Goal: Task Accomplishment & Management: Manage account settings

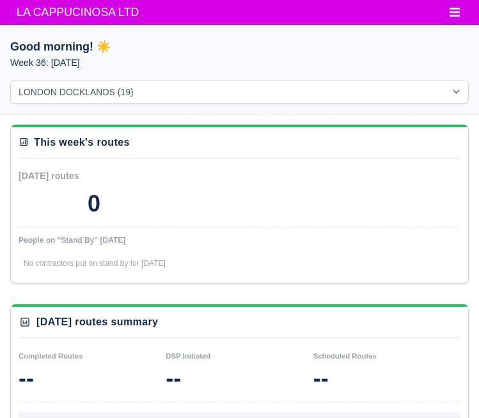
select select "1"
click at [58, 17] on span "LA CAPPUCINOSA LTD" at bounding box center [77, 12] width 135 height 26
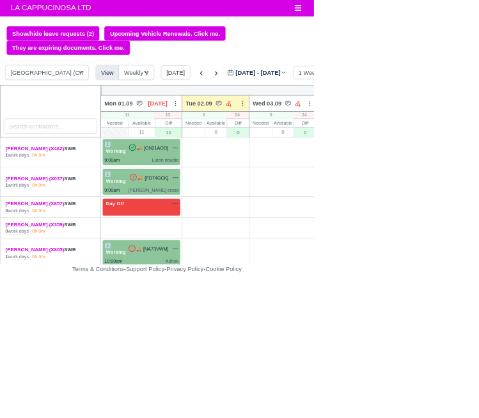
click at [478, 193] on html "LA CAPPUCINOSA LTD Workforce Manpower Expiring Documents Leave Requests Daily A…" at bounding box center [239, 209] width 479 height 418
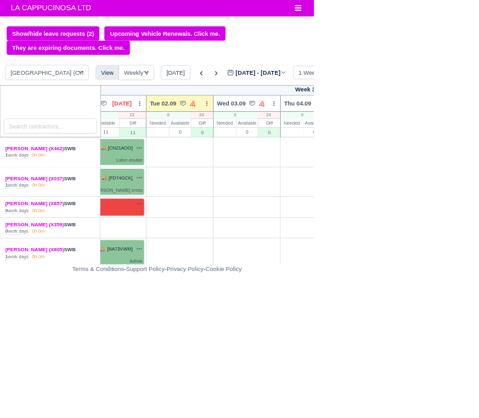
scroll to position [0, 55]
click at [382, 235] on div "+" at bounding box center [376, 232] width 91 height 35
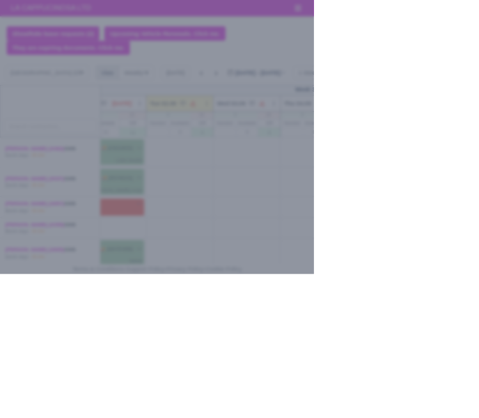
select select "Available"
click at [20, 231] on div at bounding box center [239, 209] width 479 height 418
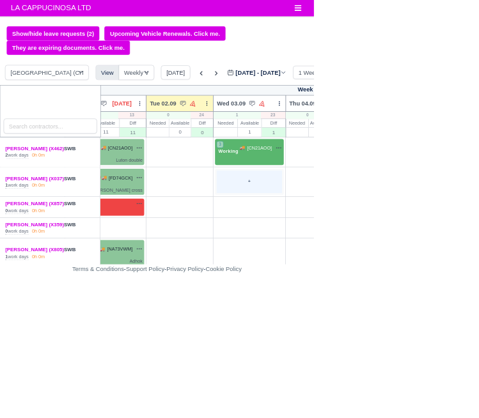
click at [391, 290] on div "+" at bounding box center [380, 277] width 99 height 35
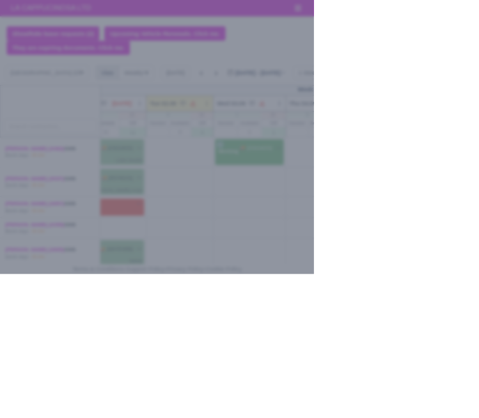
select select "Available"
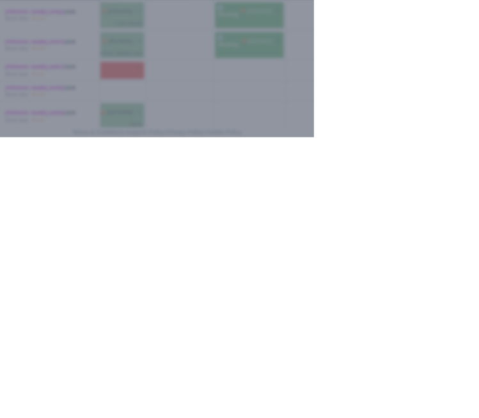
type input "09:00"
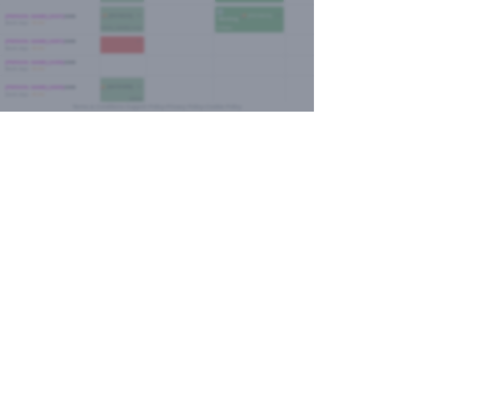
type input "Whipps cross"
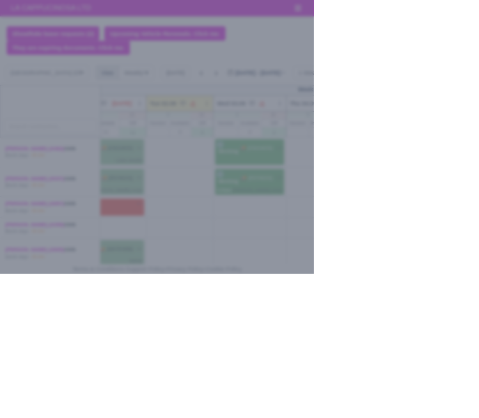
click at [5, 263] on div at bounding box center [239, 209] width 479 height 418
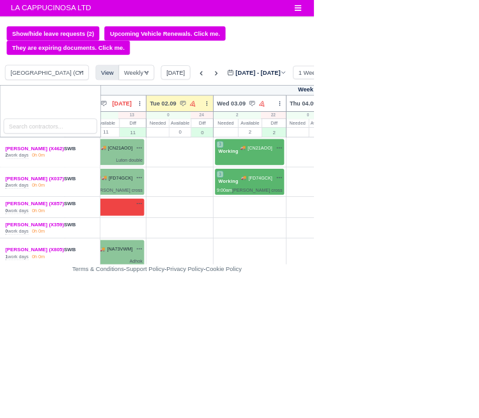
click at [21, 278] on div "2 work days" at bounding box center [26, 282] width 36 height 10
click at [396, 318] on div "+" at bounding box center [381, 316] width 100 height 21
select select "Unasigned"
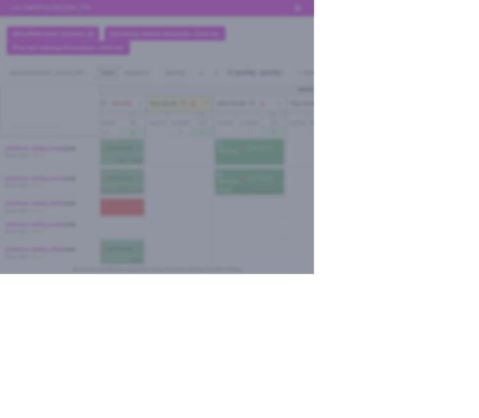
click at [27, 275] on div at bounding box center [239, 209] width 479 height 418
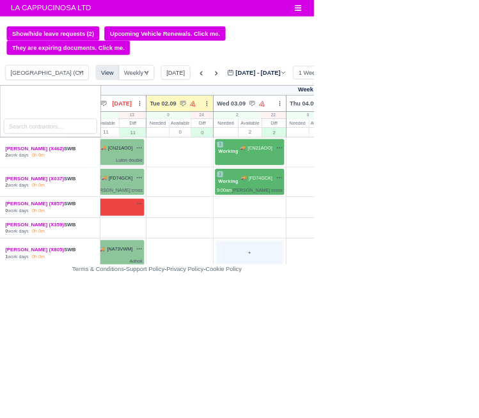
click at [399, 384] on div "+" at bounding box center [381, 386] width 100 height 35
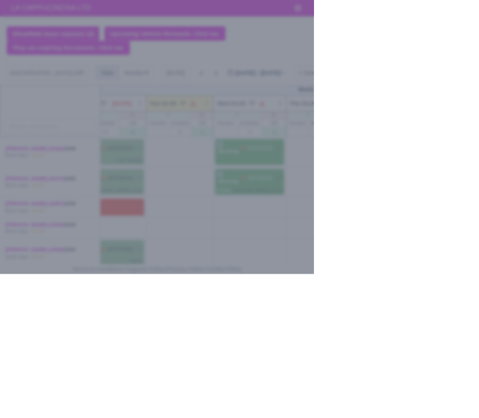
select select "Available"
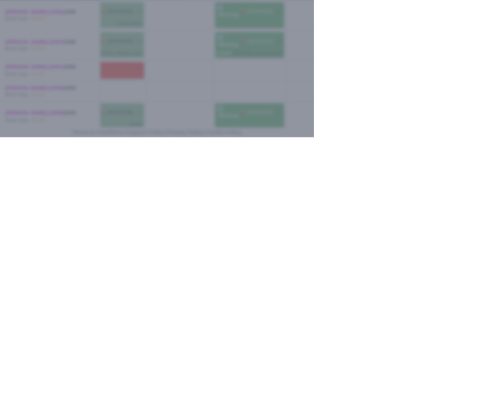
type input "10:00"
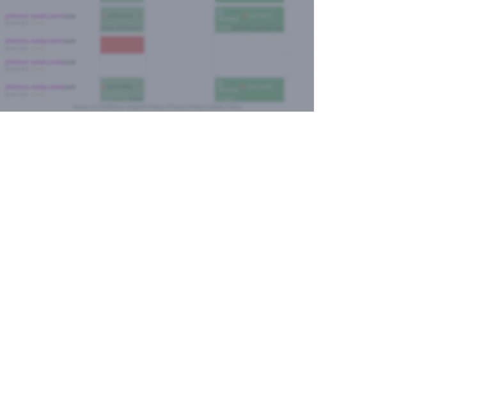
type input "Adhok"
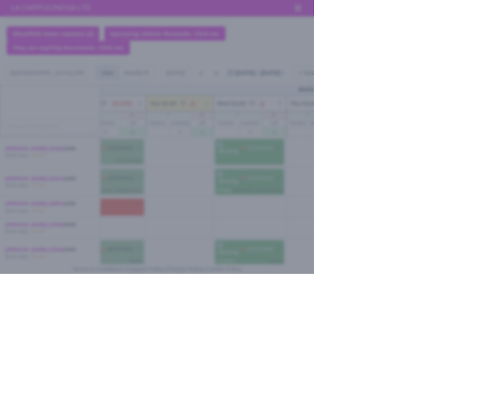
click at [19, 281] on div at bounding box center [239, 209] width 479 height 418
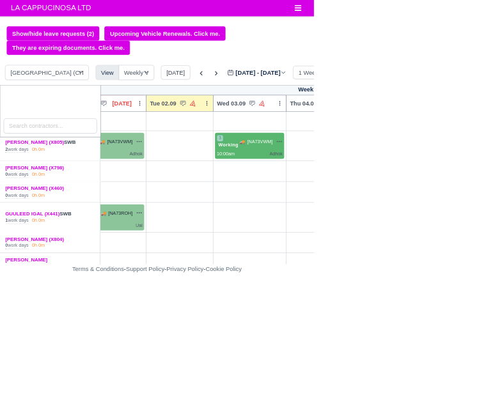
scroll to position [173, 55]
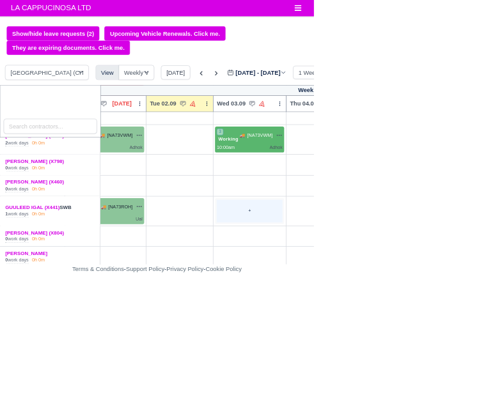
click at [396, 329] on div "+" at bounding box center [381, 322] width 100 height 35
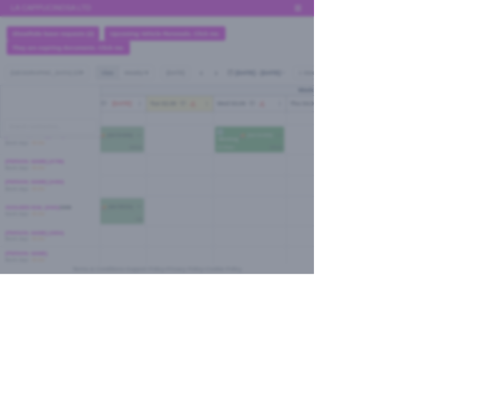
select select "Available"
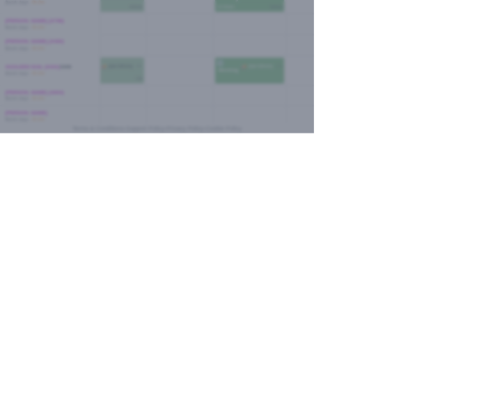
type input "Ual"
type input "09:00"
click at [30, 417] on div at bounding box center [239, 209] width 479 height 418
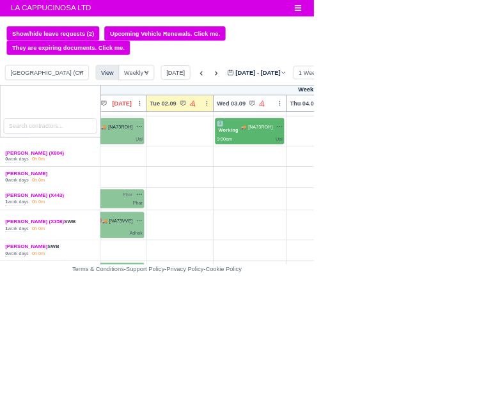
scroll to position [295, 55]
click at [394, 306] on div "+" at bounding box center [381, 304] width 100 height 24
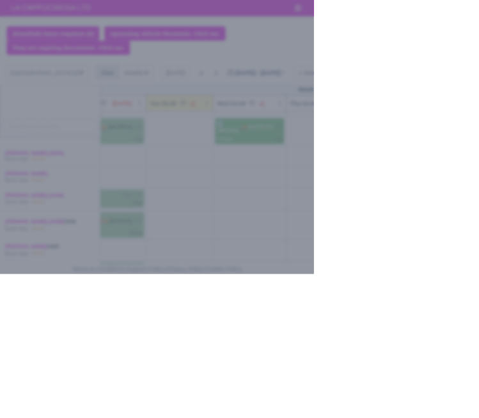
select select "Available"
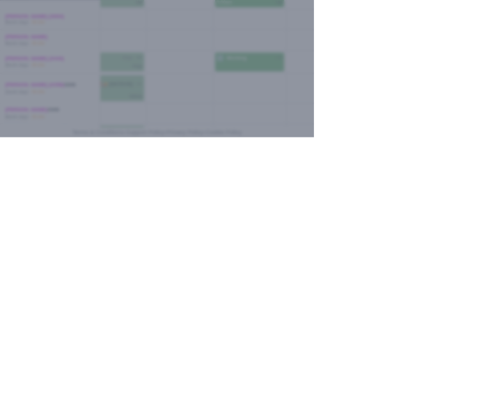
type input "10:00"
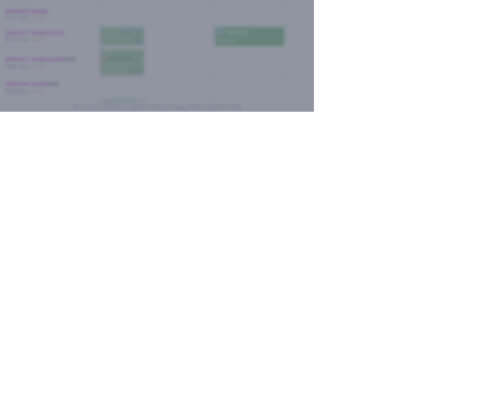
type input "W12 phar"
click at [9, 417] on div at bounding box center [239, 209] width 479 height 418
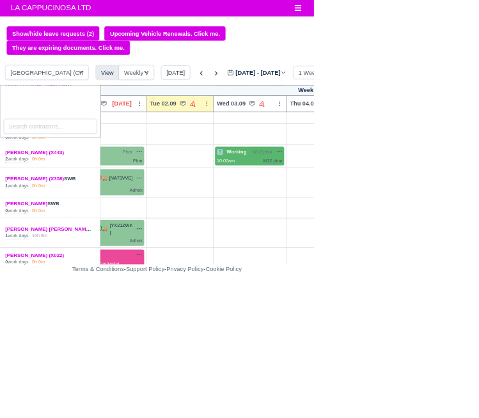
scroll to position [359, 55]
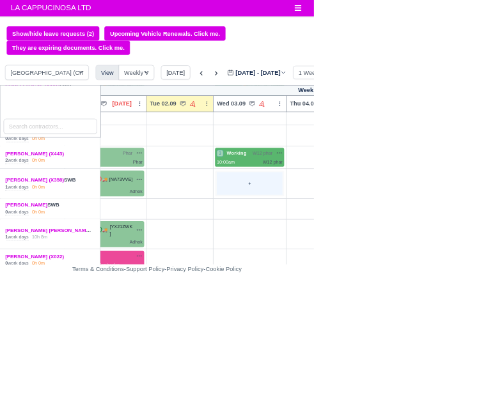
click at [398, 277] on div "+" at bounding box center [381, 280] width 100 height 35
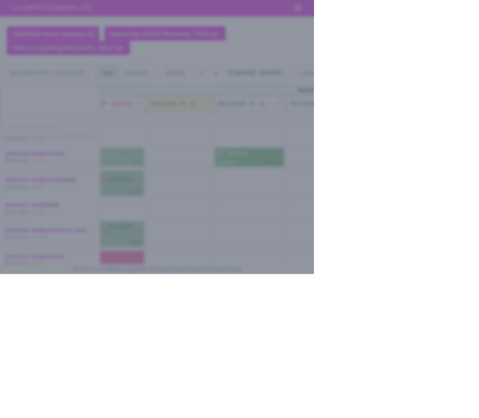
select select "Available"
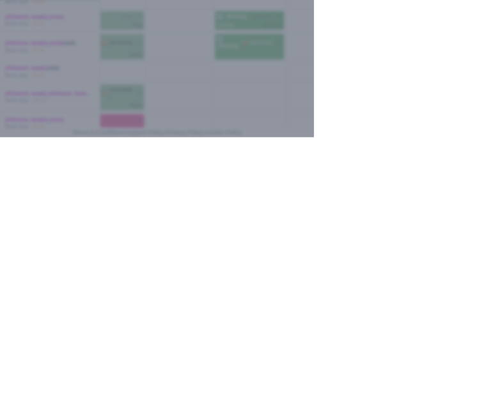
type input "09:00"
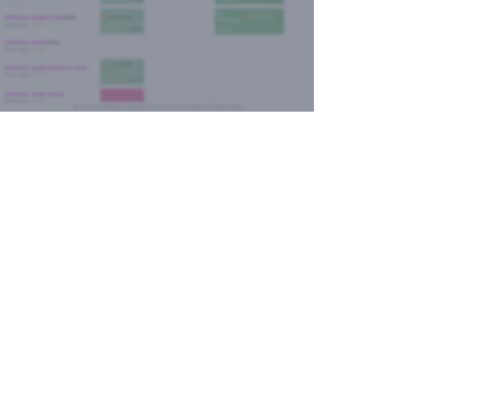
type input "Adhok"
click at [478, 417] on div at bounding box center [239, 209] width 479 height 418
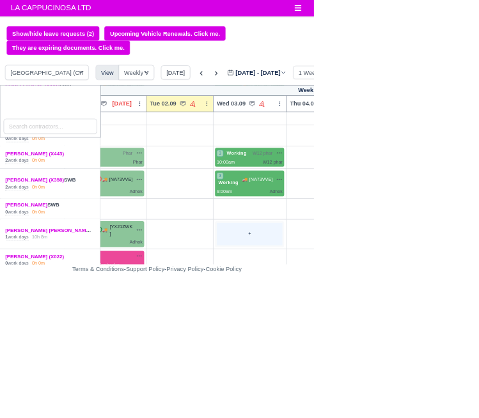
click at [387, 363] on div "+" at bounding box center [381, 357] width 100 height 35
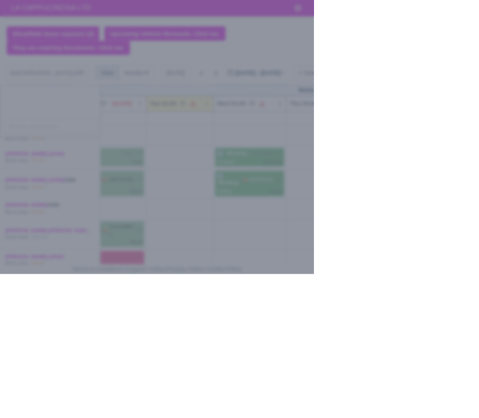
select select "Available"
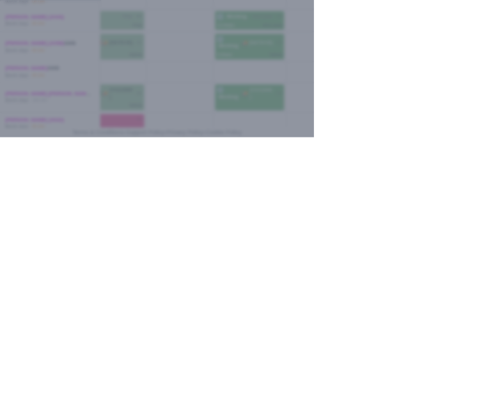
type input "09:00"
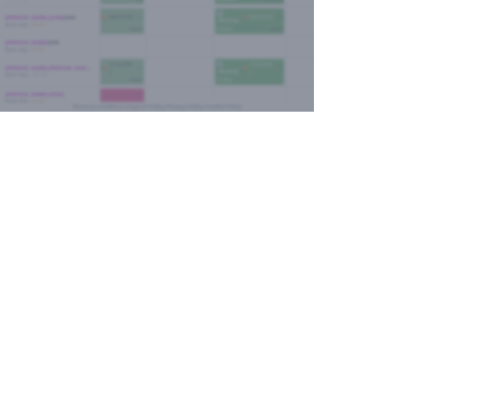
type input "Adhok"
click at [10, 417] on div at bounding box center [239, 209] width 479 height 418
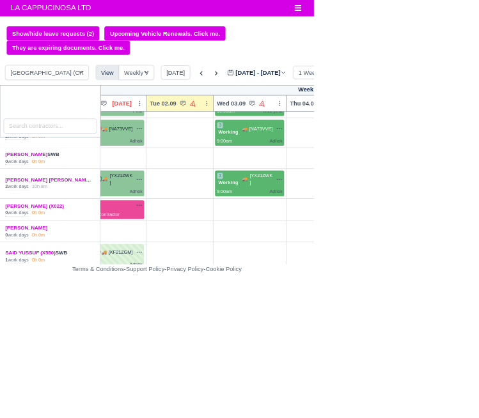
scroll to position [437, 55]
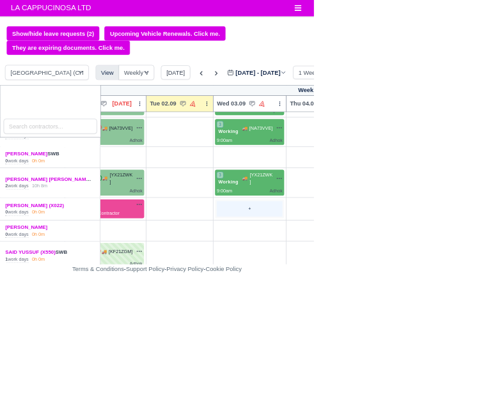
click at [411, 315] on div "+" at bounding box center [381, 319] width 100 height 24
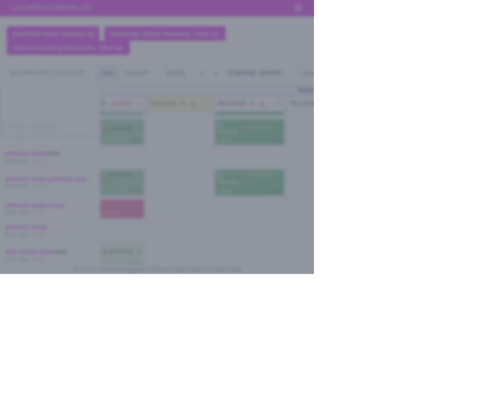
select select "Available"
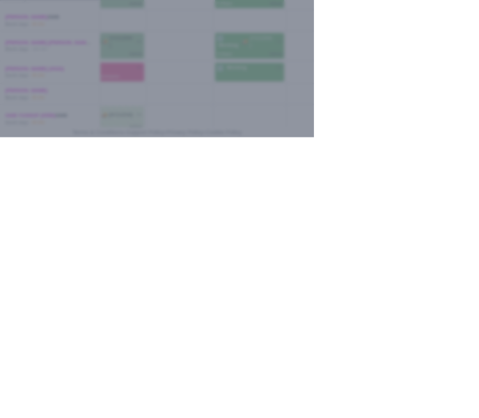
click at [15, 417] on div at bounding box center [239, 209] width 479 height 418
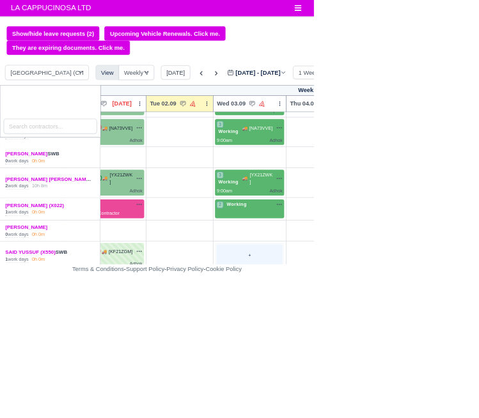
click at [391, 391] on div "+" at bounding box center [381, 390] width 100 height 35
select select "Unasigned"
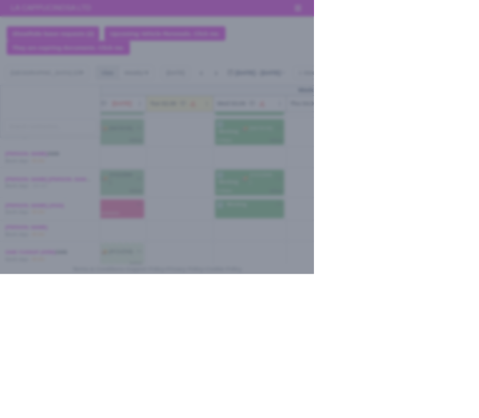
click at [6, 260] on div at bounding box center [239, 209] width 479 height 418
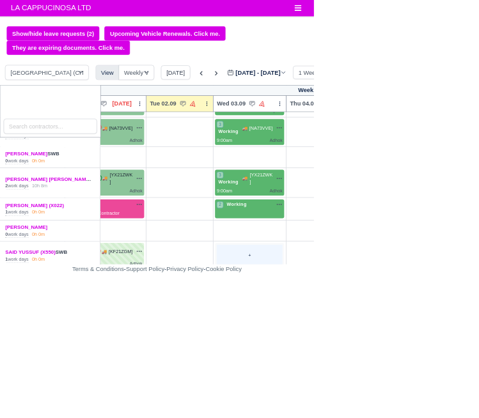
click at [402, 384] on div "+" at bounding box center [381, 390] width 100 height 35
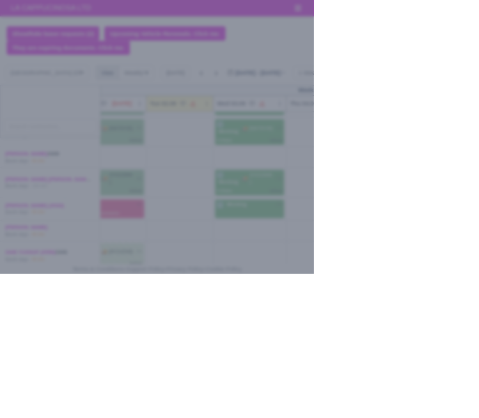
select select "Available"
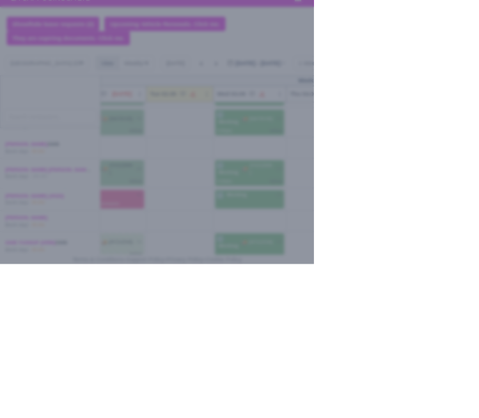
type input "09:00"
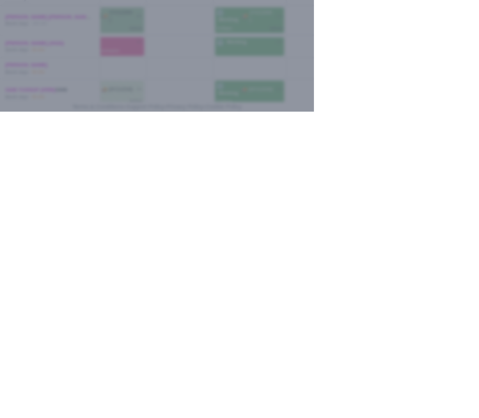
type input "Adhok"
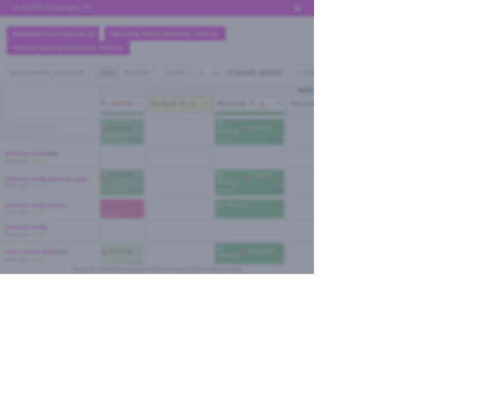
click at [16, 267] on div at bounding box center [239, 209] width 479 height 418
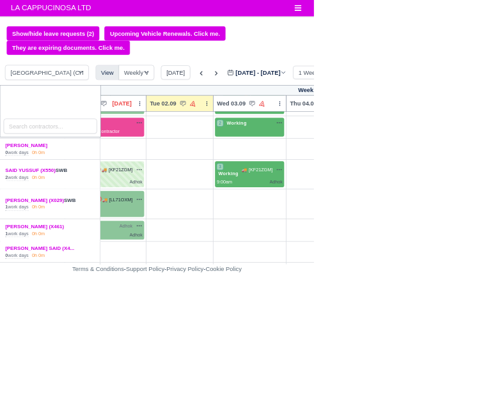
scroll to position [563, 55]
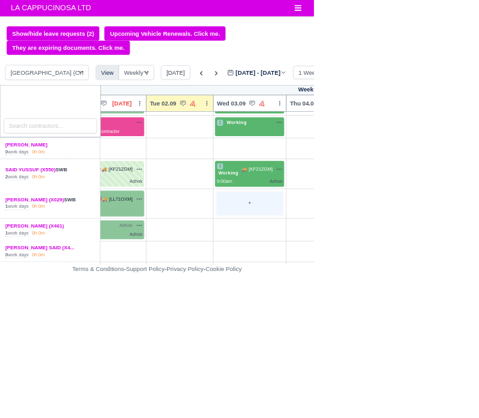
click at [399, 308] on div "+" at bounding box center [381, 310] width 100 height 35
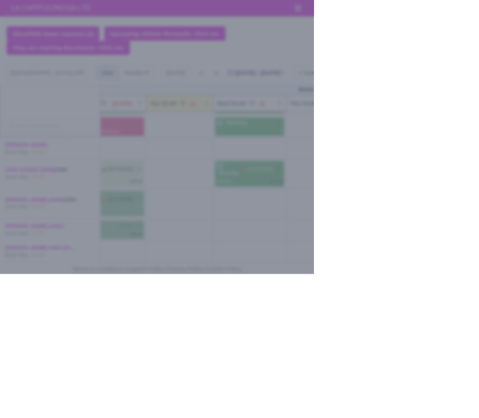
select select "Available"
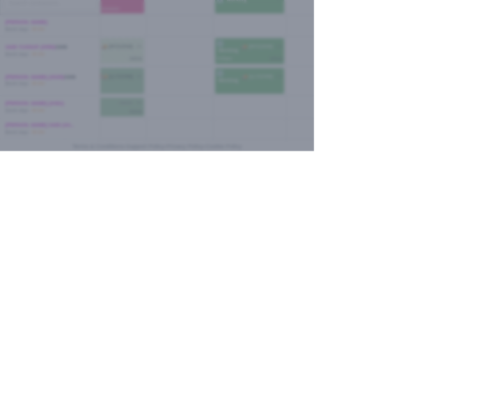
type input "09:00"
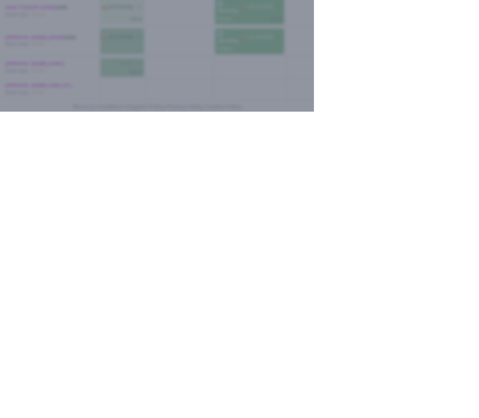
type input "Adhok"
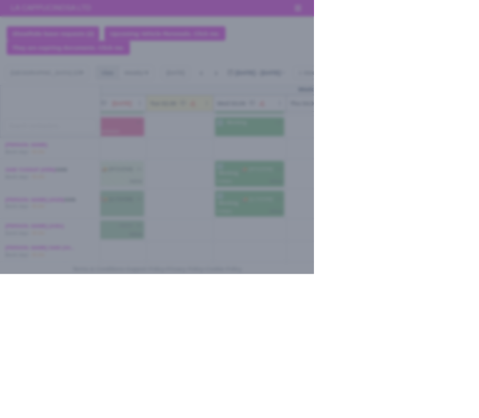
click at [18, 306] on div at bounding box center [239, 209] width 479 height 418
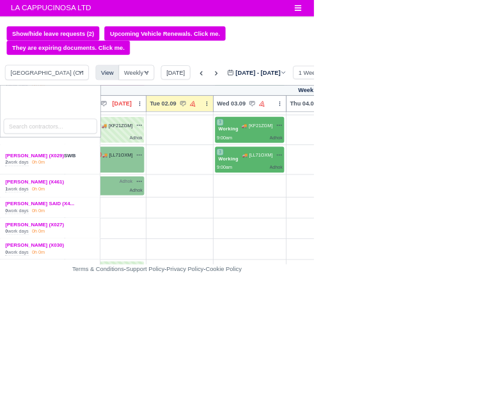
scroll to position [629, 55]
click at [378, 279] on div "+" at bounding box center [381, 284] width 100 height 24
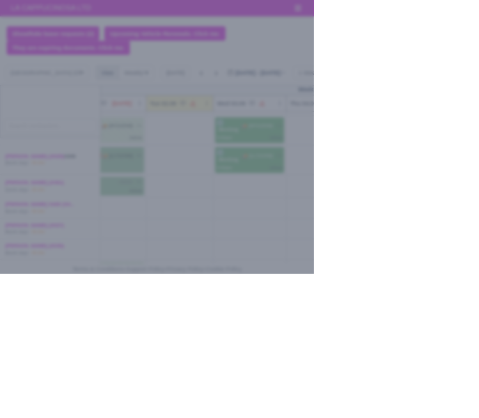
select select "Available"
click at [9, 361] on div at bounding box center [239, 209] width 479 height 418
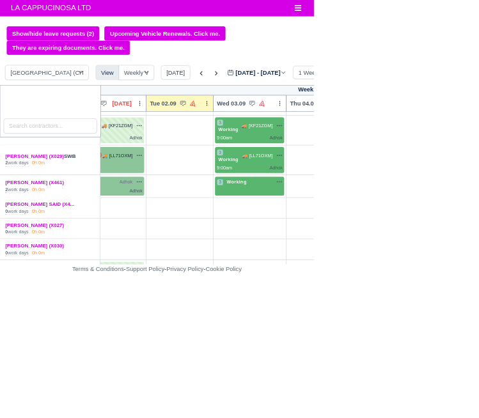
click at [90, 349] on div "0 work days 0h 0m" at bounding box center [76, 354] width 137 height 10
click at [387, 318] on div "+" at bounding box center [381, 317] width 100 height 21
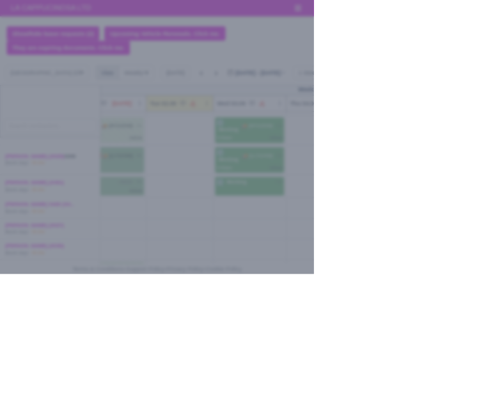
select select "Available"
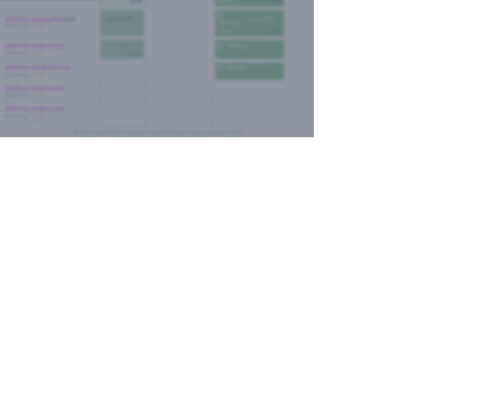
type input "07:00"
type input "A"
type input "Bhf"
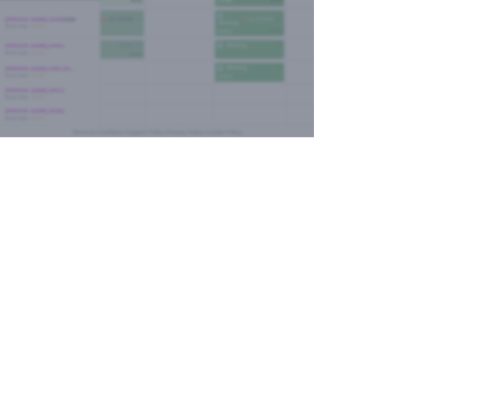
click at [15, 417] on div at bounding box center [239, 209] width 479 height 418
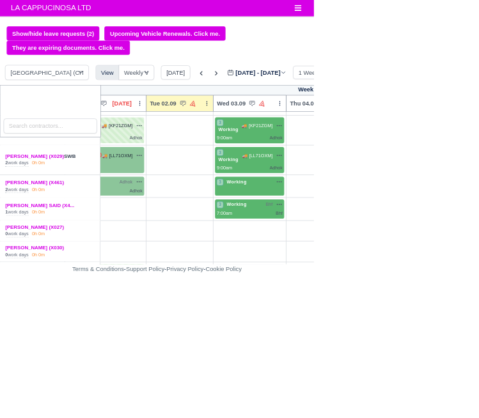
click at [370, 417] on div "+" at bounding box center [381, 422] width 100 height 35
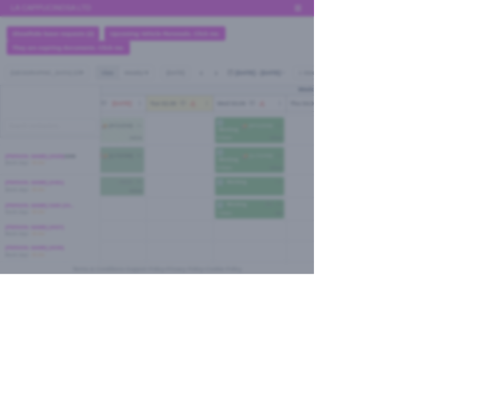
select select "Available"
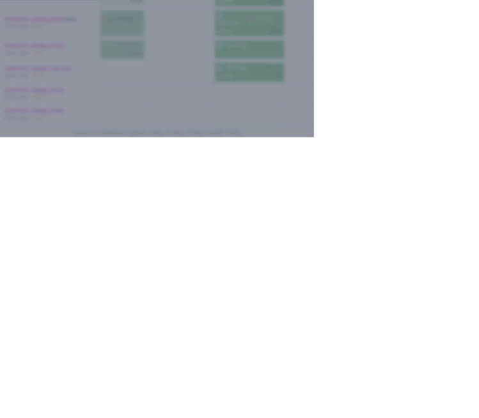
type input "07:00"
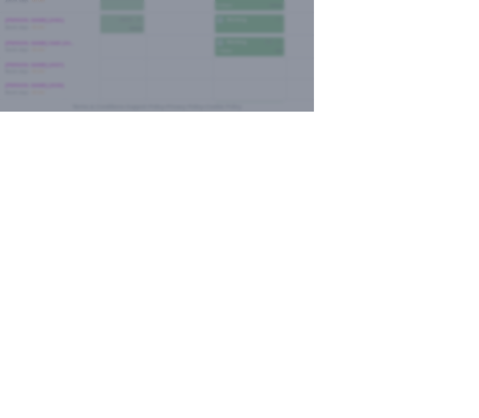
type input "Adhok"
click at [478, 417] on div at bounding box center [239, 209] width 479 height 418
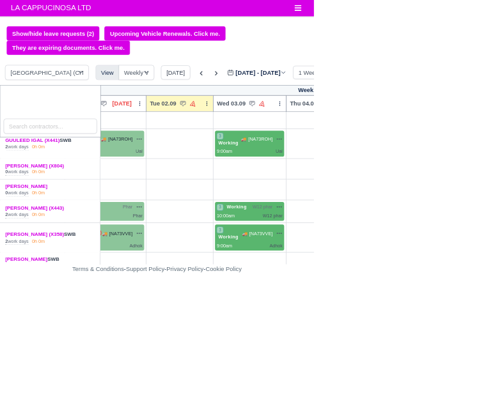
scroll to position [632, 55]
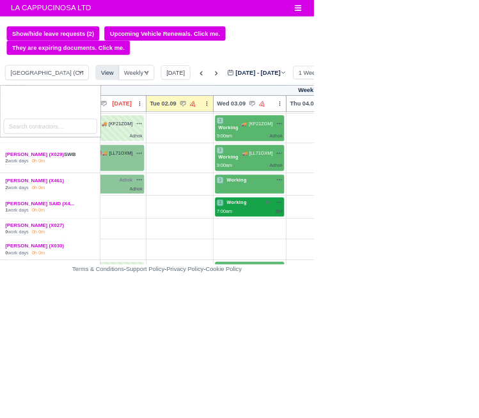
click at [404, 317] on div "7:00am Bhf" at bounding box center [381, 322] width 100 height 11
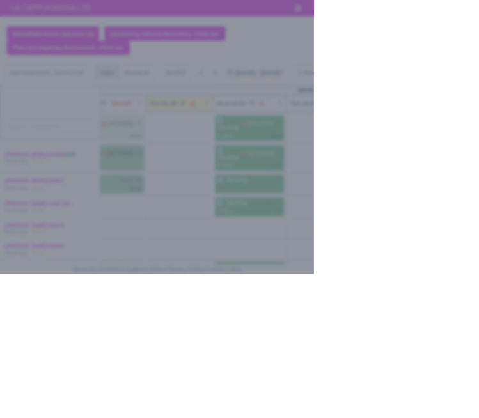
select select "Stand By"
select select "Day Off"
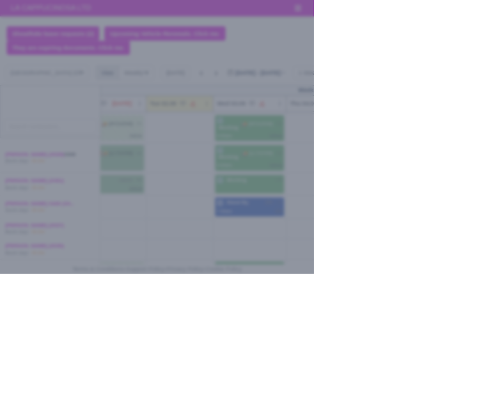
select select "na"
click at [21, 259] on div at bounding box center [239, 209] width 479 height 418
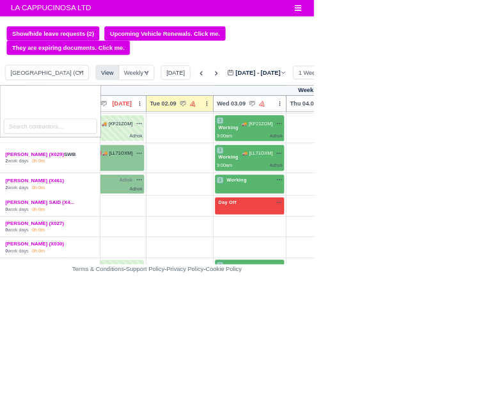
scroll to position [630, 55]
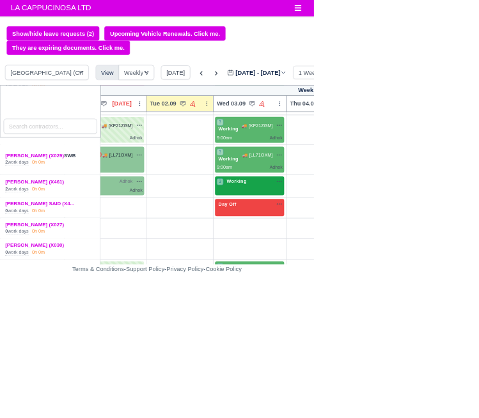
click at [388, 276] on div "3 Working na" at bounding box center [381, 278] width 100 height 13
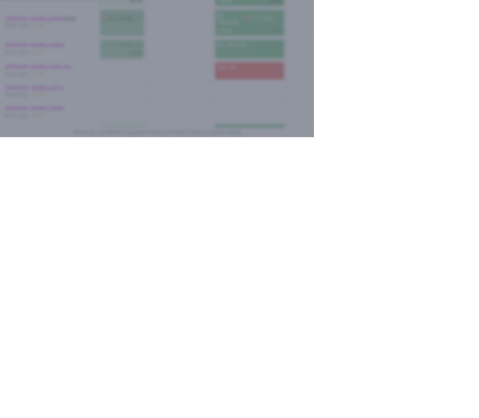
type input "07:00"
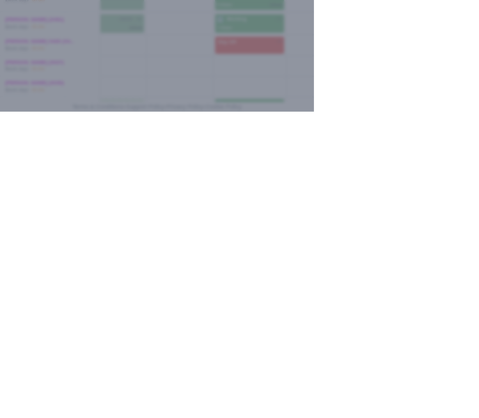
type input "Bhf"
click at [478, 410] on div at bounding box center [239, 209] width 479 height 418
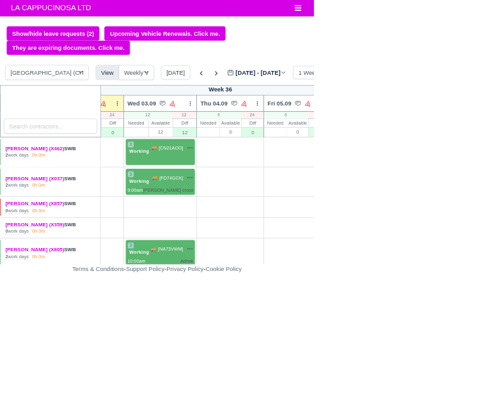
scroll to position [0, 197]
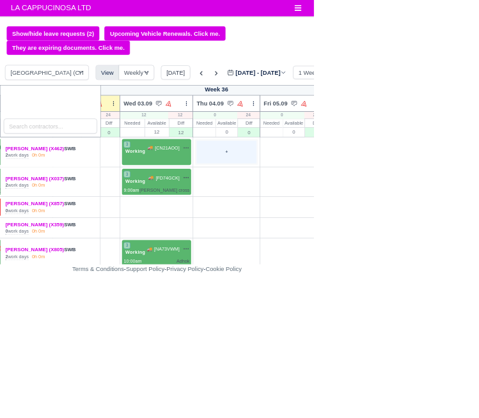
click at [365, 222] on div "+" at bounding box center [345, 232] width 91 height 35
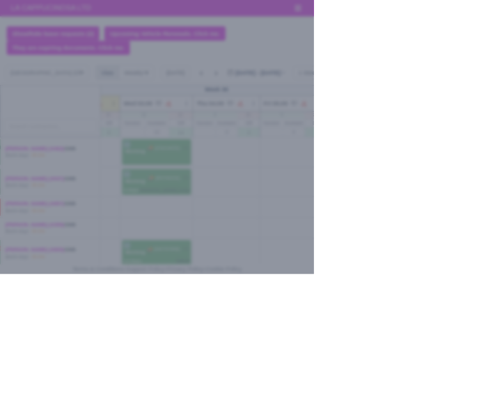
select select "Available"
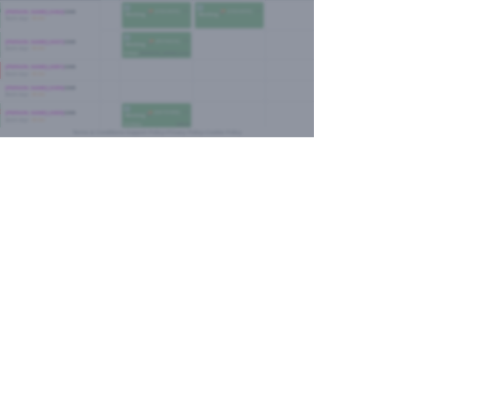
type input "09:00"
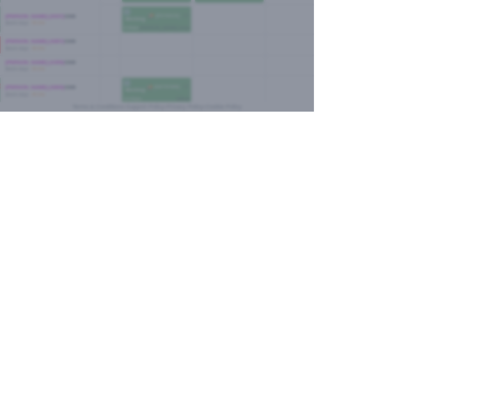
type input "Luton double"
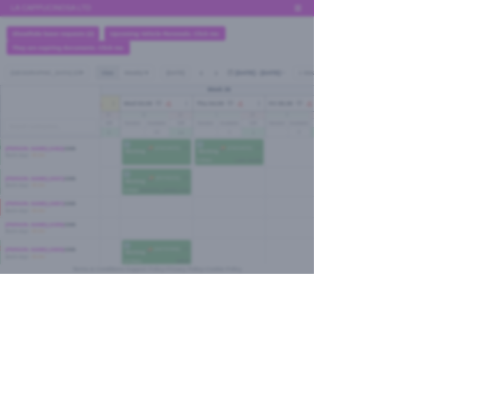
click at [13, 330] on div at bounding box center [239, 209] width 479 height 418
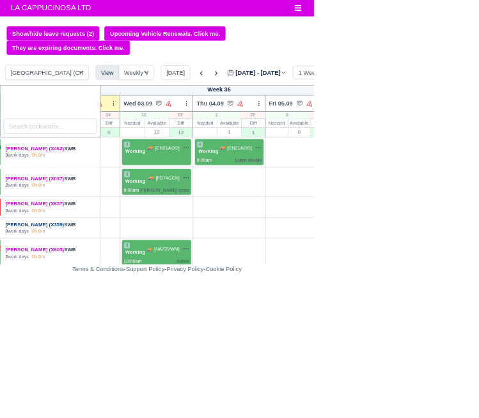
click at [36, 341] on link "[PERSON_NAME] (X359)" at bounding box center [53, 342] width 90 height 9
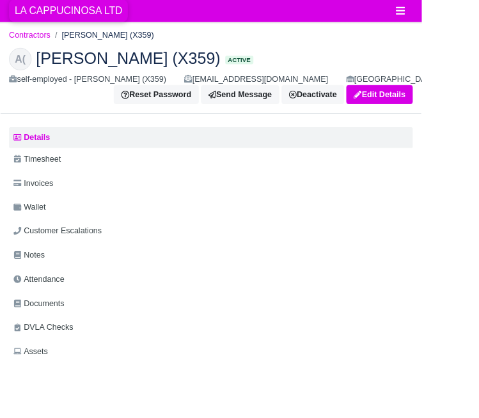
click at [49, 15] on span "LA CAPPUCINOSA LTD" at bounding box center [77, 12] width 135 height 26
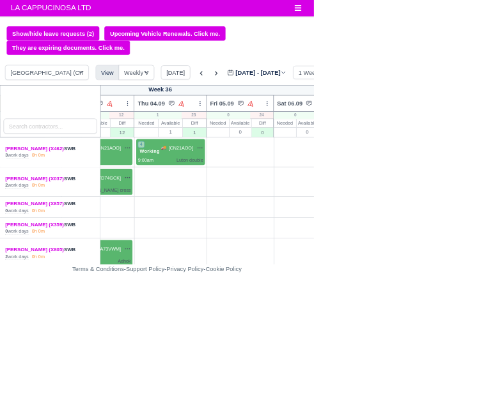
scroll to position [0, 297]
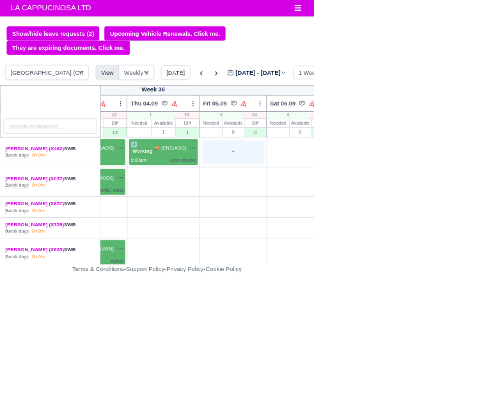
click at [332, 237] on div "+" at bounding box center [355, 232] width 91 height 35
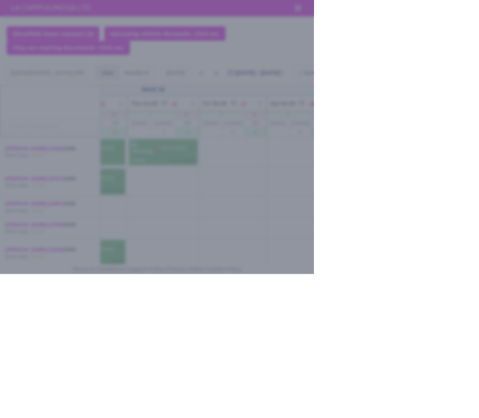
select select "Available"
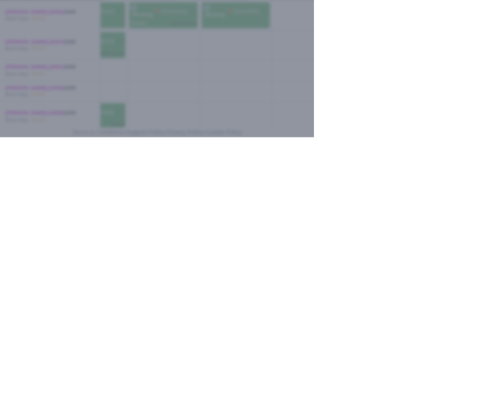
type input "09:00"
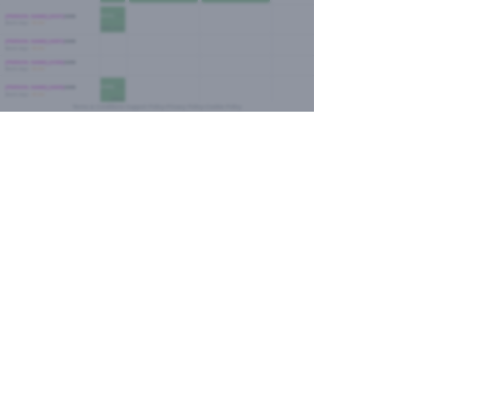
type input "Luton double"
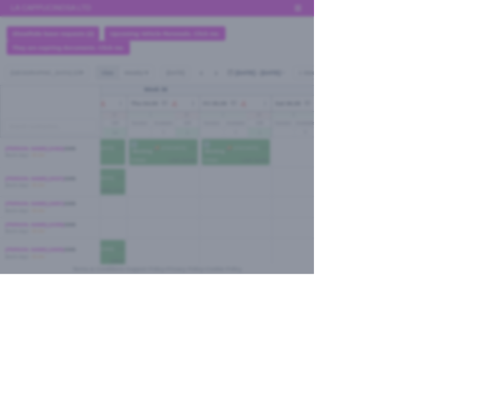
click at [23, 289] on div at bounding box center [239, 209] width 479 height 418
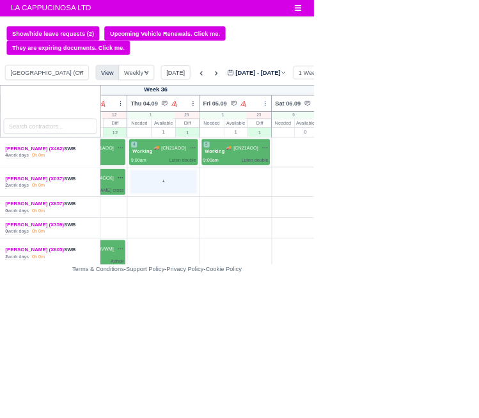
click at [237, 277] on div "+" at bounding box center [248, 277] width 99 height 35
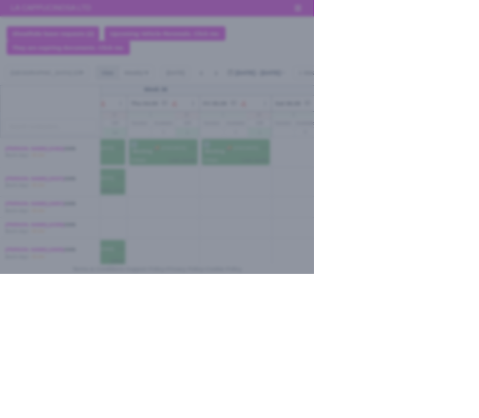
select select "Available"
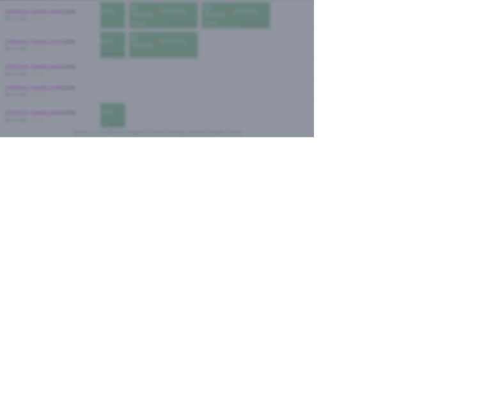
type input "09:00"
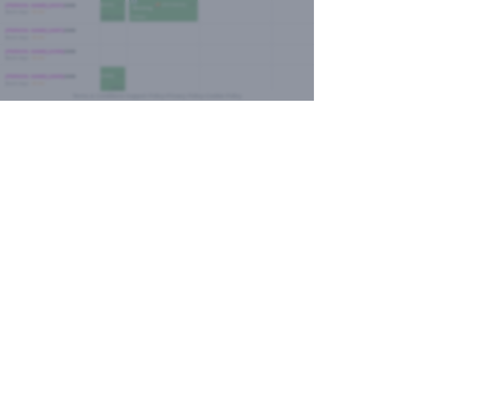
type input "[PERSON_NAME] cross"
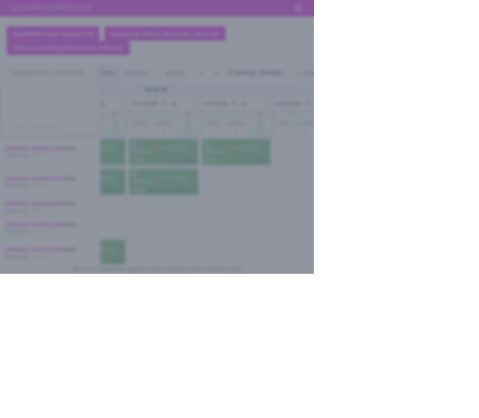
click at [478, 273] on div at bounding box center [239, 209] width 479 height 418
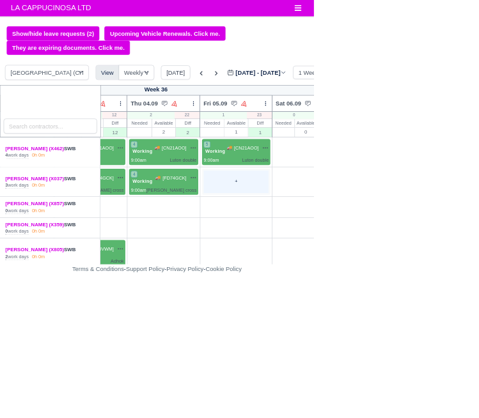
click at [365, 285] on div "+" at bounding box center [360, 277] width 99 height 35
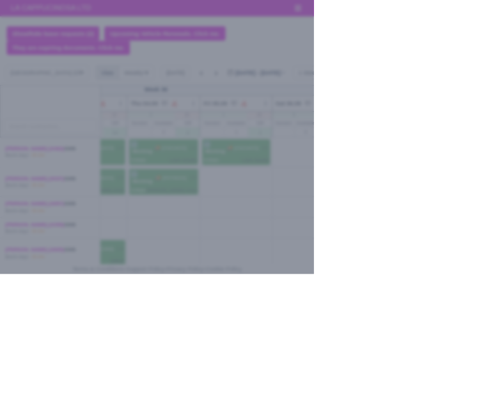
select select "Available"
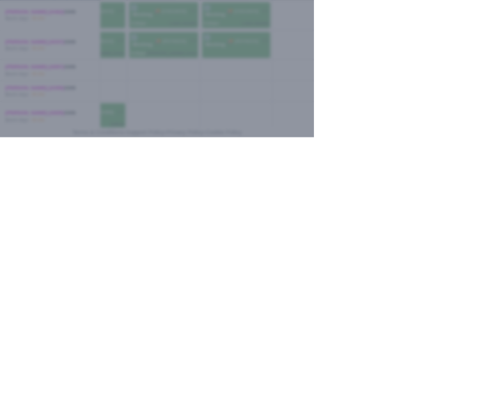
type input "09:00"
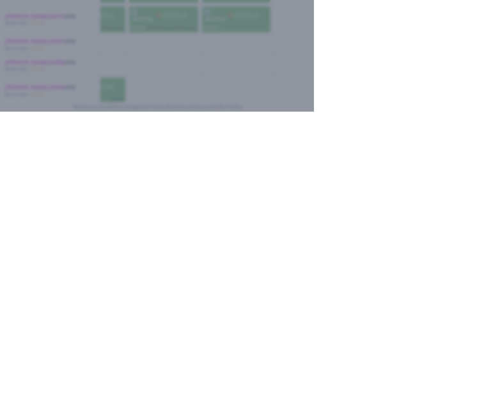
type input "[PERSON_NAME] cross"
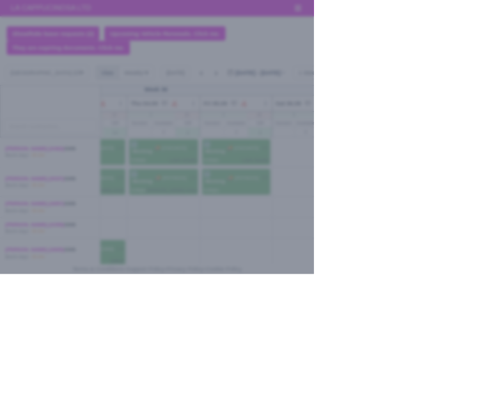
click at [478, 270] on div at bounding box center [239, 209] width 479 height 418
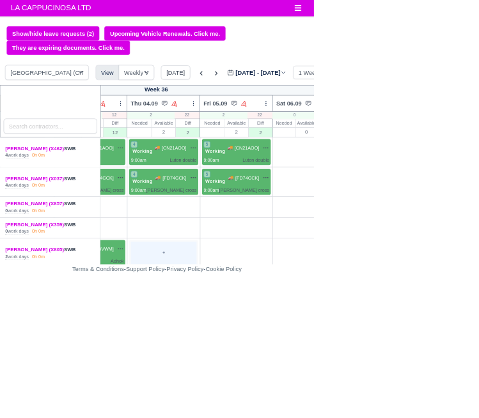
click at [239, 389] on div "+" at bounding box center [249, 386] width 100 height 35
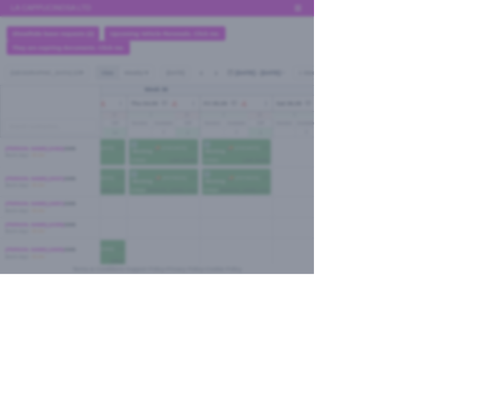
select select "Available"
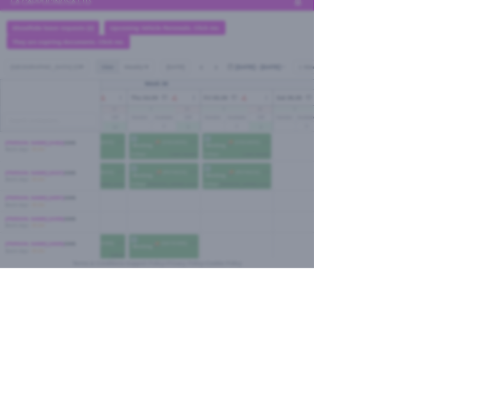
type input "10:00"
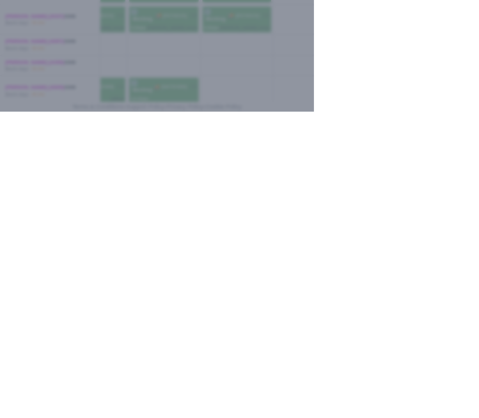
type input "Adhok"
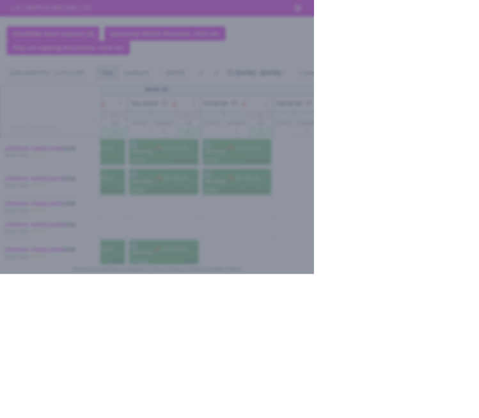
click at [23, 295] on div at bounding box center [239, 209] width 479 height 418
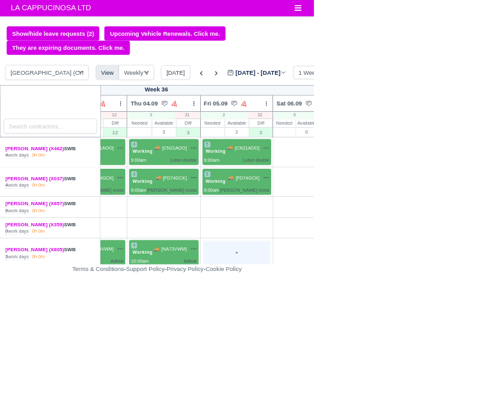
click at [356, 393] on div "+" at bounding box center [361, 386] width 100 height 35
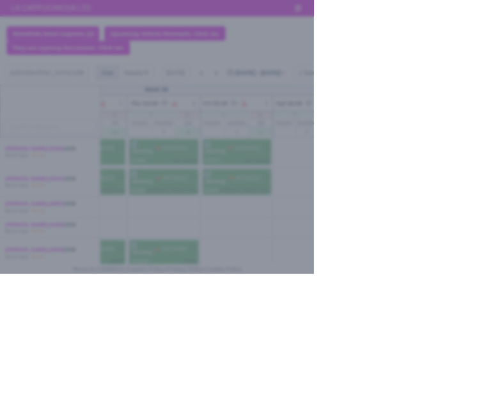
select select "Available"
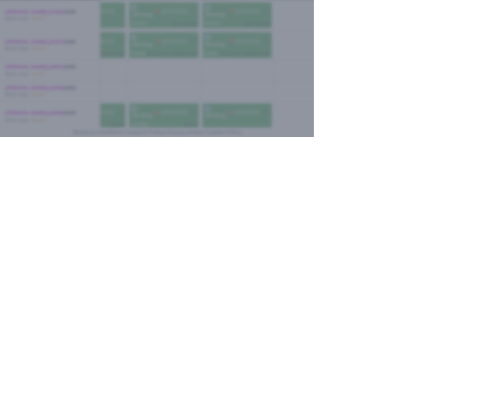
type input "10:00"
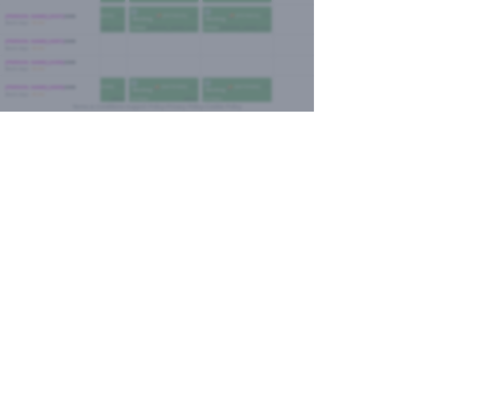
type input "Adhok"
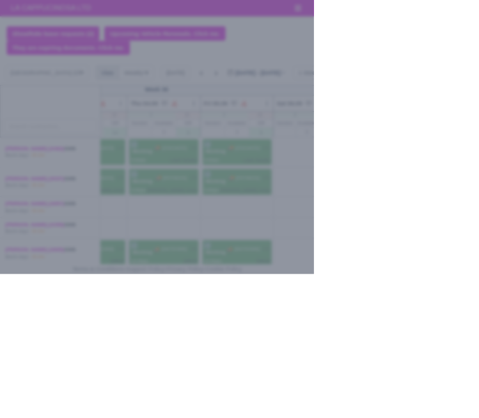
click at [23, 278] on div at bounding box center [239, 209] width 479 height 418
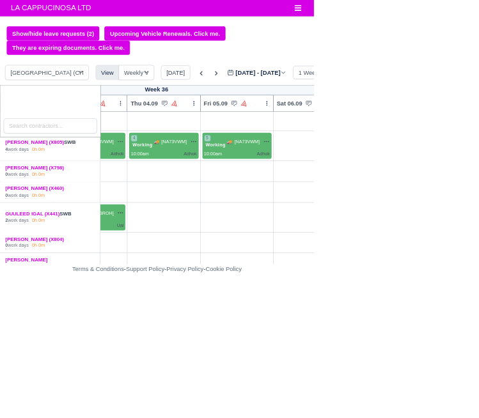
scroll to position [164, 297]
click at [261, 338] on div "+" at bounding box center [249, 332] width 100 height 35
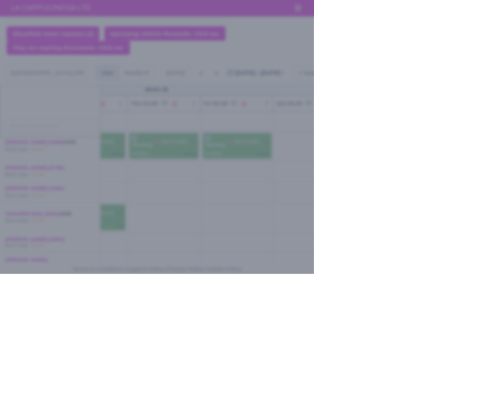
select select "Available"
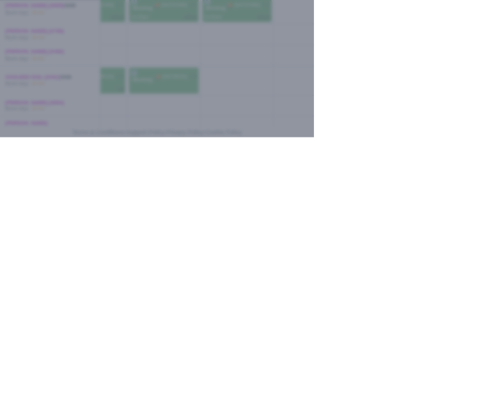
type input "09:00"
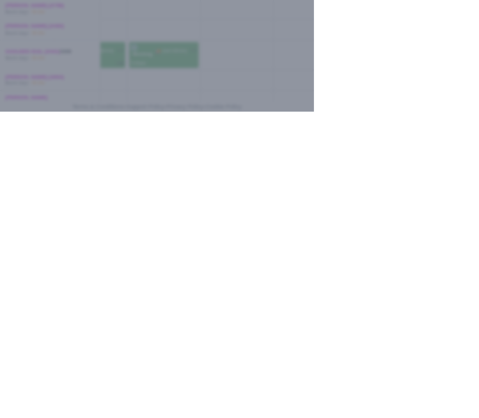
type input "Adhok"
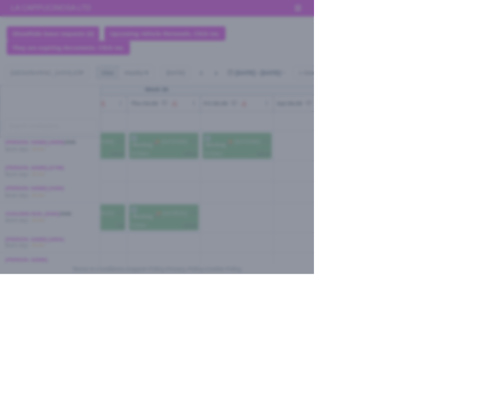
click at [3, 288] on div at bounding box center [239, 209] width 479 height 418
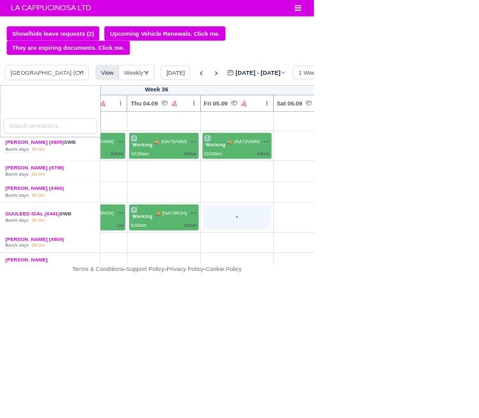
click at [330, 342] on div "+" at bounding box center [361, 332] width 100 height 35
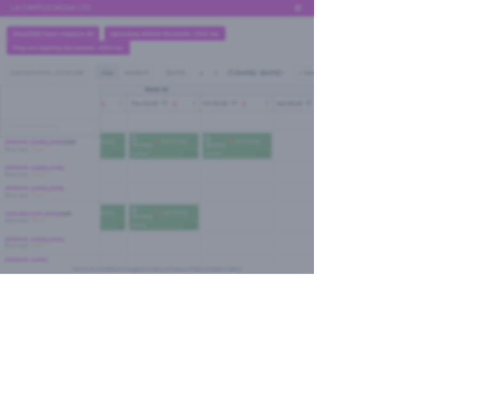
select select "Available"
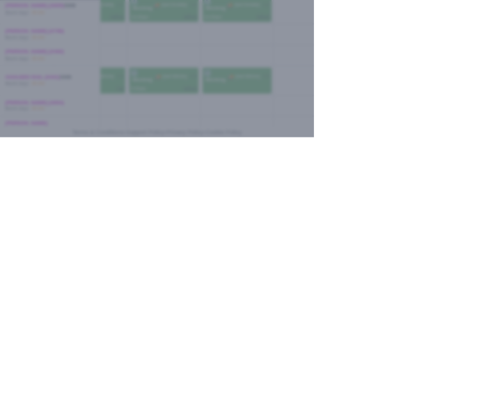
type input "09:00"
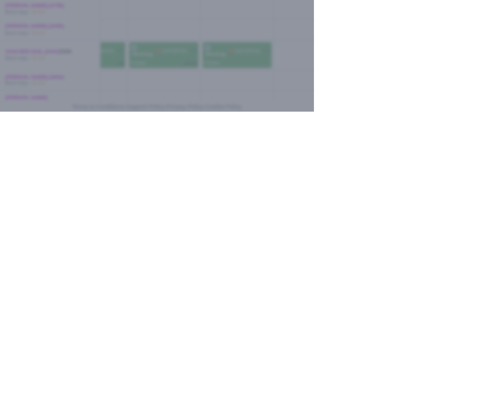
type input "Adhok"
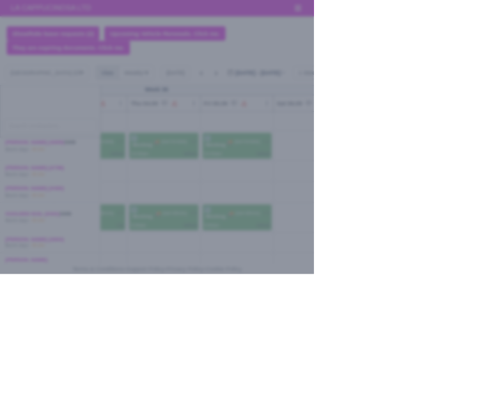
click at [31, 315] on div at bounding box center [239, 209] width 479 height 418
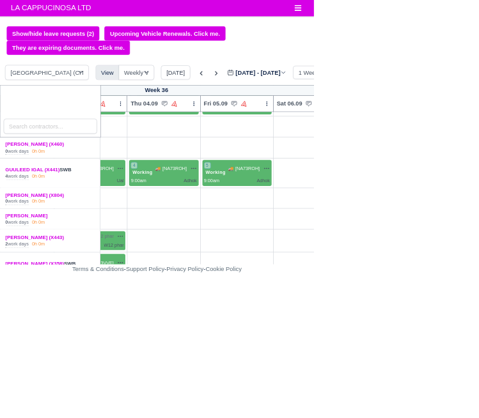
scroll to position [244, 297]
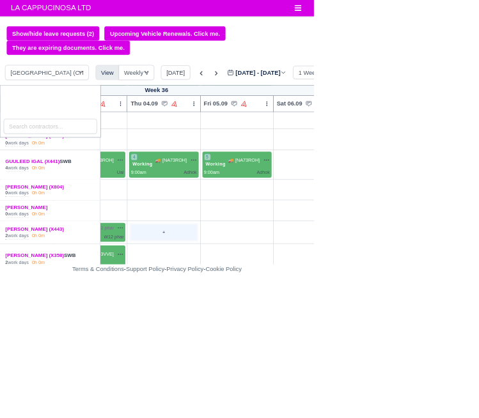
click at [232, 356] on div "+" at bounding box center [249, 355] width 100 height 24
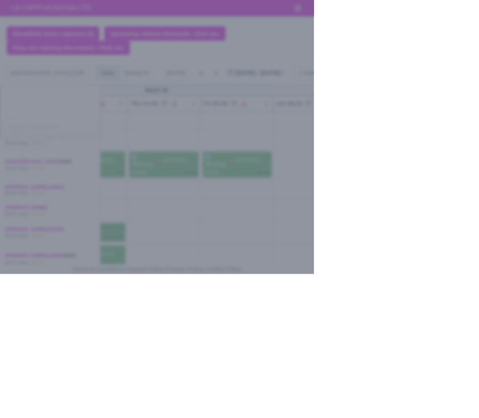
select select "Available"
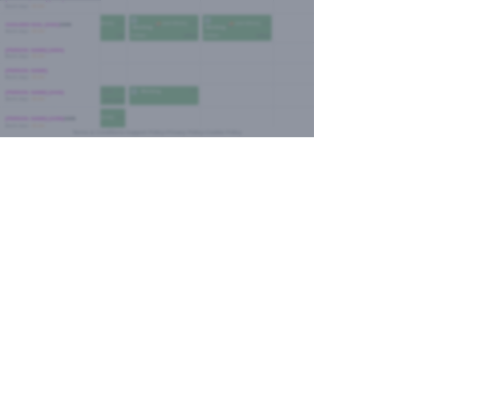
type input "10:00"
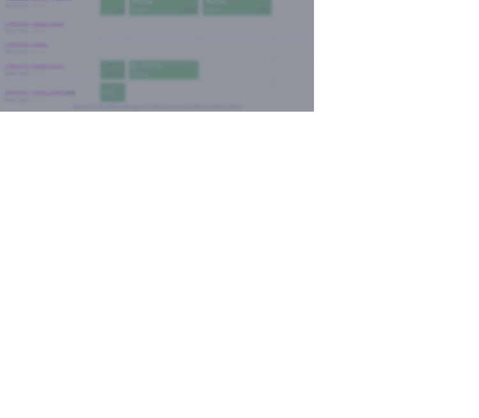
type input "W12 phar"
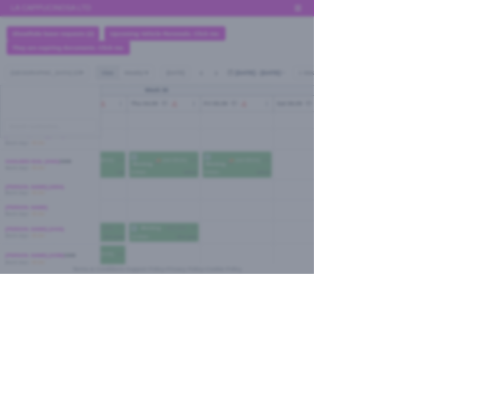
click at [6, 360] on div at bounding box center [239, 209] width 479 height 418
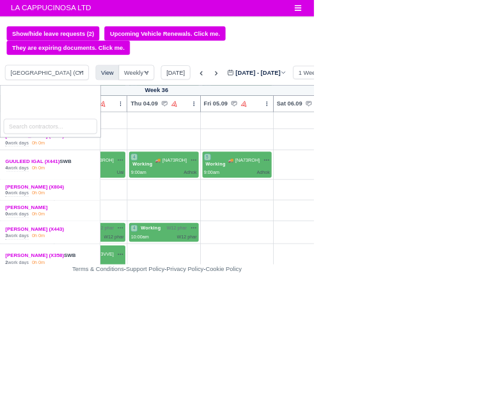
click at [26, 360] on div "3 work days" at bounding box center [26, 360] width 36 height 10
click at [318, 354] on div "+" at bounding box center [361, 355] width 100 height 24
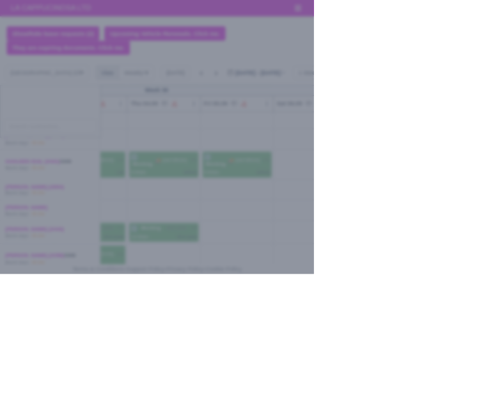
select select "Available"
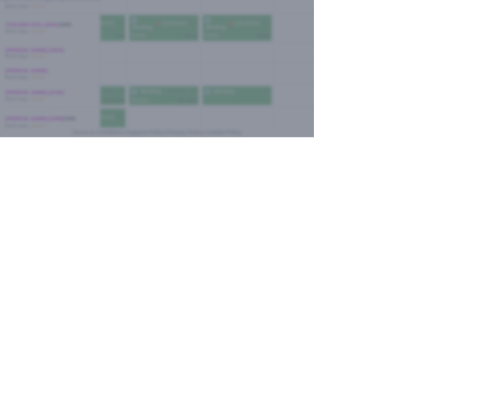
type input "10:00"
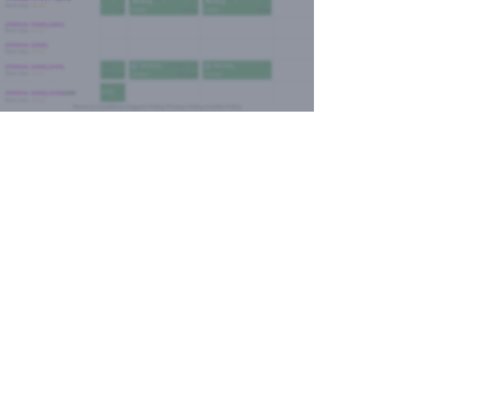
type input "W12 phar"
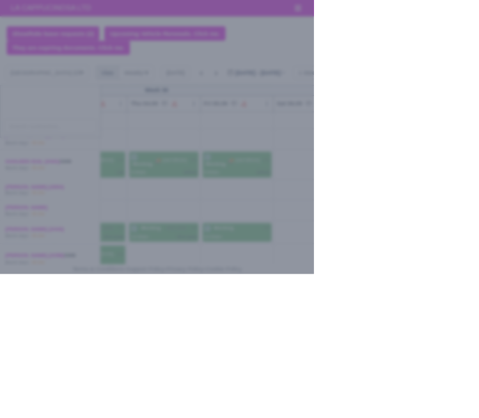
click at [23, 301] on div at bounding box center [239, 209] width 479 height 418
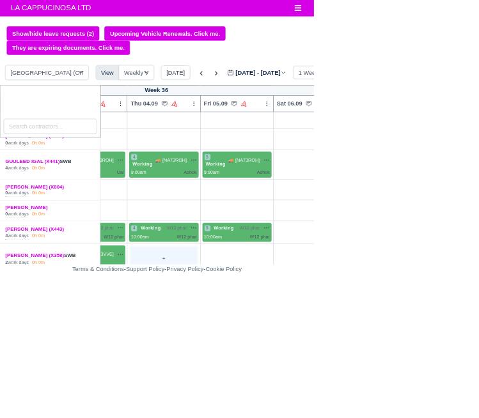
click at [244, 391] on div "+" at bounding box center [249, 394] width 100 height 35
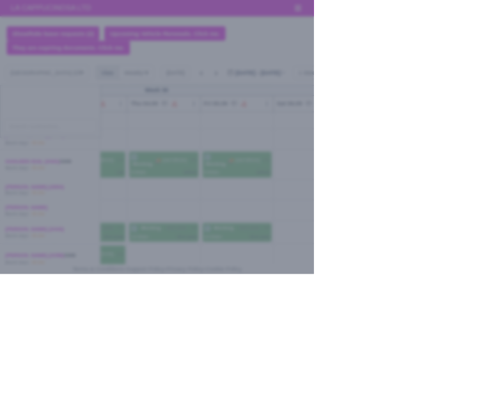
select select "Available"
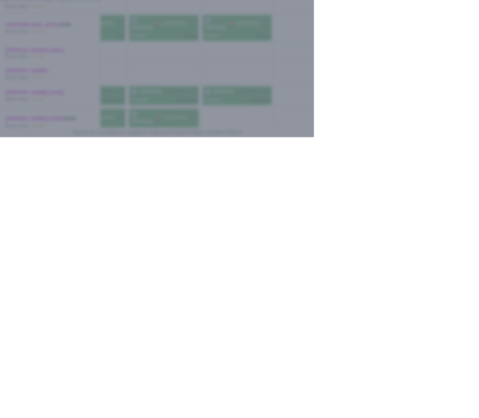
type input "09:00"
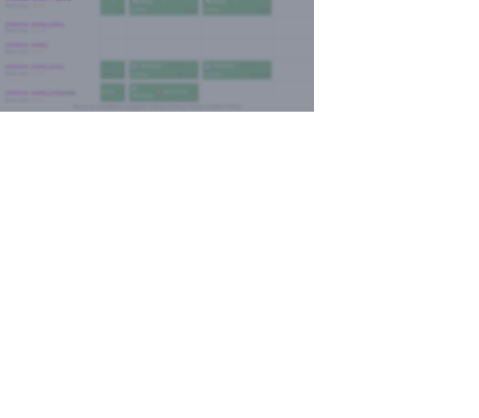
type input "Adhok"
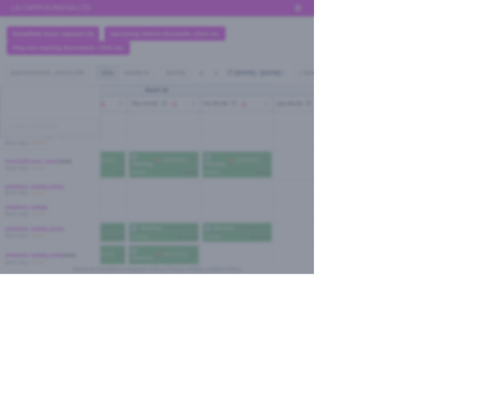
click at [17, 294] on div at bounding box center [239, 209] width 479 height 418
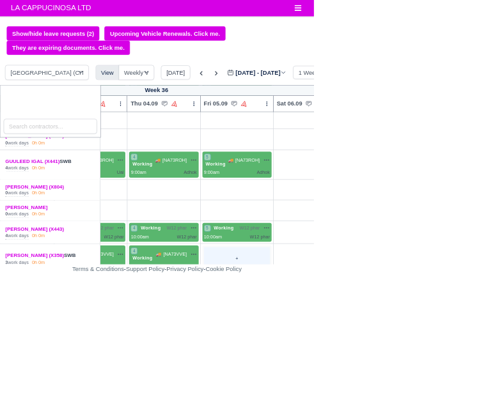
click at [337, 394] on div "+" at bounding box center [361, 394] width 100 height 35
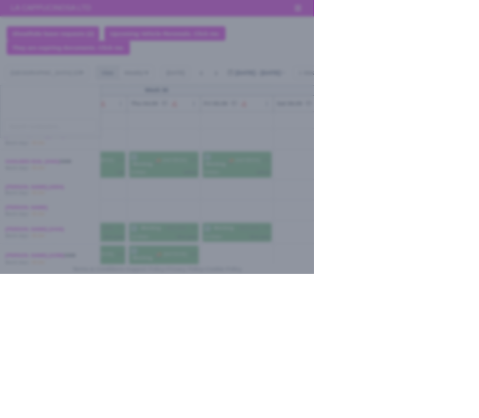
select select "Available"
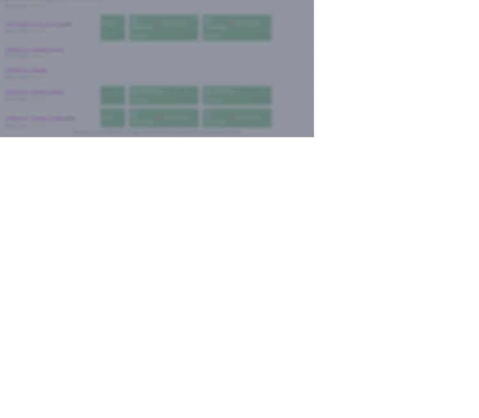
type input "09:00"
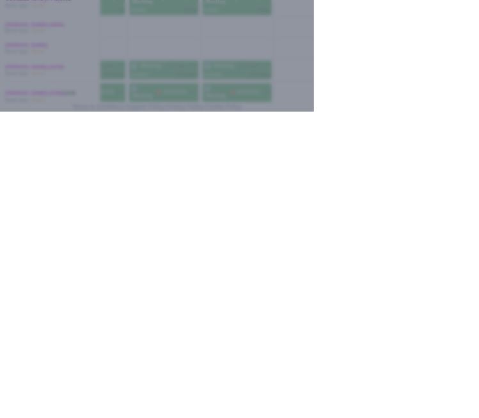
type input "Adhok"
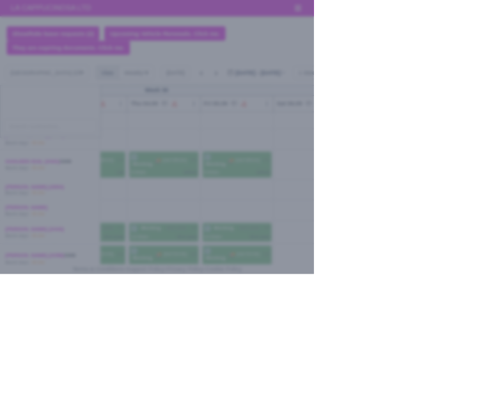
click at [16, 300] on div at bounding box center [239, 209] width 479 height 418
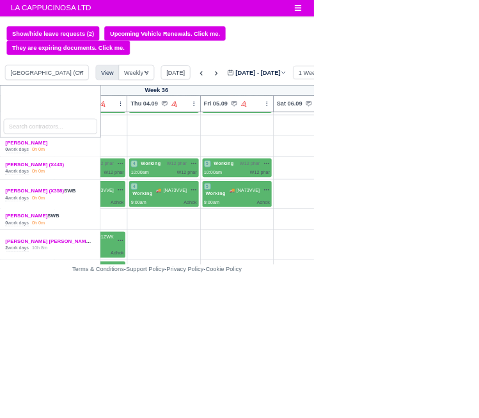
scroll to position [345, 297]
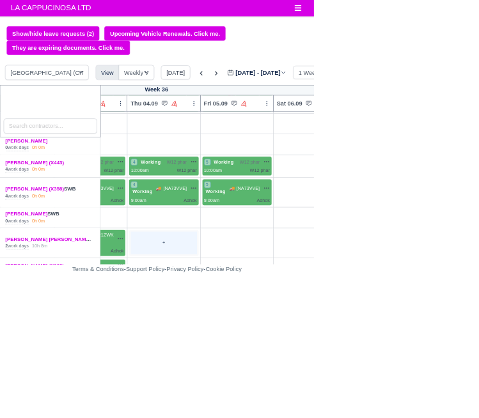
click at [222, 370] on div "+" at bounding box center [249, 371] width 100 height 35
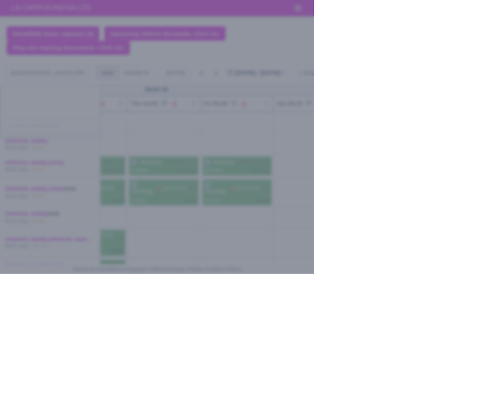
select select "Available"
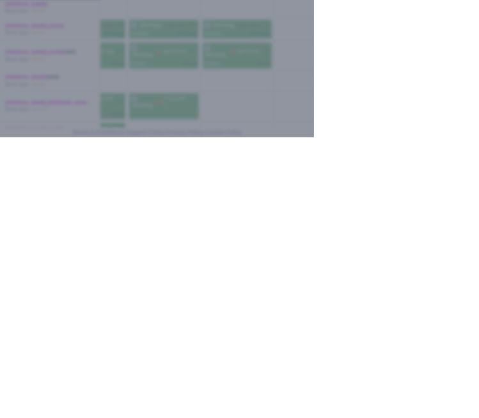
type input "09:00"
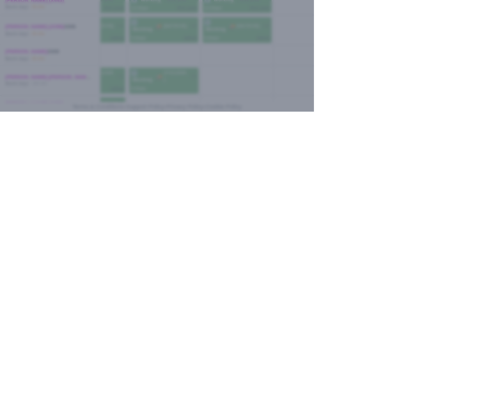
type input "Adhok"
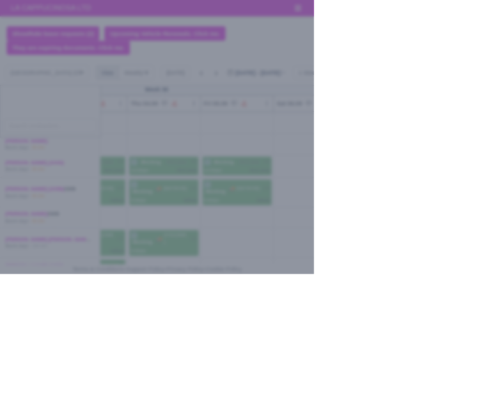
click at [8, 288] on div at bounding box center [239, 209] width 479 height 418
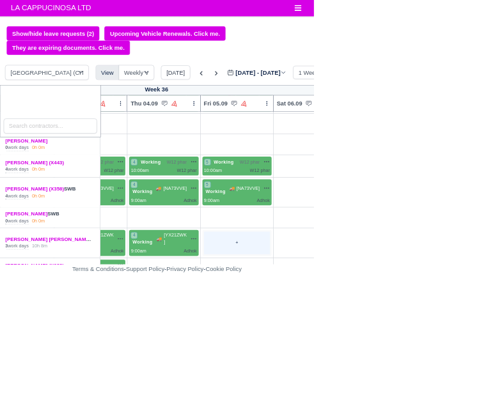
click at [329, 373] on div "+" at bounding box center [361, 371] width 100 height 35
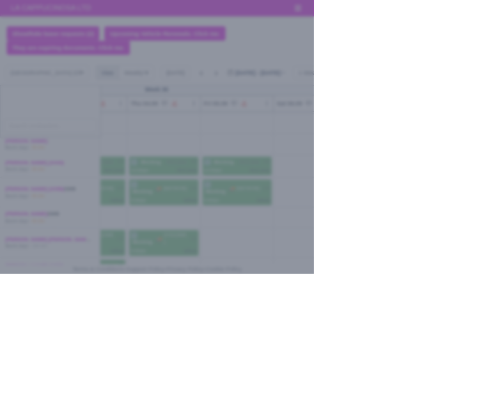
select select "Available"
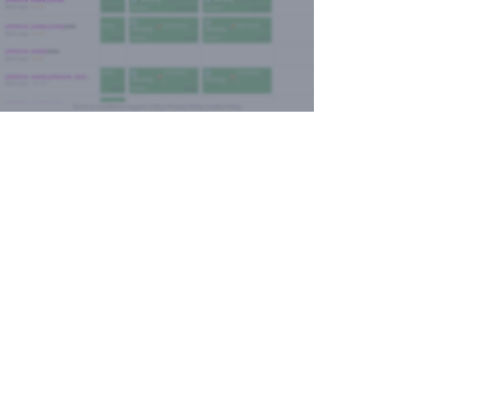
type input "Adhok"
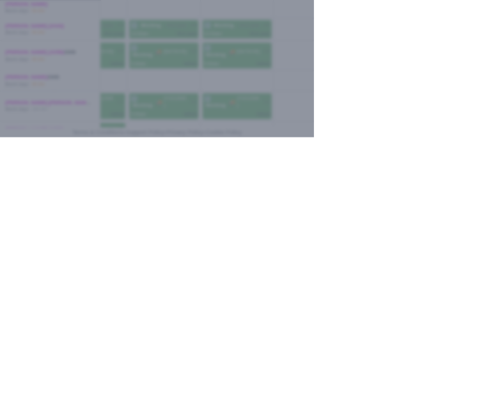
type input "09:00"
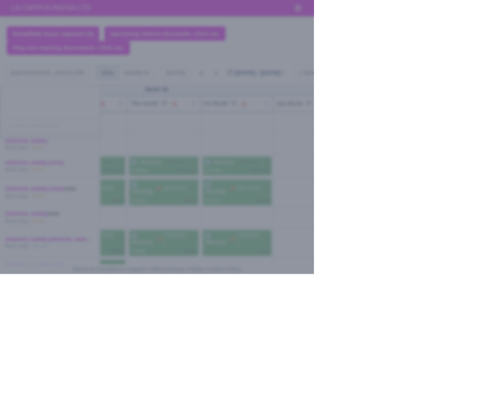
click at [21, 311] on div at bounding box center [239, 209] width 479 height 418
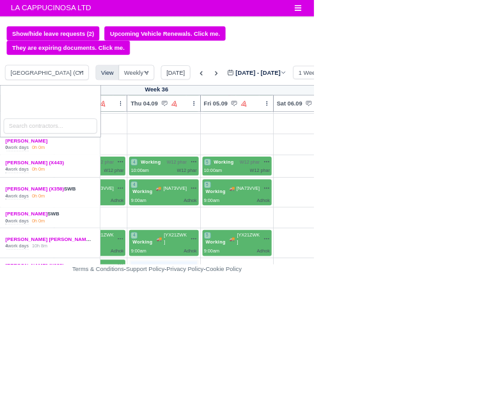
click at [245, 408] on div "+" at bounding box center [249, 411] width 100 height 24
select select "Unasigned"
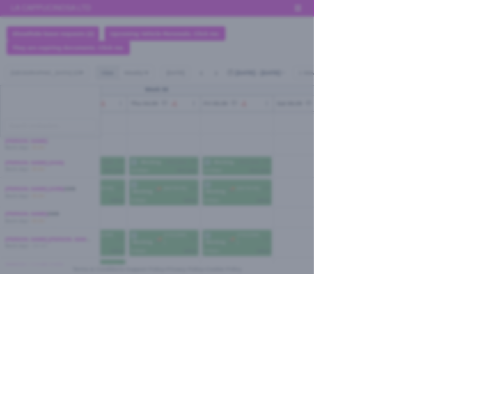
click at [22, 334] on div at bounding box center [239, 209] width 479 height 418
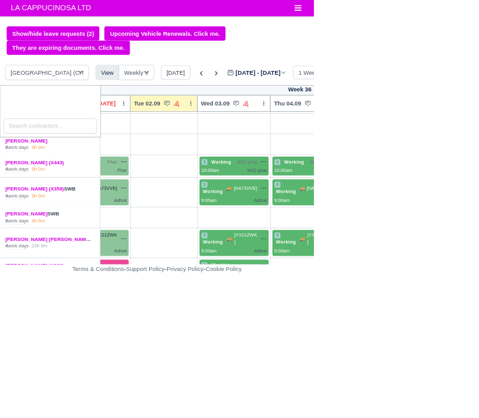
scroll to position [345, 94]
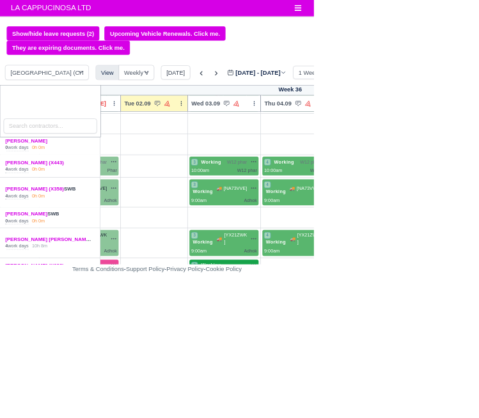
click at [324, 400] on span "Working" at bounding box center [322, 404] width 36 height 9
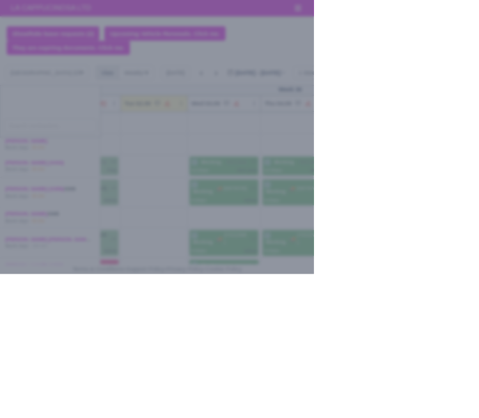
select select "Day Off"
select select "na"
click at [34, 305] on div at bounding box center [239, 209] width 479 height 418
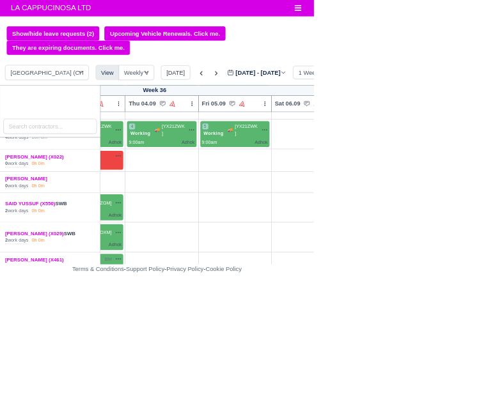
scroll to position [515, 300]
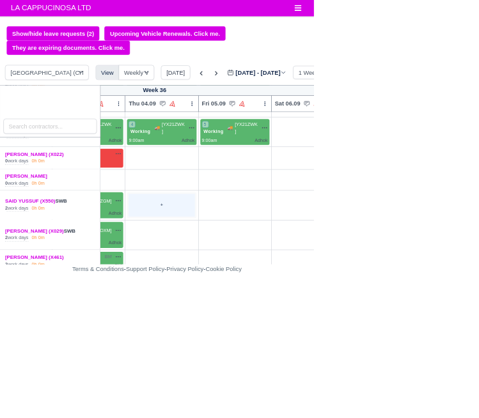
click at [243, 315] on div "+" at bounding box center [246, 313] width 100 height 35
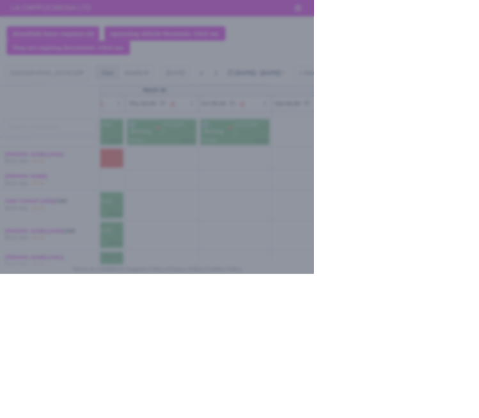
select select "Available"
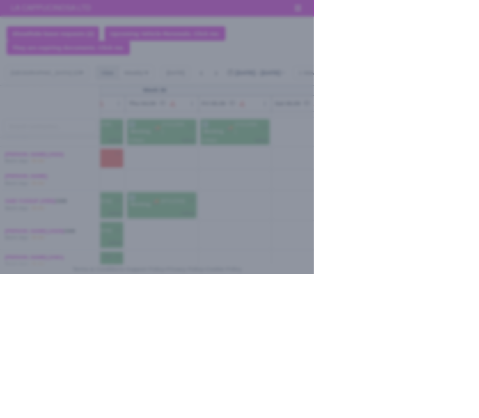
click at [20, 304] on div at bounding box center [239, 209] width 479 height 418
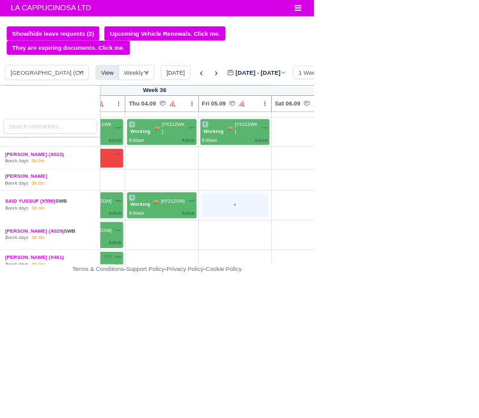
click at [325, 317] on div "+" at bounding box center [358, 313] width 100 height 35
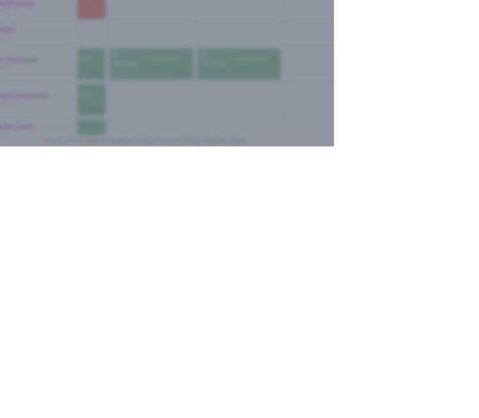
scroll to position [0, 0]
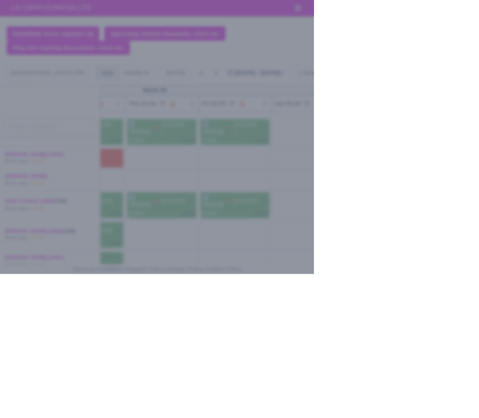
click at [10, 320] on div at bounding box center [239, 209] width 479 height 418
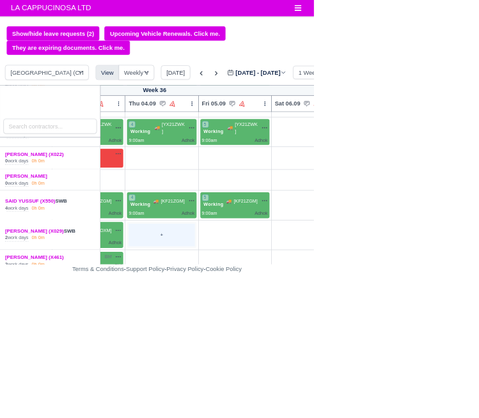
click at [241, 370] on div "+" at bounding box center [246, 359] width 105 height 40
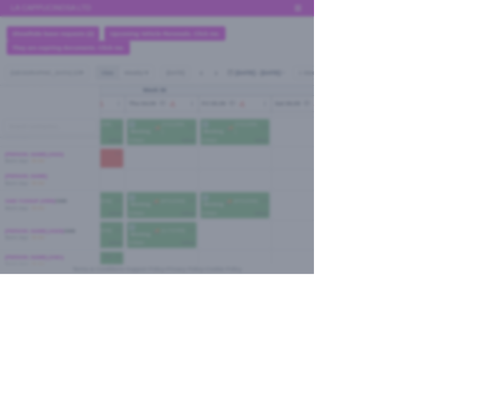
click at [14, 278] on div at bounding box center [239, 209] width 479 height 418
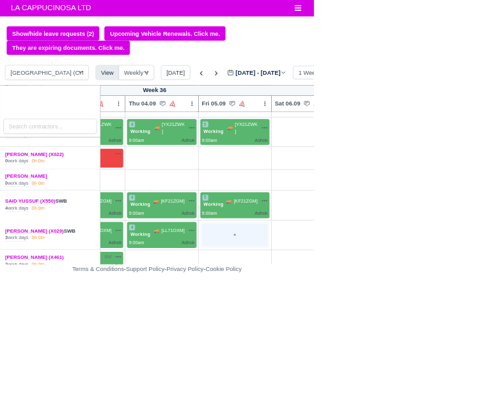
click at [325, 355] on div "+" at bounding box center [358, 358] width 100 height 35
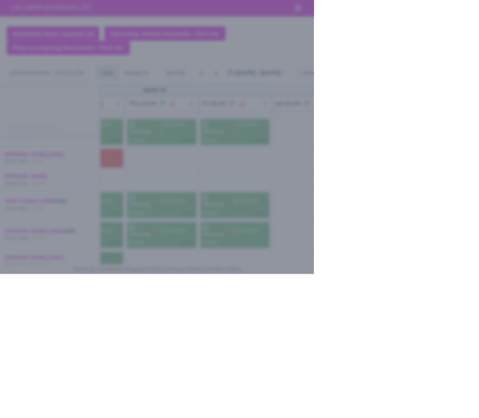
click at [13, 285] on div at bounding box center [239, 209] width 479 height 418
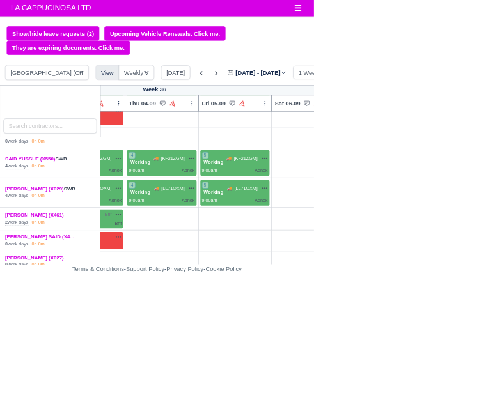
scroll to position [579, 300]
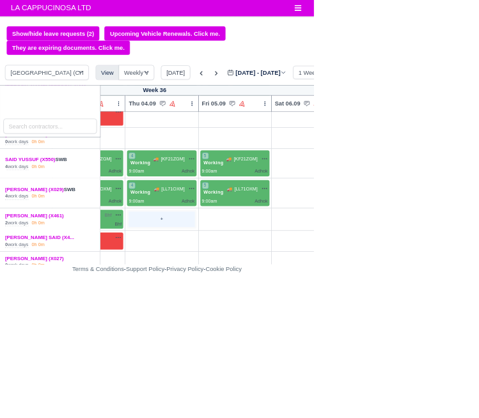
click at [237, 333] on div "+" at bounding box center [246, 335] width 100 height 24
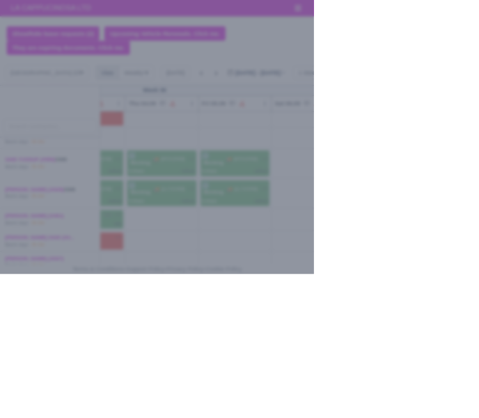
click at [26, 313] on div at bounding box center [239, 209] width 479 height 418
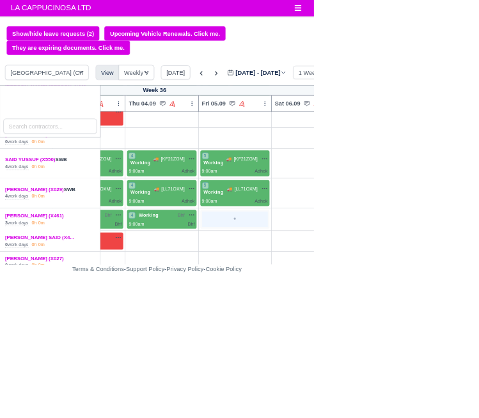
click at [339, 331] on div "+" at bounding box center [358, 335] width 100 height 24
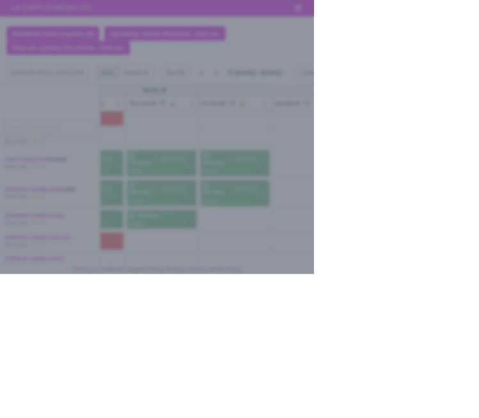
click at [29, 329] on div at bounding box center [239, 209] width 479 height 418
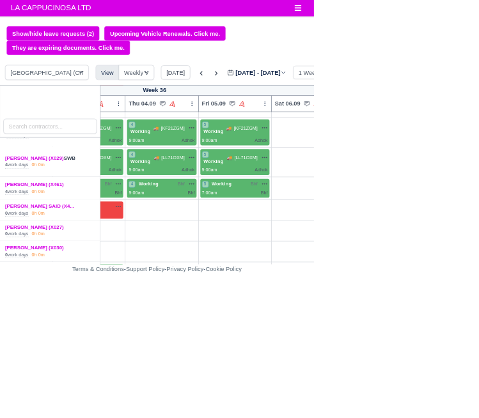
scroll to position [630, 300]
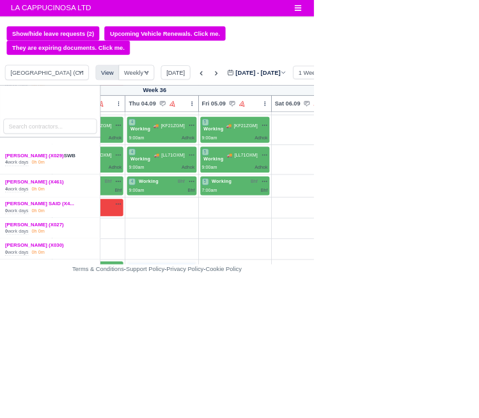
click at [251, 414] on div "+" at bounding box center [246, 419] width 100 height 35
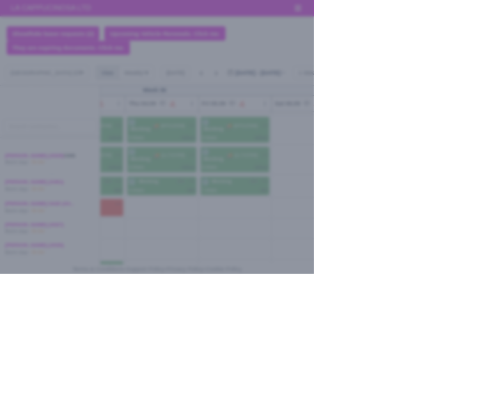
click at [8, 270] on div at bounding box center [239, 209] width 479 height 418
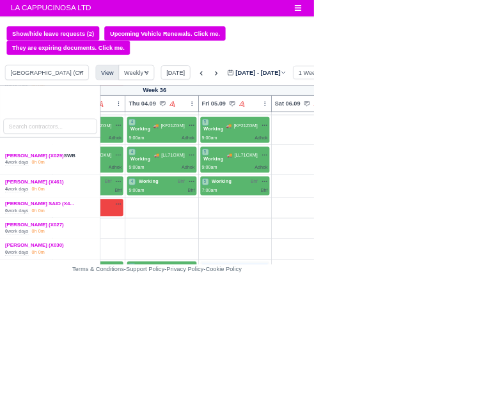
click at [341, 407] on div "+" at bounding box center [358, 419] width 100 height 35
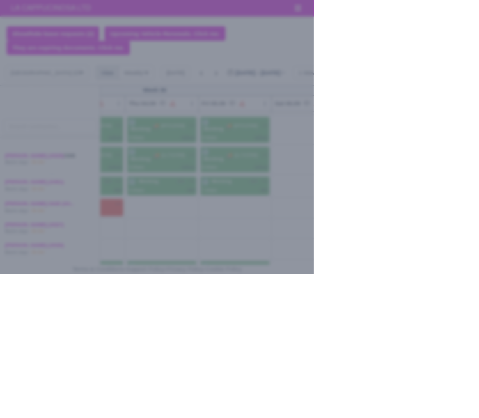
click at [19, 268] on div at bounding box center [239, 209] width 479 height 418
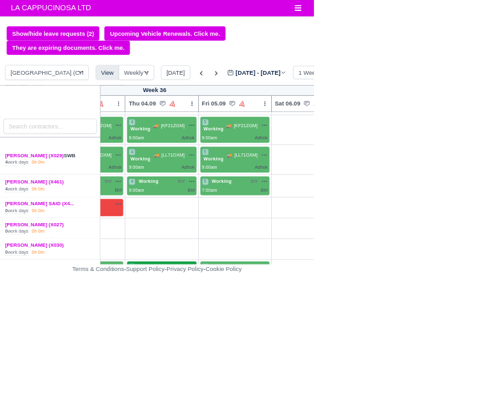
click at [247, 407] on span "[NA73VVK]" at bounding box center [264, 412] width 36 height 11
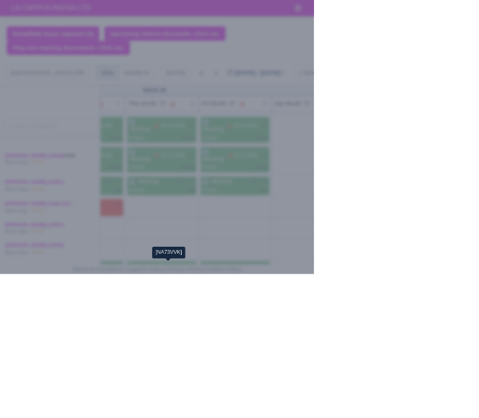
click at [18, 270] on div at bounding box center [239, 209] width 479 height 418
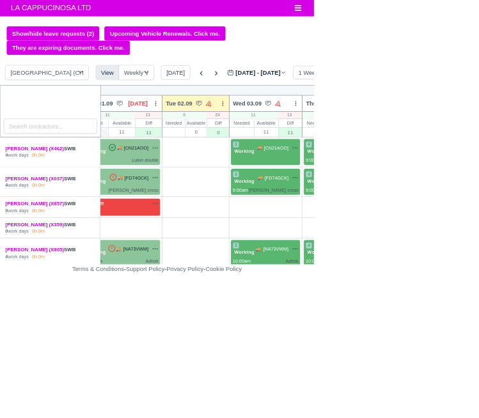
scroll to position [0, 17]
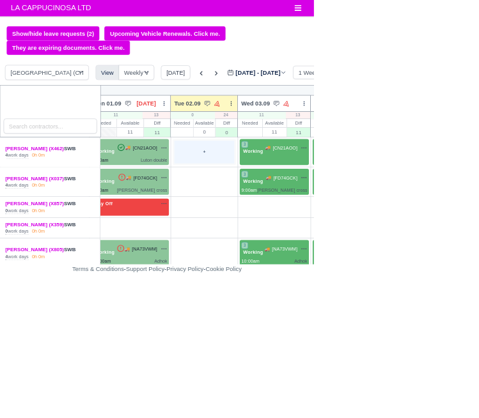
click at [323, 244] on div "+" at bounding box center [311, 232] width 91 height 35
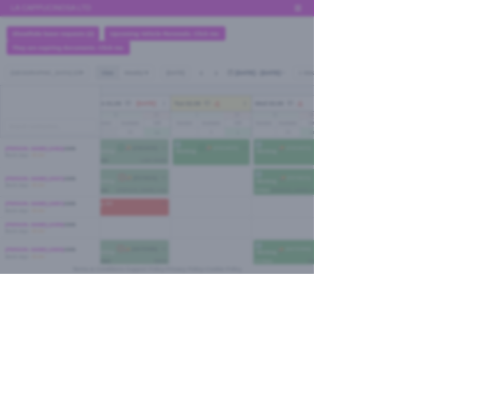
click at [21, 417] on div at bounding box center [239, 209] width 479 height 418
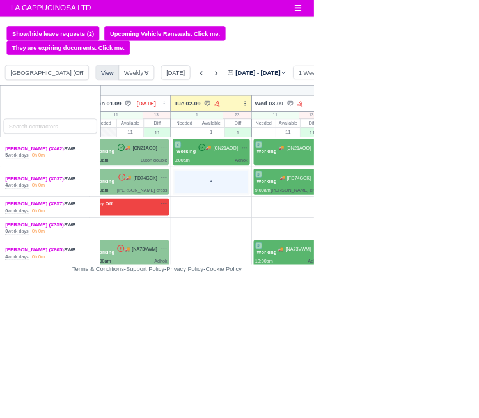
click at [308, 277] on div "+" at bounding box center [322, 277] width 112 height 35
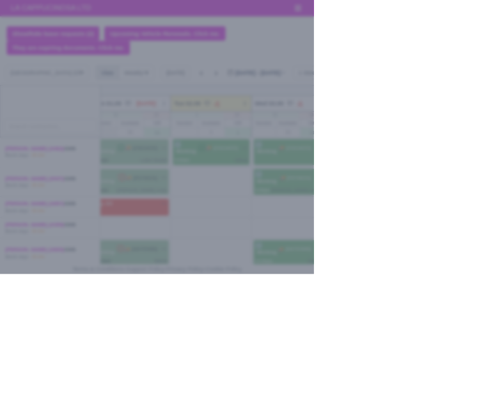
click at [29, 417] on div at bounding box center [239, 209] width 479 height 418
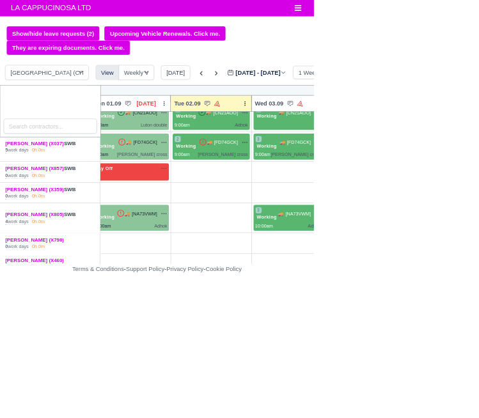
scroll to position [57, 17]
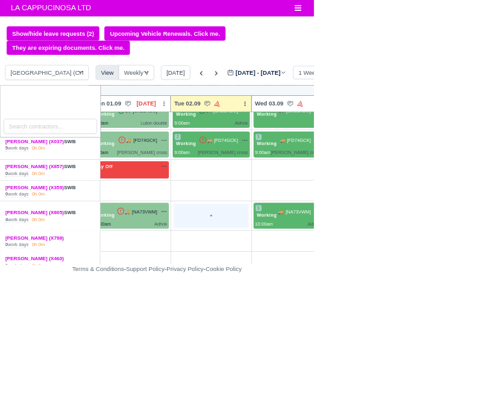
click at [336, 339] on div "+" at bounding box center [322, 329] width 112 height 35
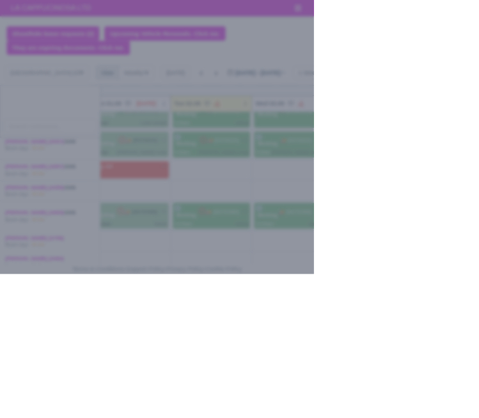
click at [18, 409] on div at bounding box center [239, 209] width 479 height 418
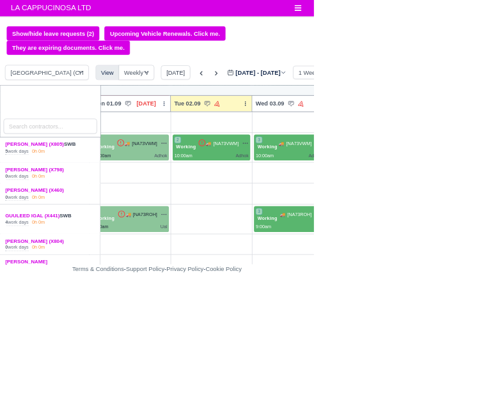
scroll to position [160, 17]
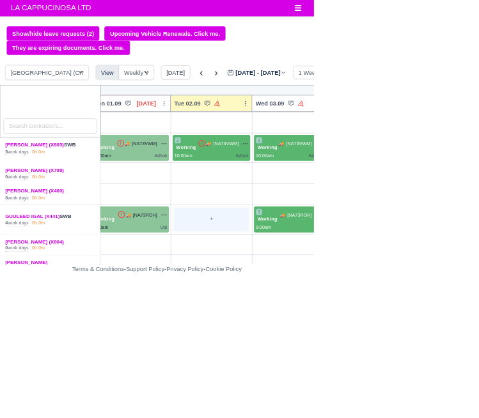
click at [328, 332] on div "+" at bounding box center [322, 335] width 113 height 35
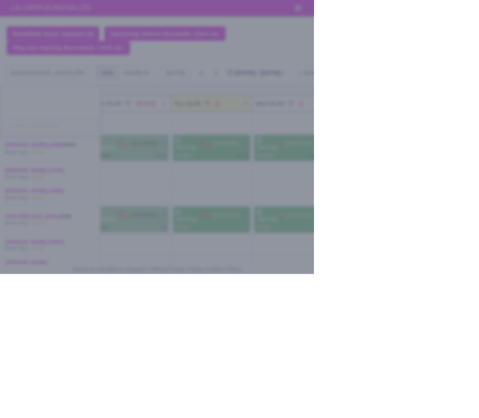
click at [20, 300] on div at bounding box center [239, 209] width 479 height 418
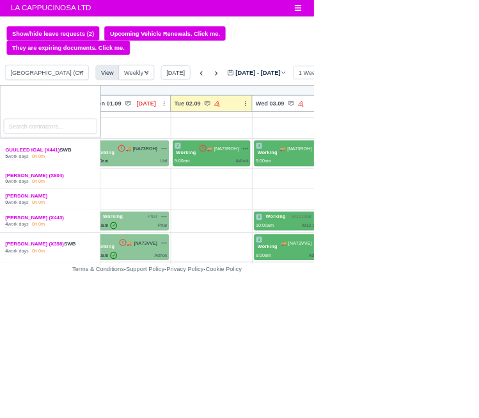
scroll to position [262, 17]
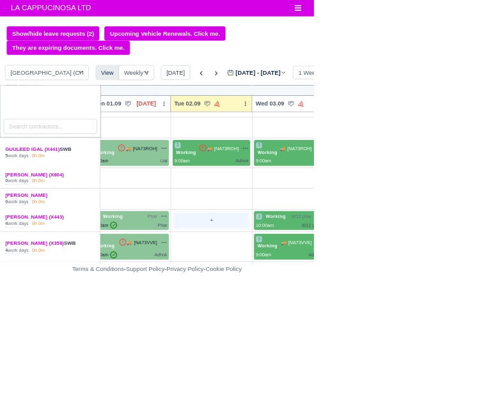
click at [338, 336] on div "+" at bounding box center [322, 337] width 113 height 24
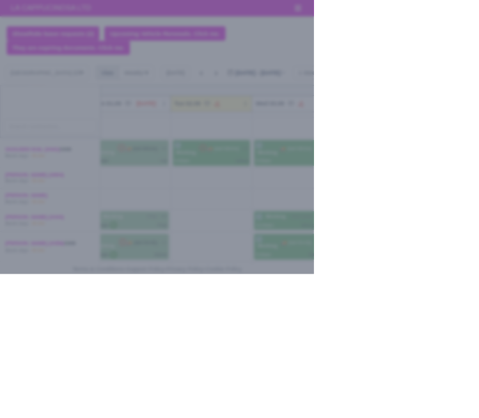
click at [22, 254] on div at bounding box center [239, 209] width 479 height 418
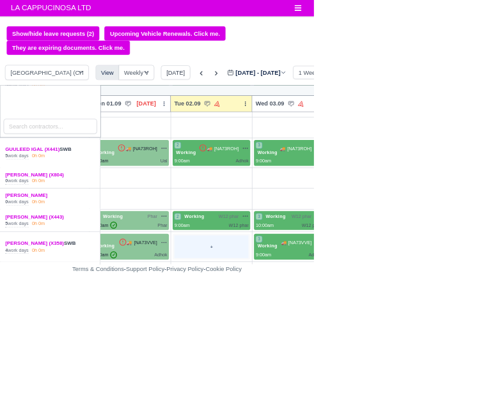
click at [332, 372] on div "+" at bounding box center [322, 376] width 113 height 35
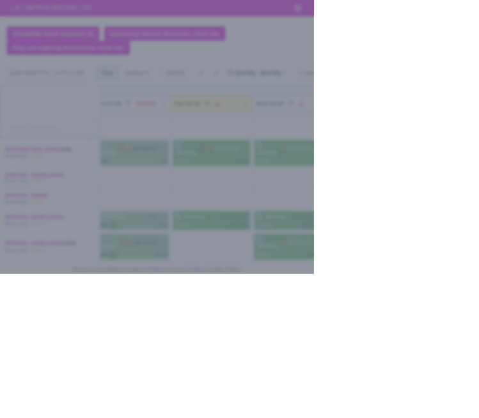
click at [18, 417] on div at bounding box center [239, 209] width 479 height 418
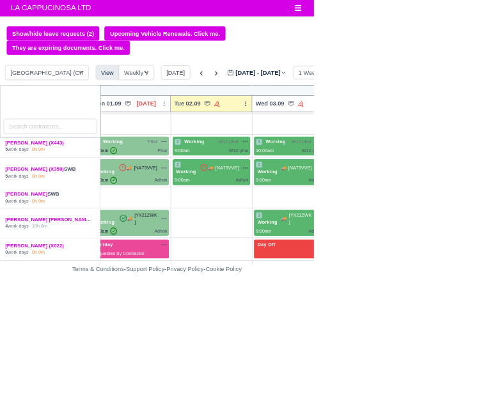
scroll to position [374, 17]
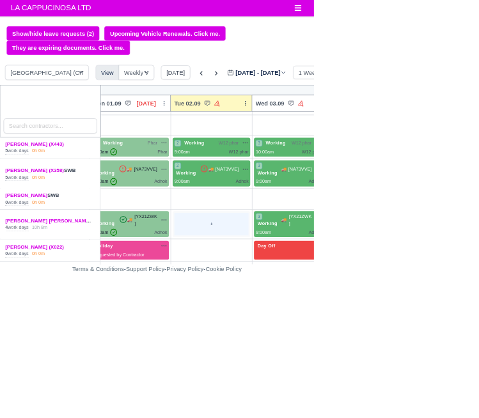
click at [322, 345] on div "+" at bounding box center [322, 342] width 113 height 35
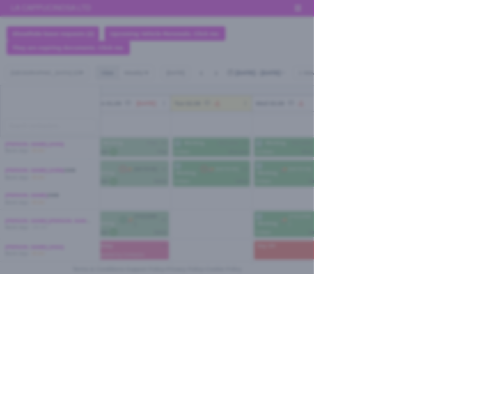
click at [21, 292] on div at bounding box center [239, 209] width 479 height 418
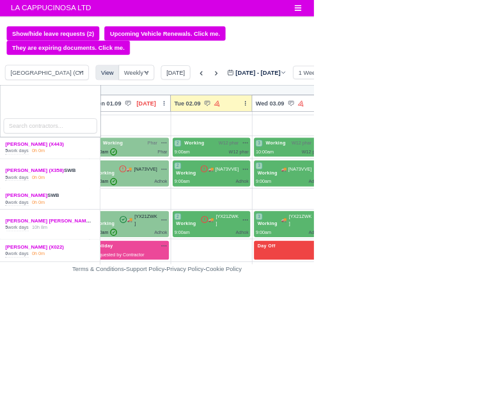
click at [26, 282] on div "MASUM KHAN (X358) SWB 5 work days 0h 0m" at bounding box center [77, 264] width 153 height 45
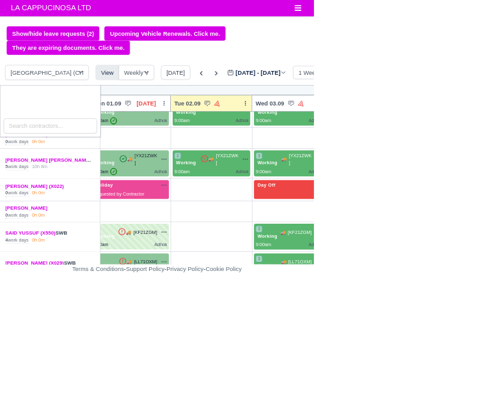
scroll to position [483, 17]
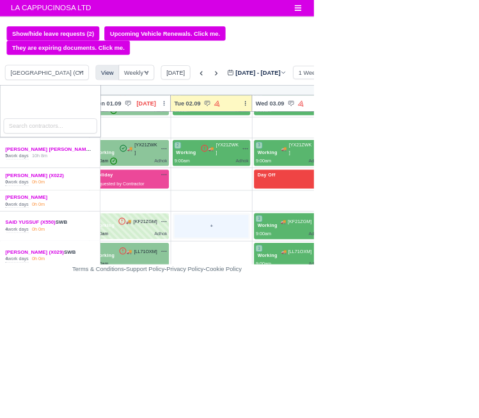
click at [345, 348] on div "+" at bounding box center [322, 345] width 113 height 35
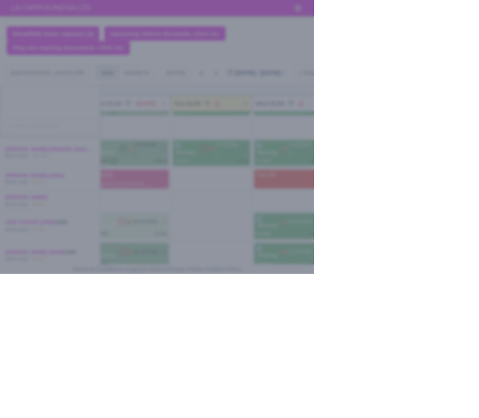
click at [15, 290] on div at bounding box center [239, 209] width 479 height 418
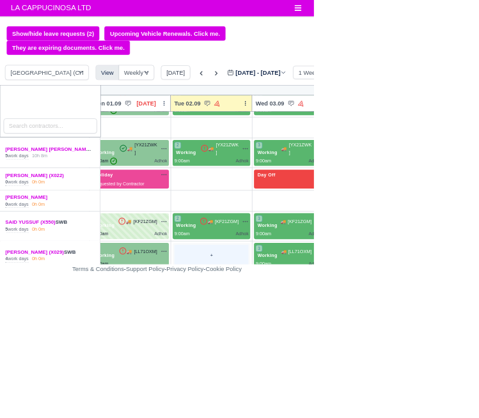
click at [341, 385] on div "+" at bounding box center [322, 390] width 113 height 35
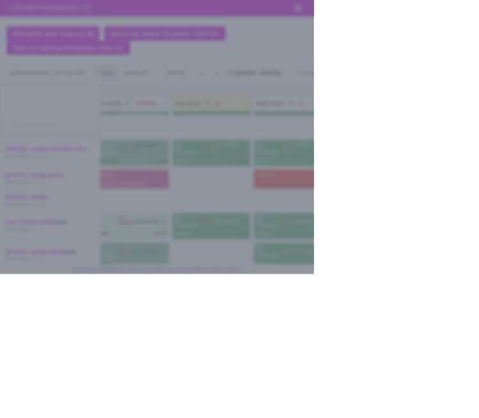
click at [22, 251] on div at bounding box center [239, 209] width 479 height 418
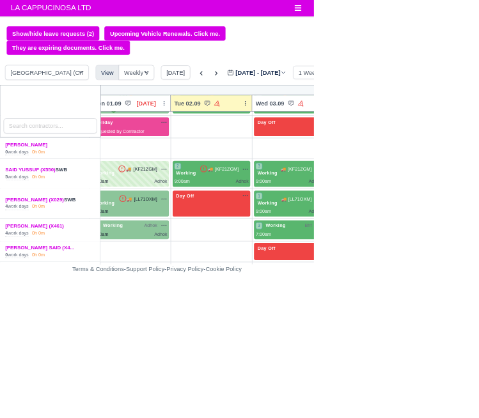
scroll to position [563, 17]
click at [341, 345] on div "+" at bounding box center [322, 351] width 113 height 24
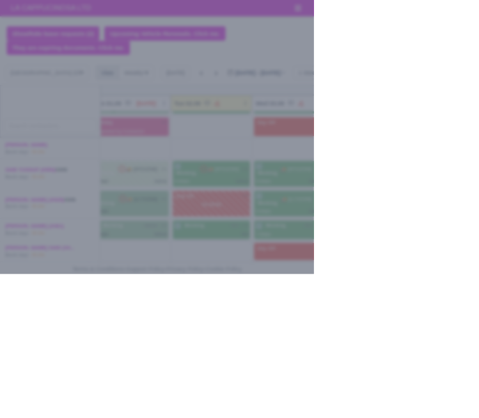
click at [17, 233] on div at bounding box center [239, 209] width 479 height 418
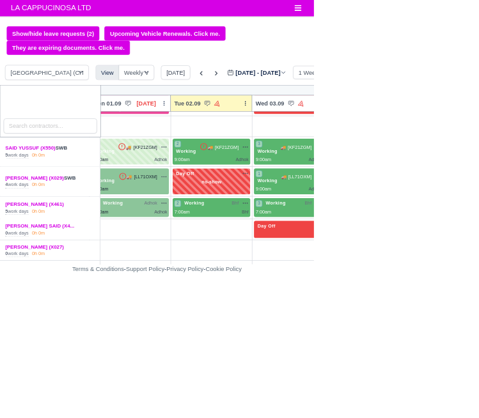
scroll to position [630, 17]
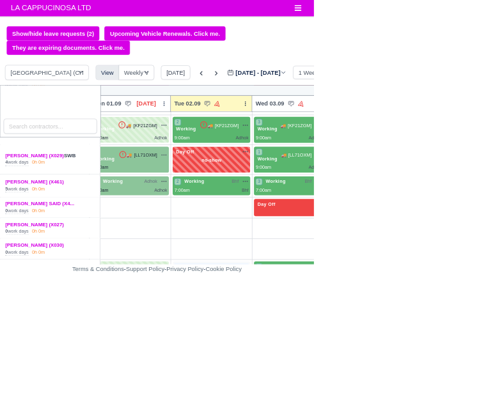
click at [354, 417] on div "+" at bounding box center [322, 419] width 113 height 35
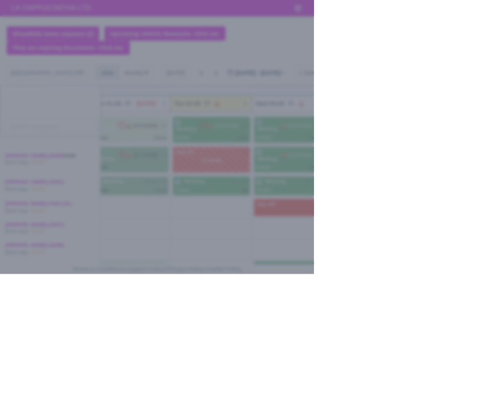
click at [22, 294] on div at bounding box center [239, 209] width 479 height 418
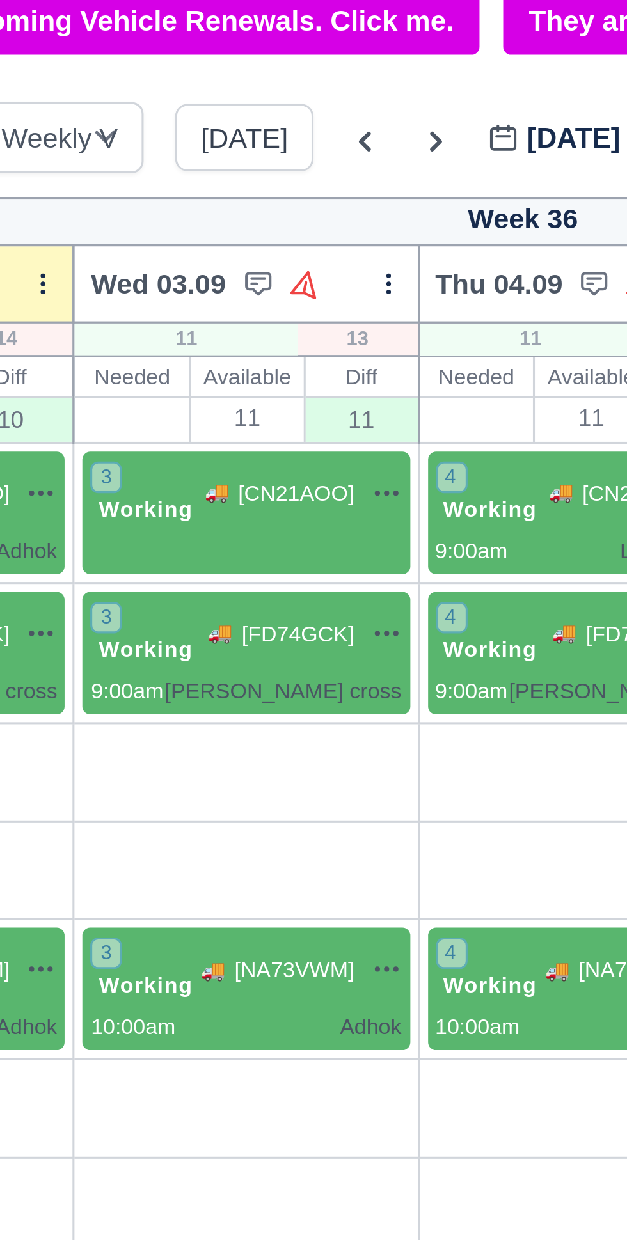
scroll to position [0, 182]
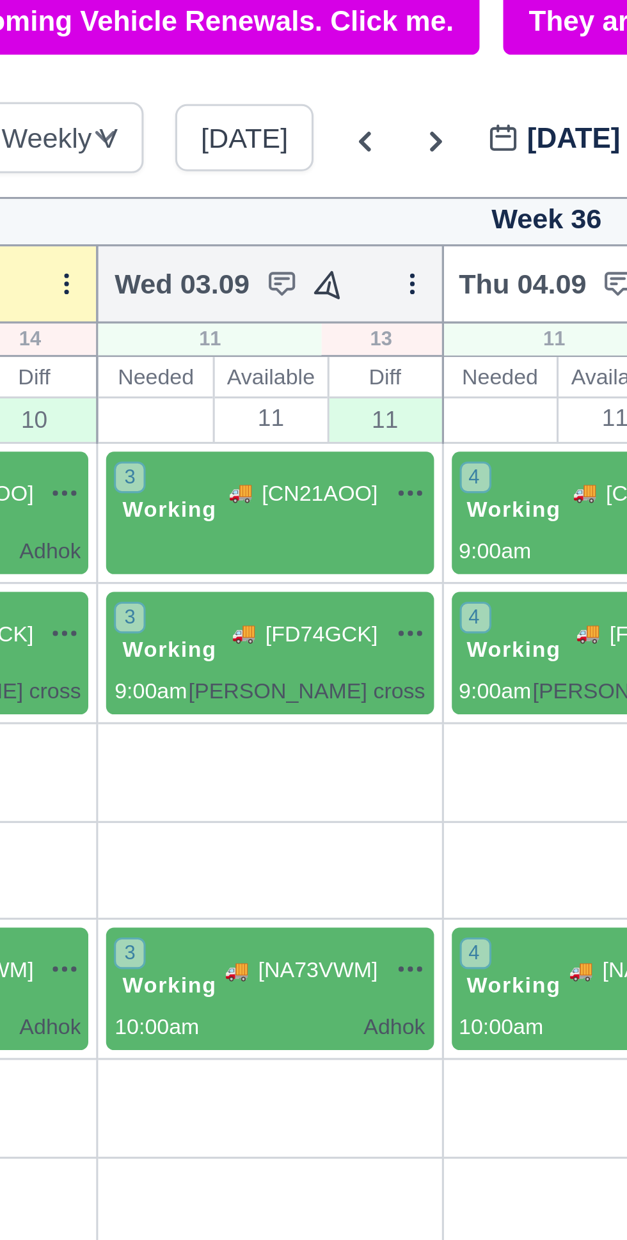
click at [289, 138] on icon at bounding box center [295, 136] width 12 height 12
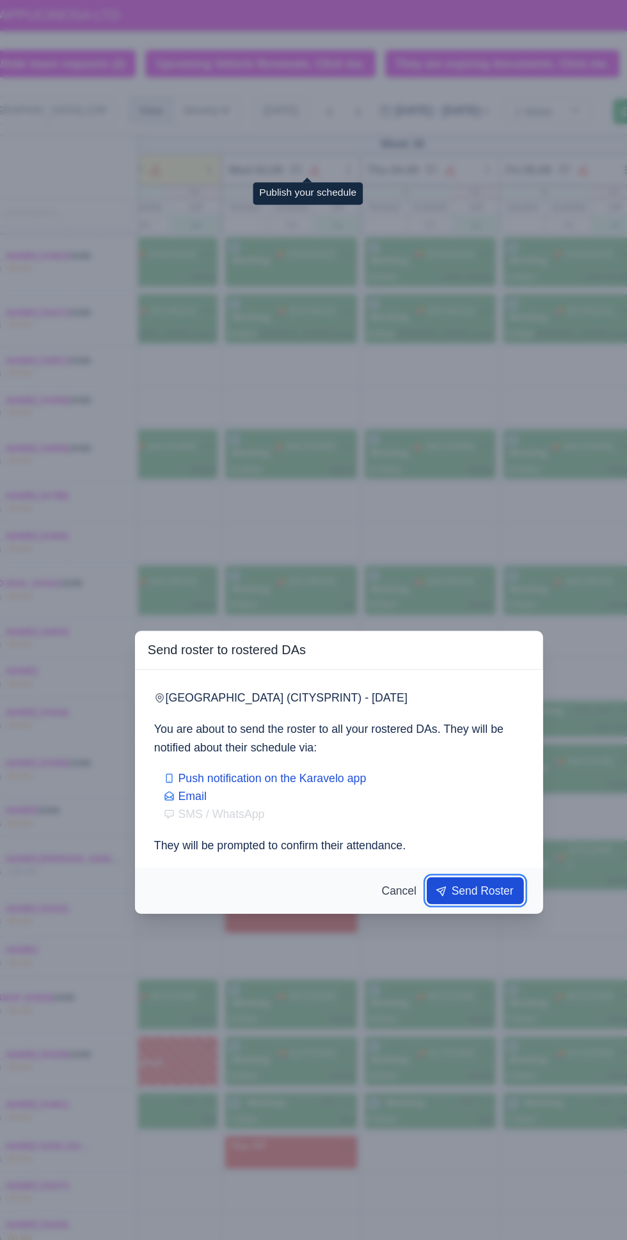
click at [463, 417] on button "Send Roster" at bounding box center [424, 715] width 78 height 22
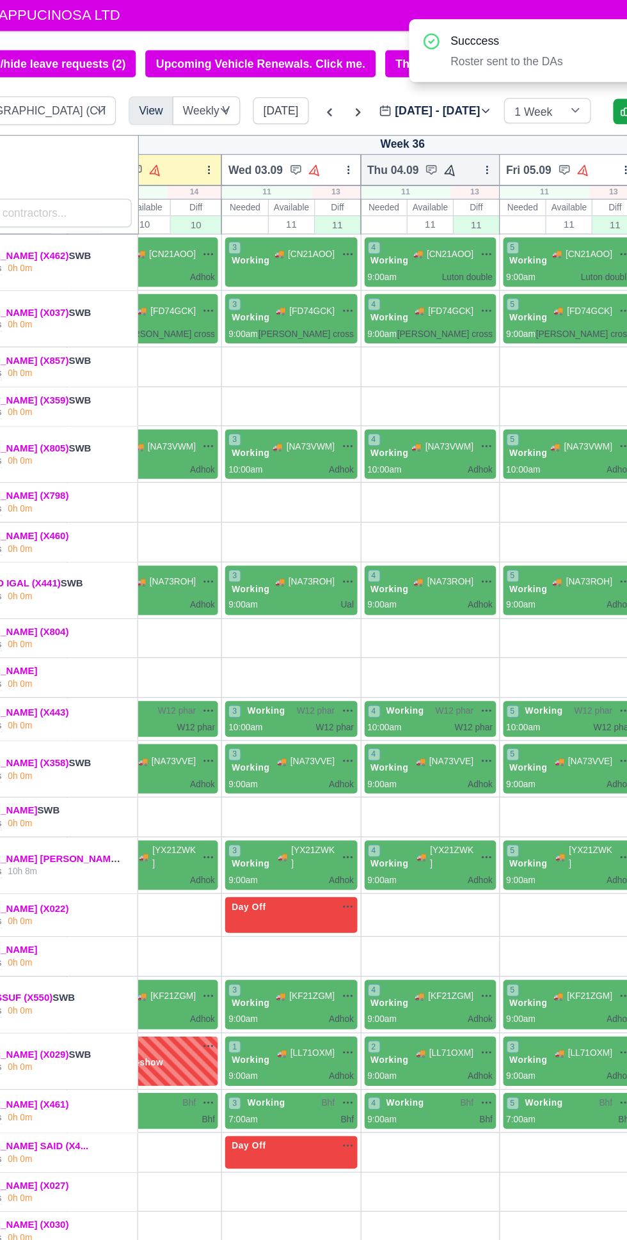
click at [398, 137] on icon at bounding box center [404, 136] width 12 height 12
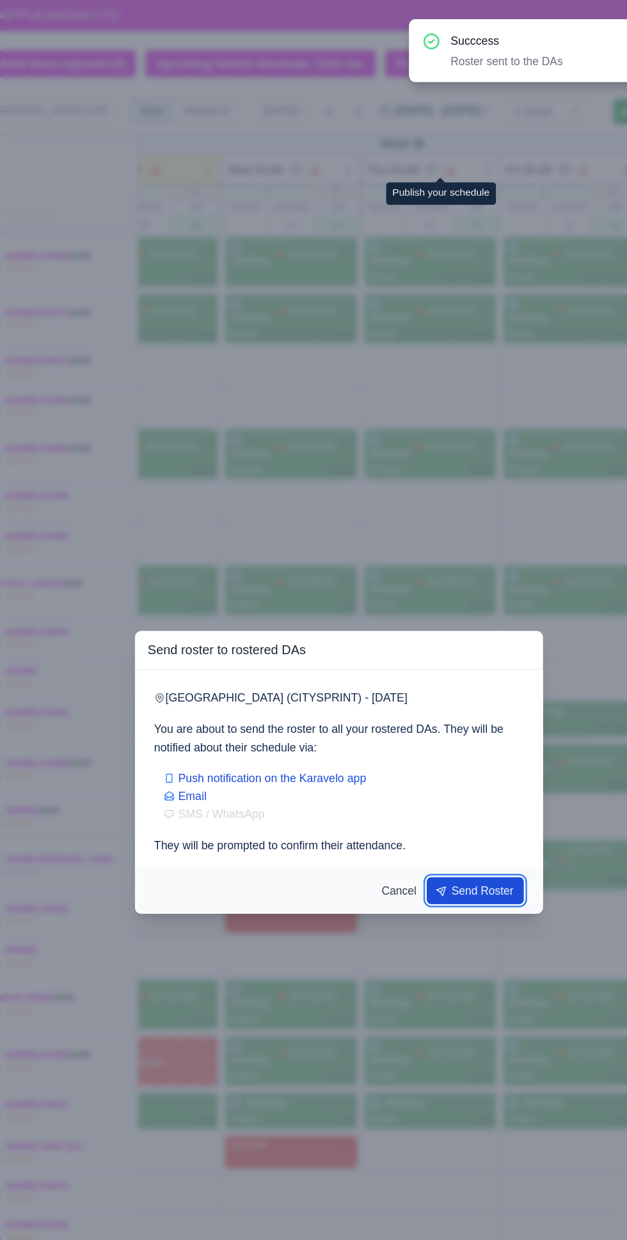
click at [463, 417] on button "Send Roster" at bounding box center [424, 715] width 78 height 22
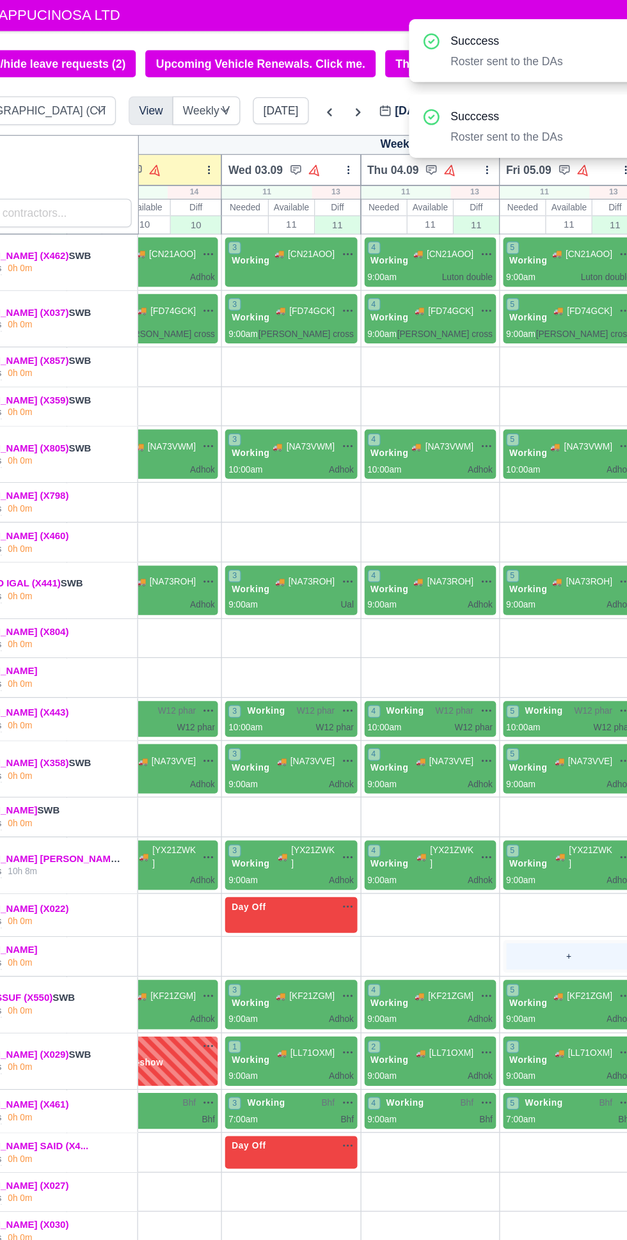
click at [478, 417] on div "+" at bounding box center [499, 767] width 100 height 21
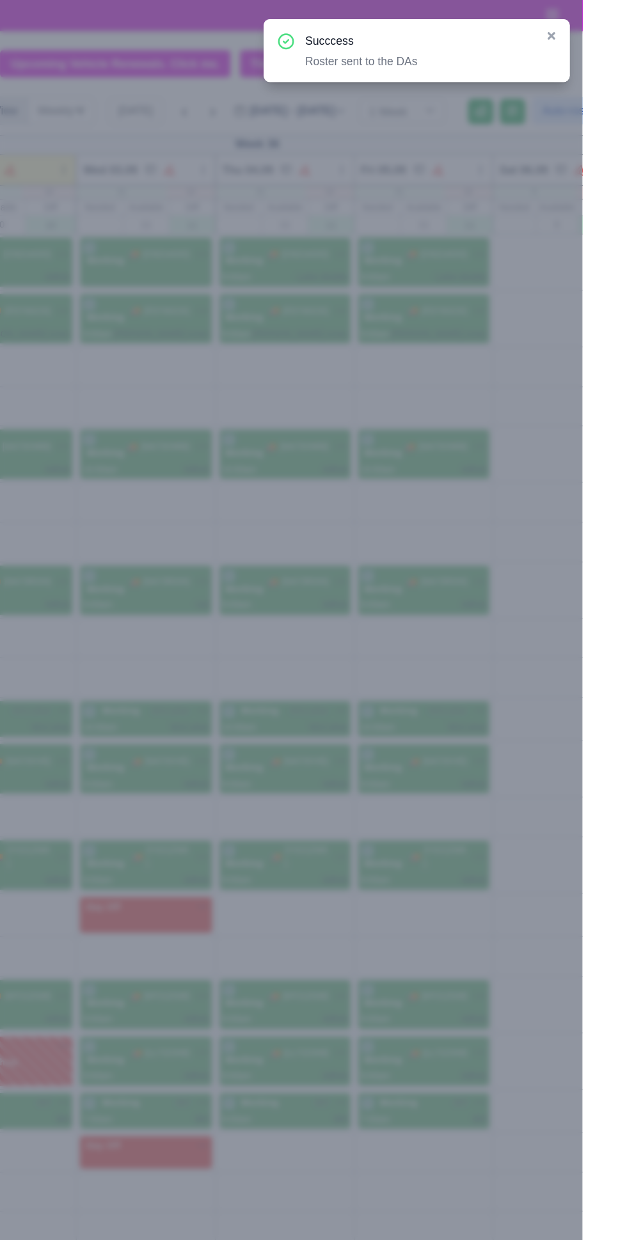
click at [478, 361] on div at bounding box center [313, 620] width 627 height 1240
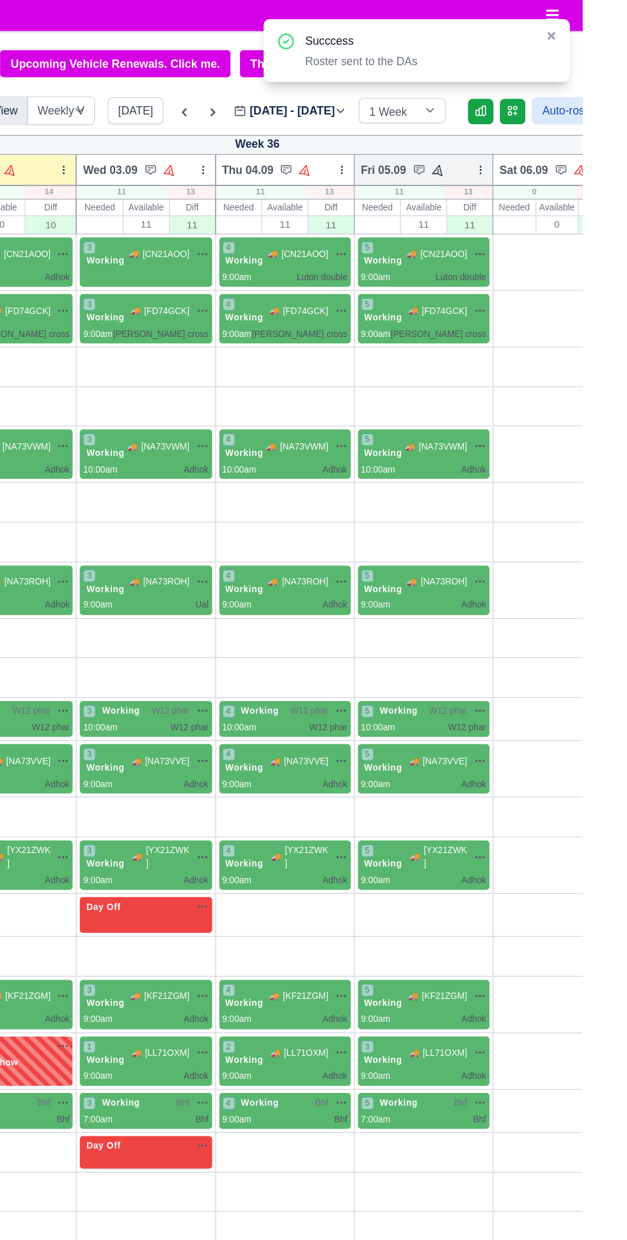
click at [478, 136] on icon at bounding box center [510, 136] width 9 height 9
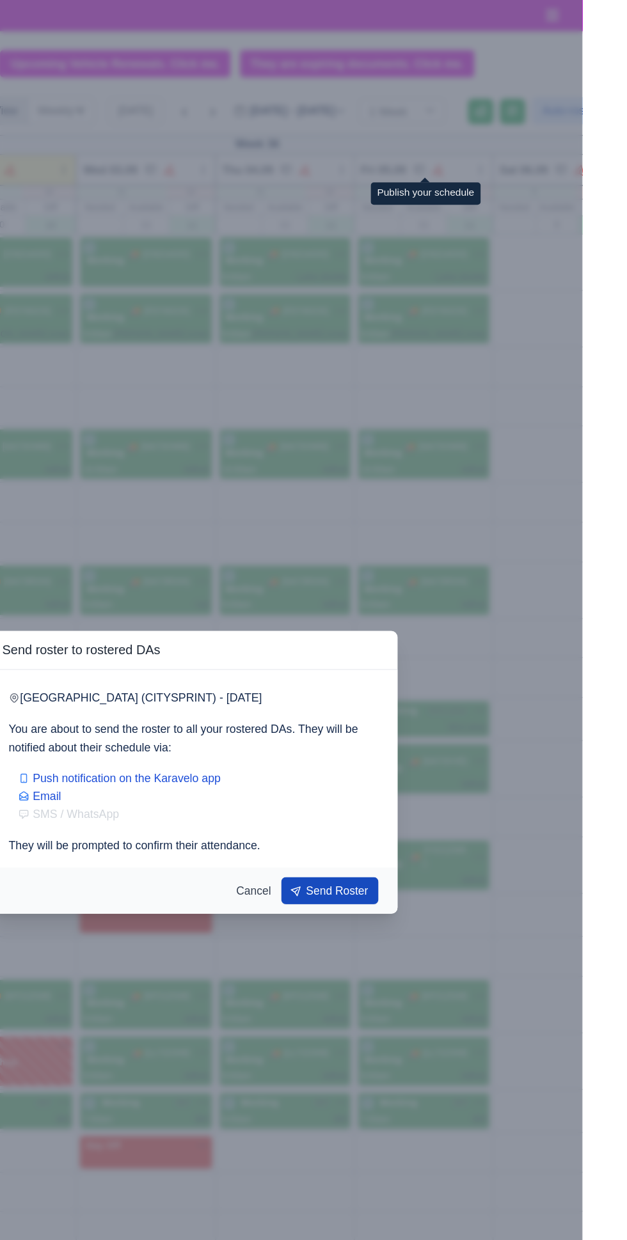
click at [478, 417] on div "Send Roster Cancel" at bounding box center [314, 714] width 327 height 37
click at [463, 417] on button "Send Roster" at bounding box center [424, 715] width 78 height 22
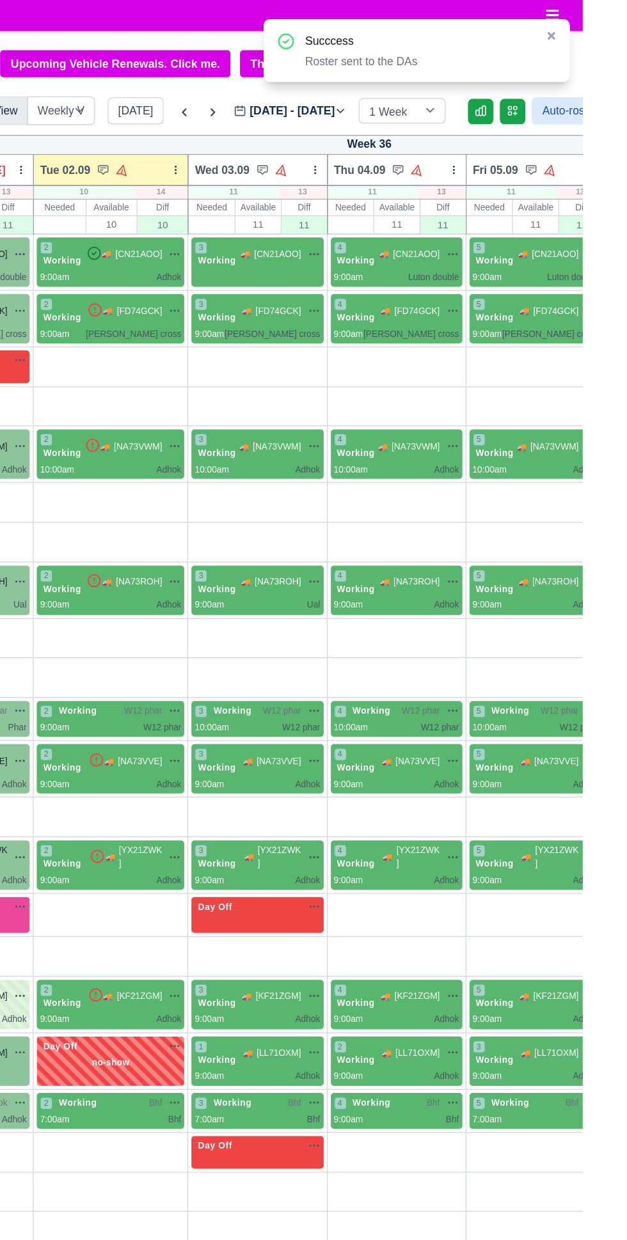
scroll to position [0, 0]
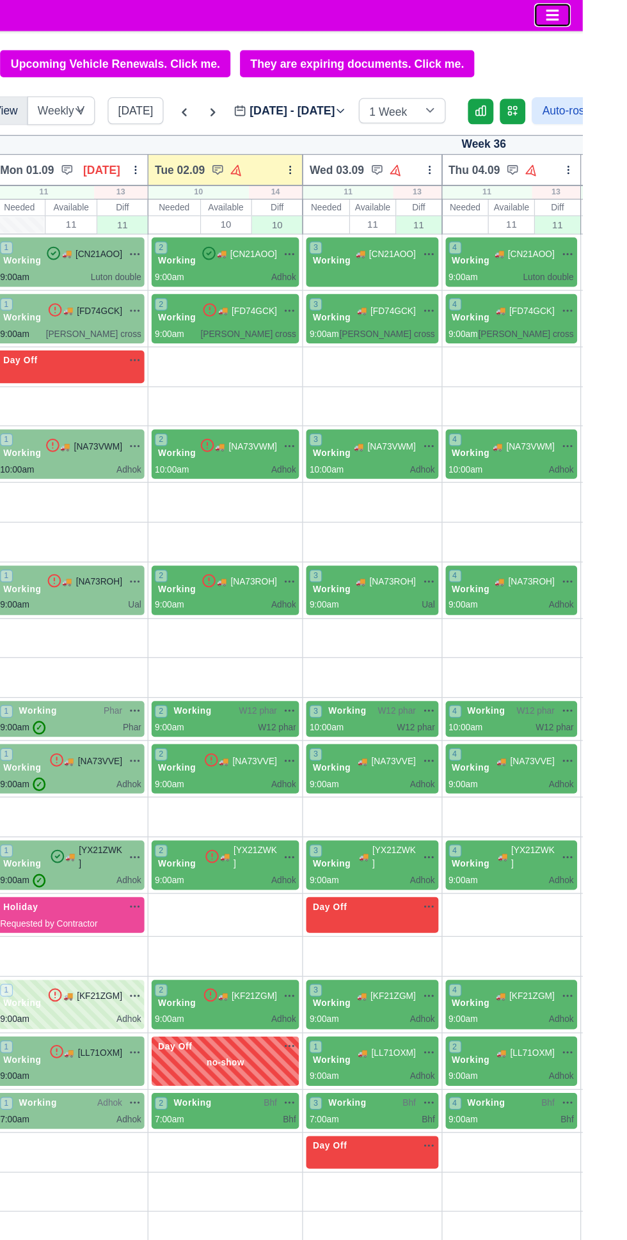
click at [478, 12] on icon "Toggle navigation" at bounding box center [602, 12] width 10 height 9
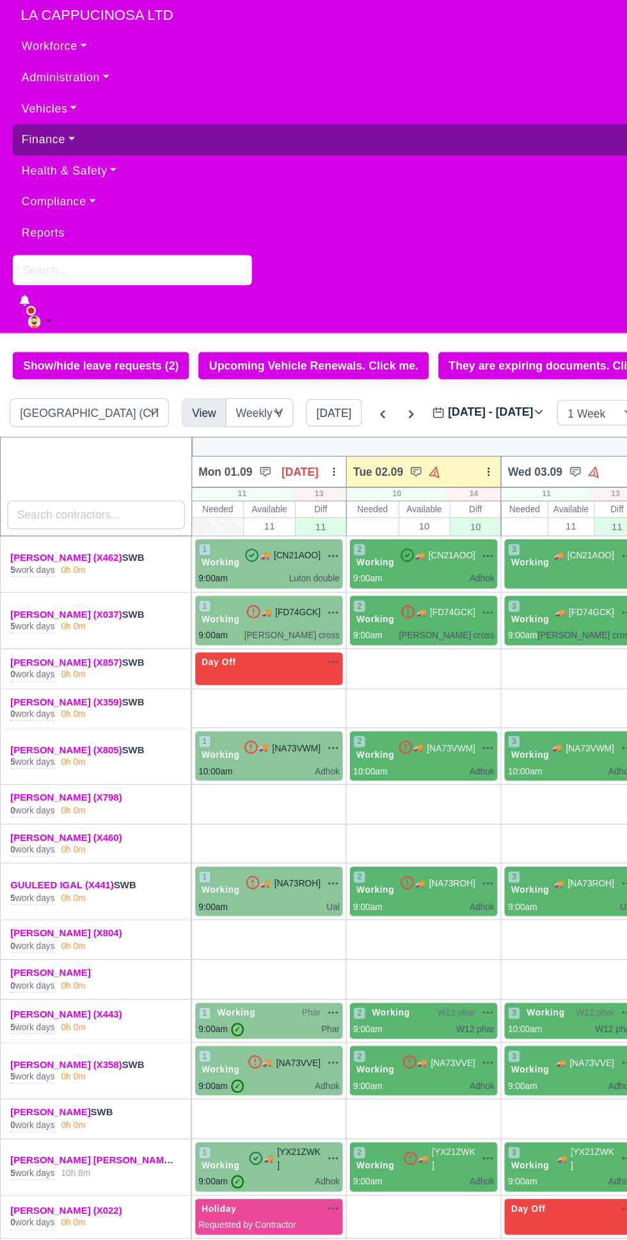
click at [86, 121] on link "Finance" at bounding box center [313, 112] width 606 height 25
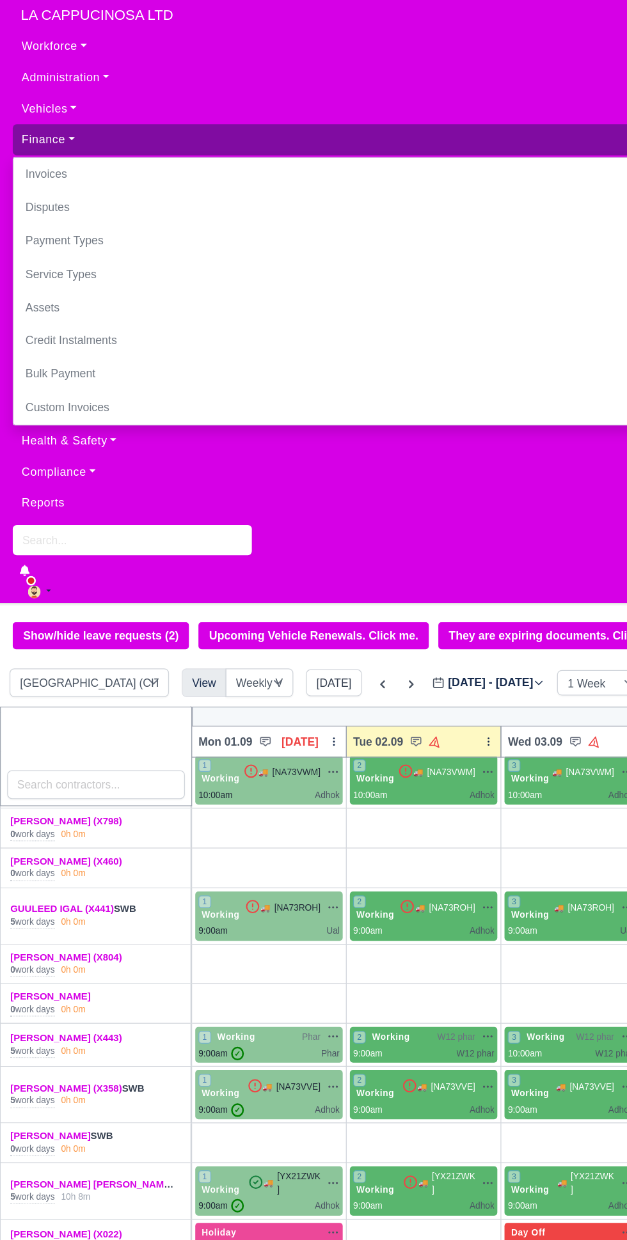
scroll to position [221, 0]
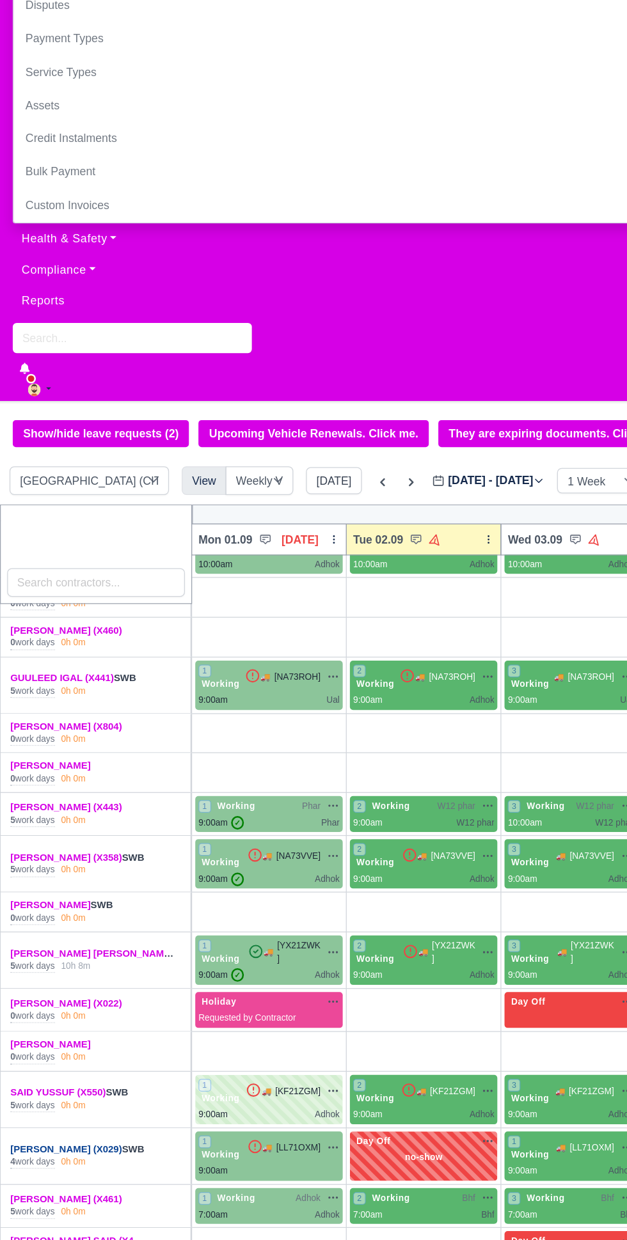
click at [45, 417] on link "[PERSON_NAME] (X029)" at bounding box center [53, 1084] width 90 height 9
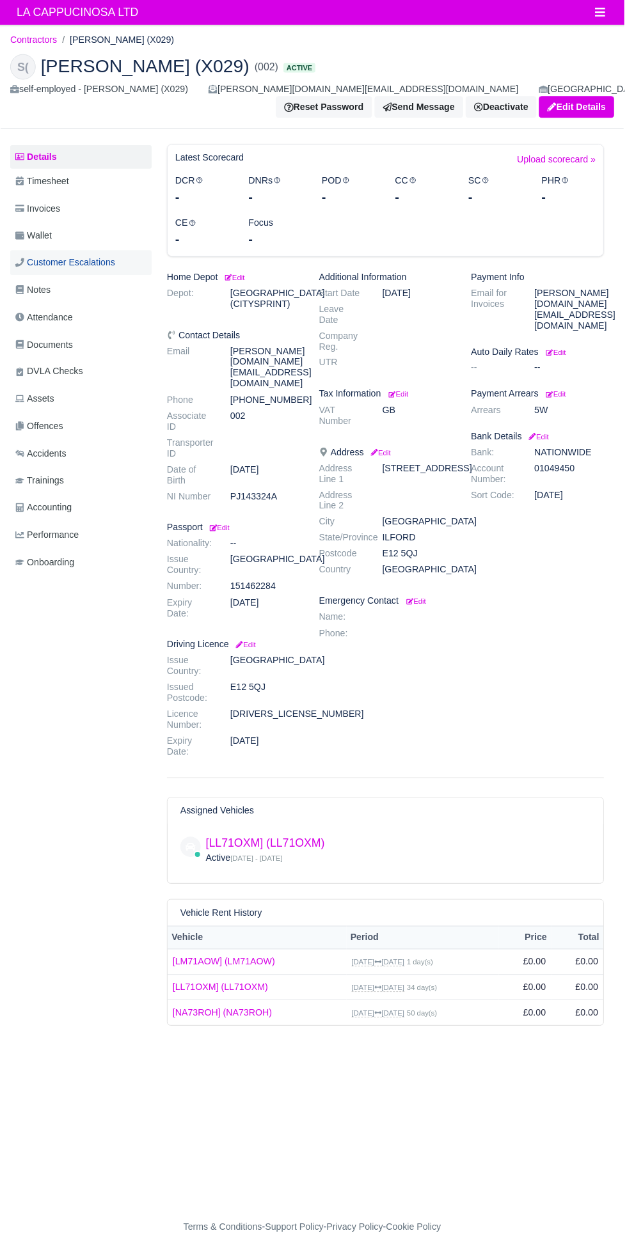
click at [93, 262] on span "Customer Escalations" at bounding box center [65, 263] width 100 height 15
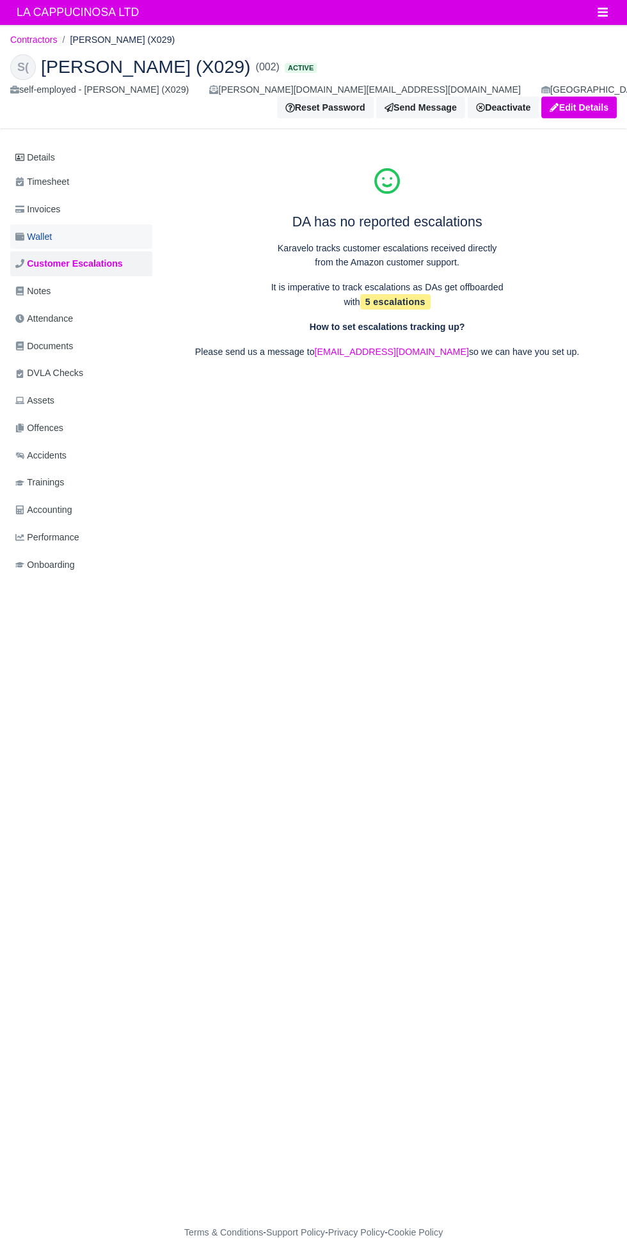
click at [97, 232] on link "Wallet" at bounding box center [81, 236] width 142 height 25
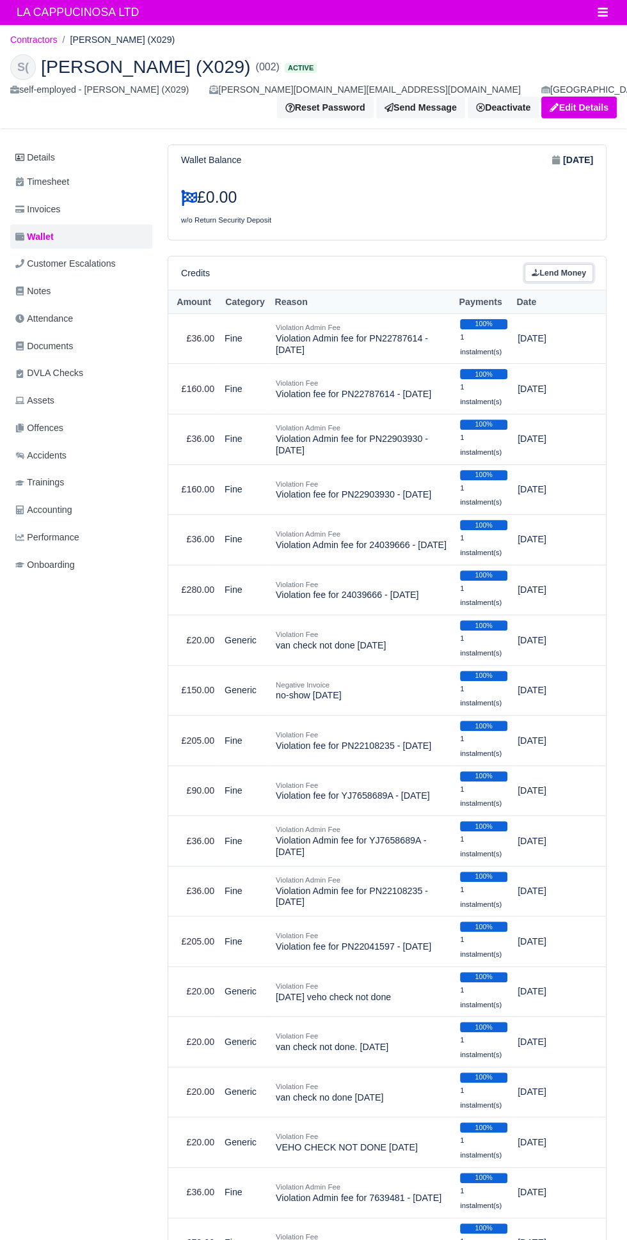
click at [572, 272] on link "Lend Money" at bounding box center [558, 273] width 68 height 19
select select "8"
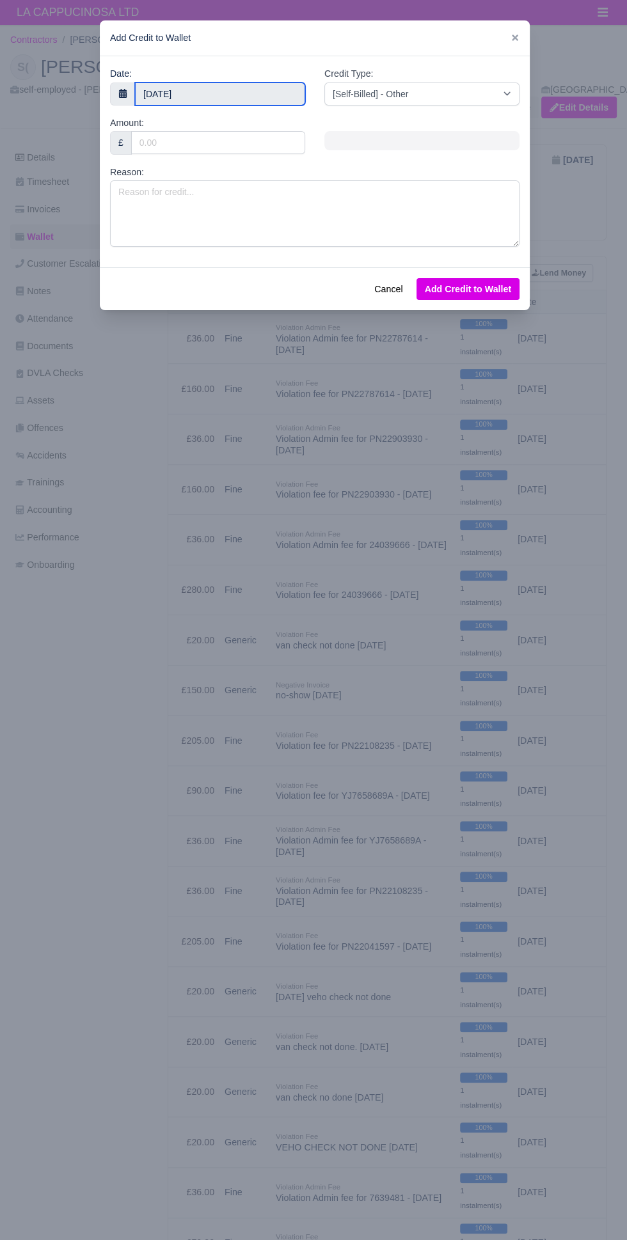
click at [240, 93] on body "LA CAPPUCINOSA LTD Workforce Manpower Expiring Documents Leave Requests Daily A…" at bounding box center [313, 620] width 627 height 1240
type input "[DATE]"
click at [435, 91] on select "[Self-Billed] - Other [Self-Billed] - Negative Invoice [Self-Billed] - Keychain…" at bounding box center [421, 93] width 195 height 23
click at [324, 82] on select "[Self-Billed] - Other [Self-Billed] - Negative Invoice [Self-Billed] - Keychain…" at bounding box center [421, 93] width 195 height 23
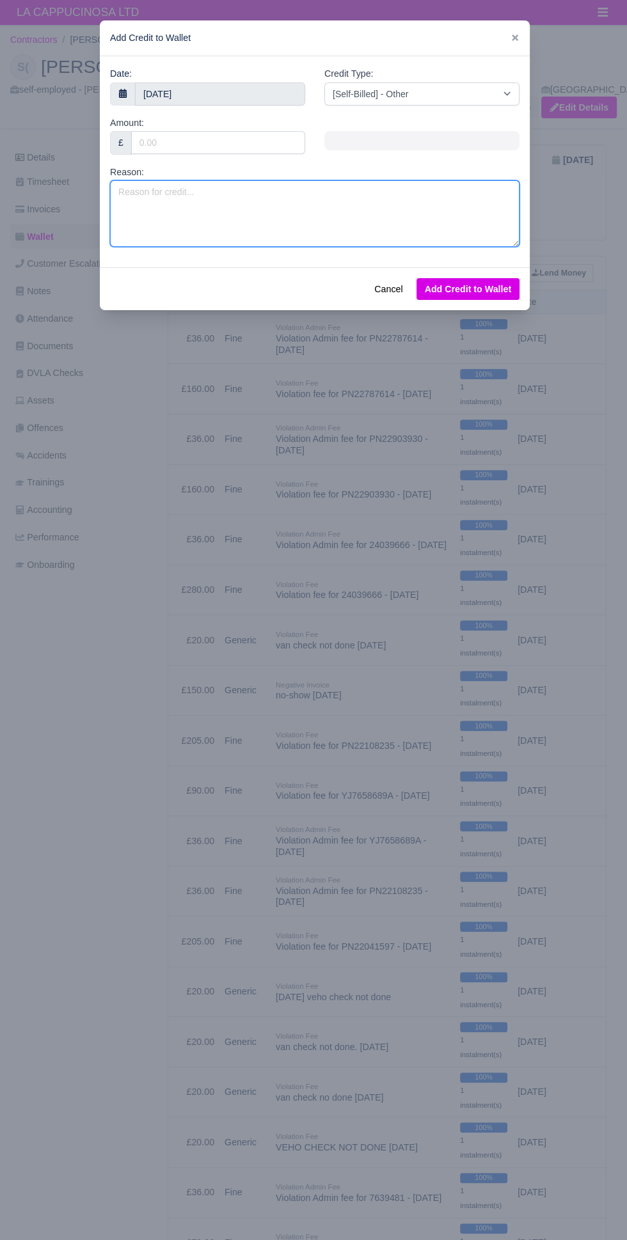
click at [352, 220] on textarea "Reason:" at bounding box center [314, 213] width 409 height 66
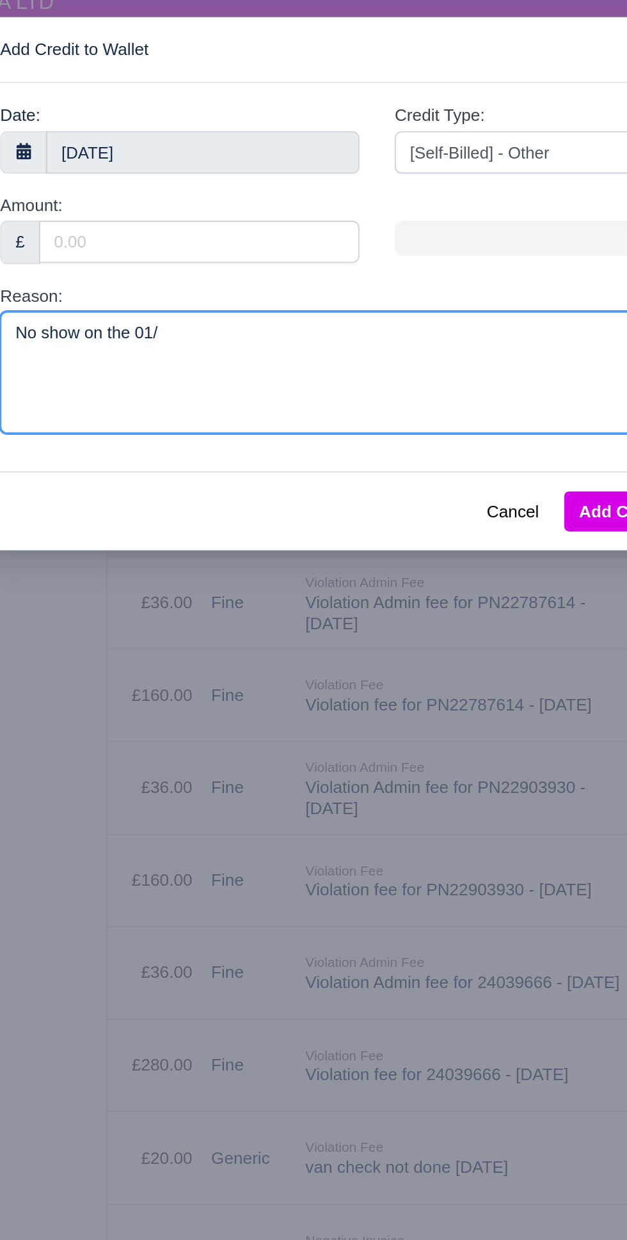
click at [283, 197] on textarea "No show on the 01/" at bounding box center [314, 213] width 409 height 66
type textarea "No show on the [DATE]"
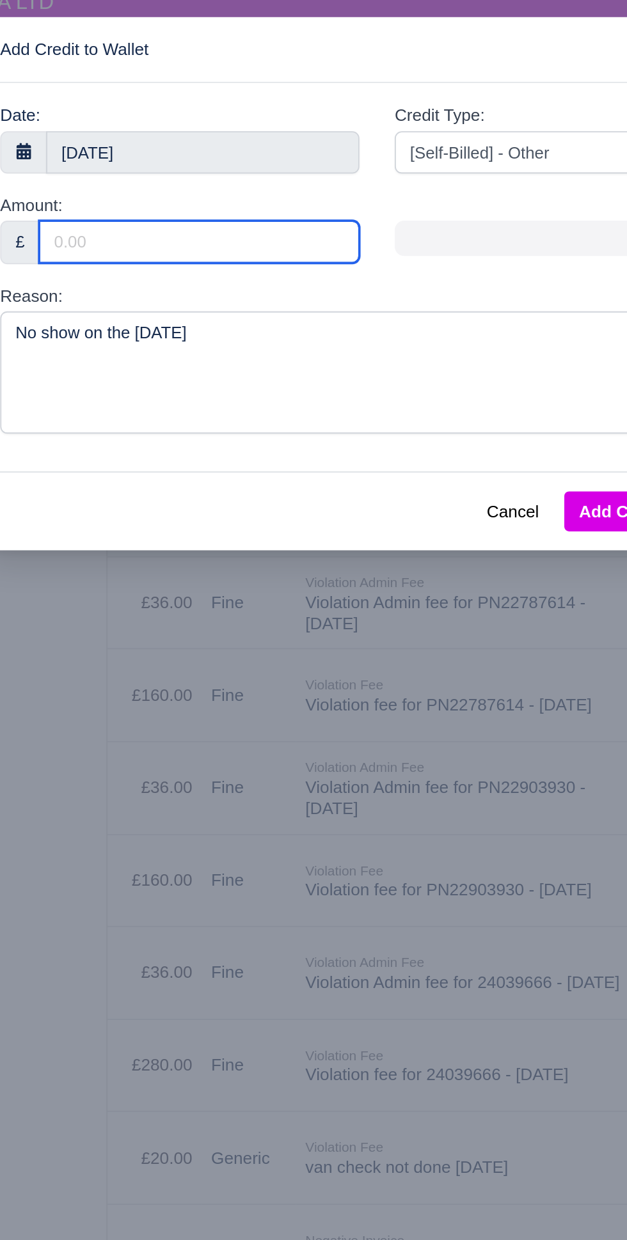
click at [265, 146] on input "Amount:" at bounding box center [218, 142] width 174 height 23
type input "200"
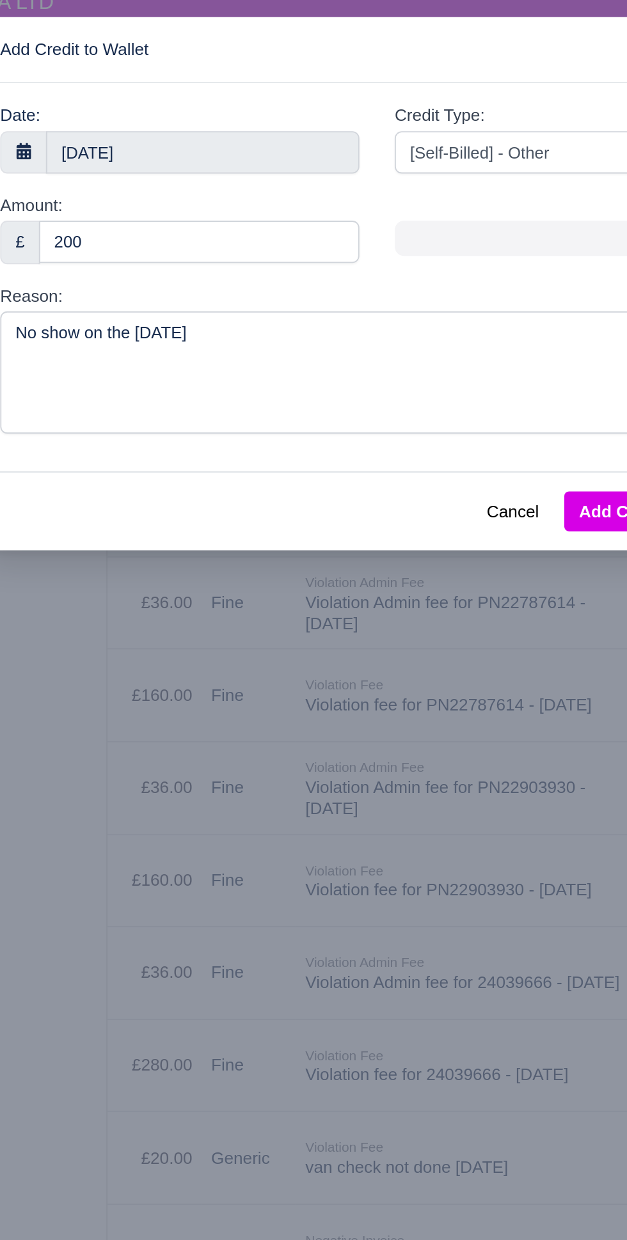
click at [430, 299] on button "Add Credit to Wallet" at bounding box center [467, 289] width 103 height 22
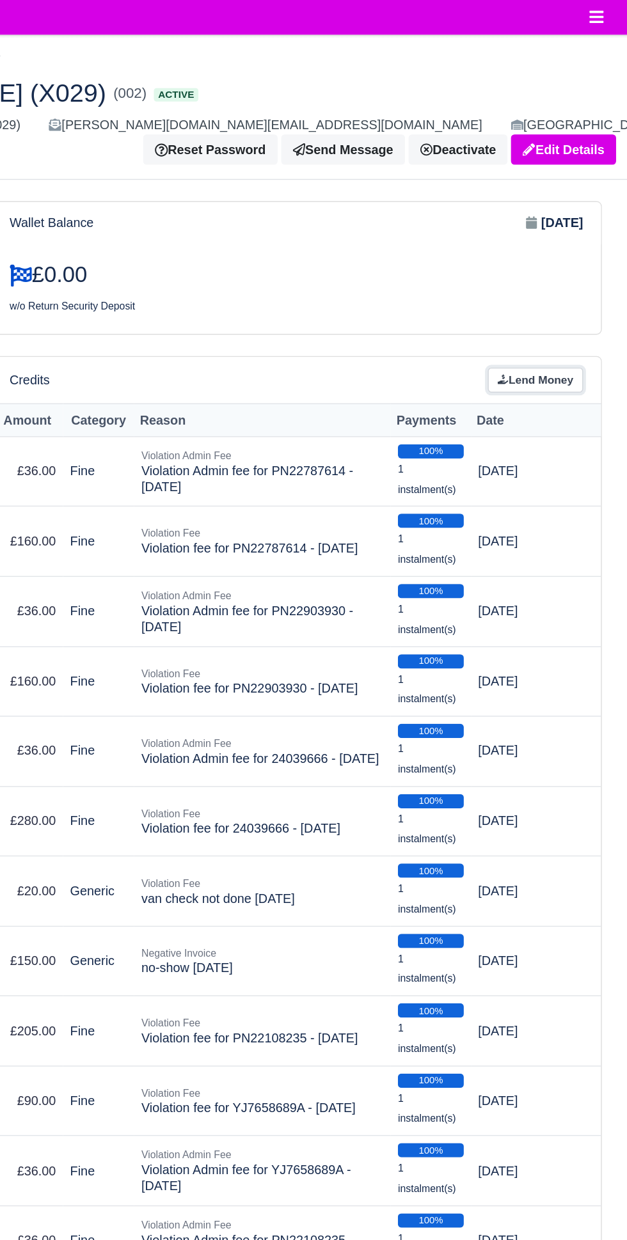
click at [563, 274] on link "Lend Money" at bounding box center [558, 273] width 68 height 19
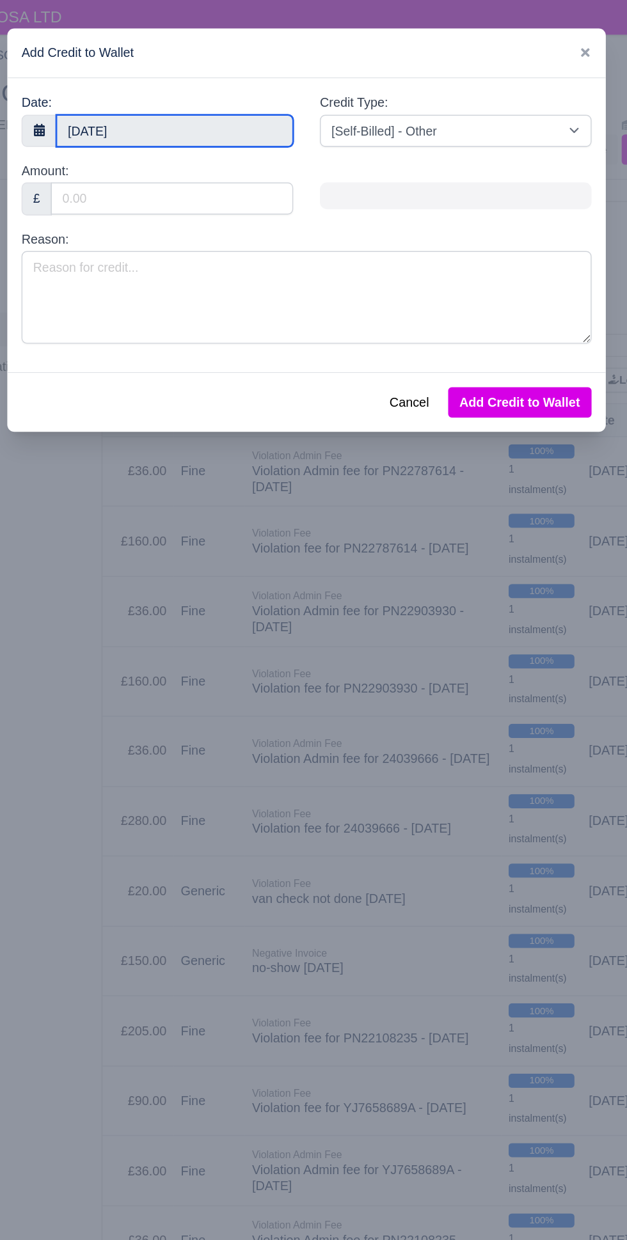
click at [257, 94] on body "LA CAPPUCINOSA LTD Workforce Manpower Expiring Documents Leave Requests Daily A…" at bounding box center [313, 620] width 627 height 1240
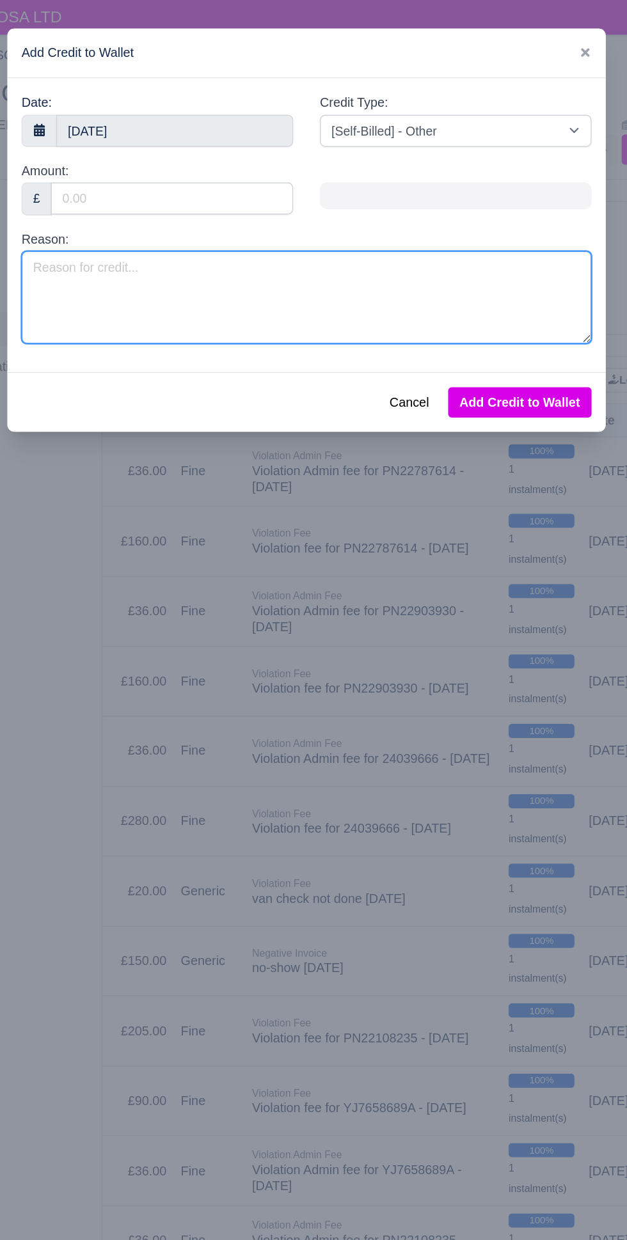
click at [414, 186] on textarea "Reason:" at bounding box center [314, 213] width 409 height 66
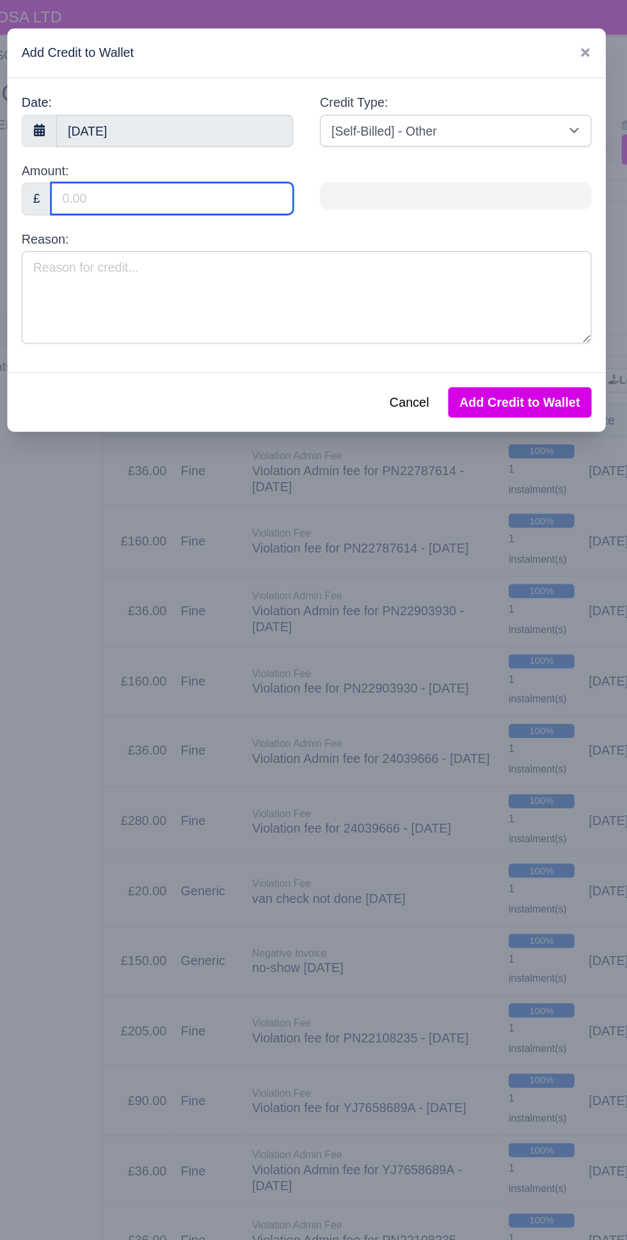
click at [263, 137] on input "Amount:" at bounding box center [218, 142] width 174 height 23
type input "2"
type input "200"
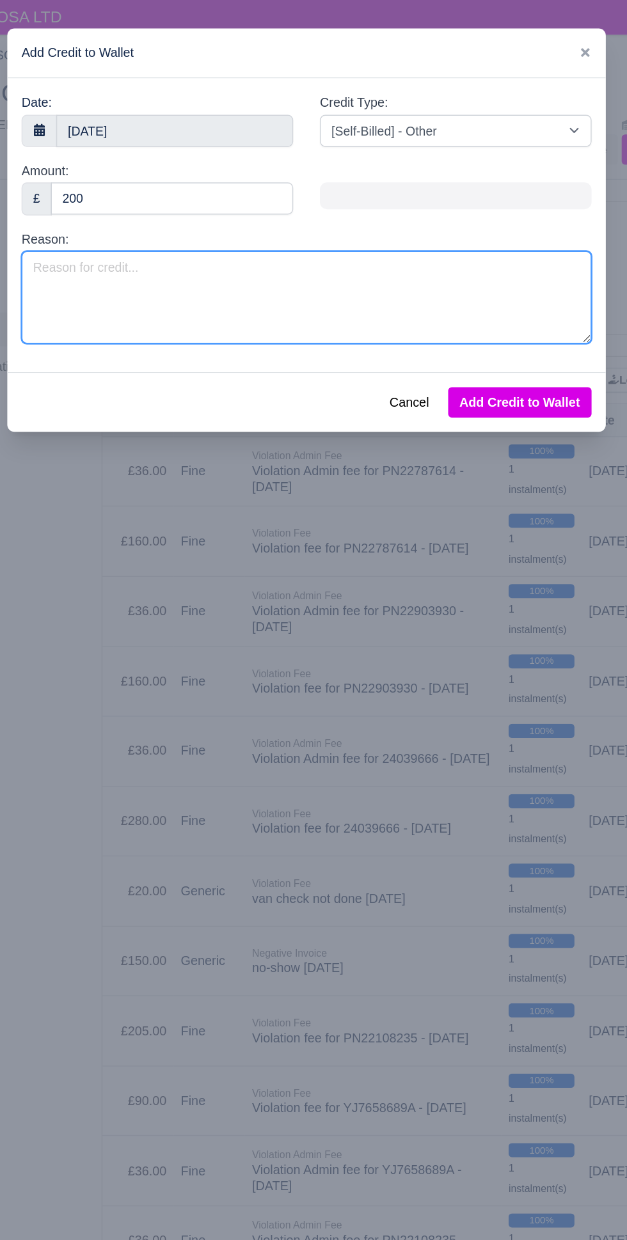
click at [439, 221] on textarea "Reason:" at bounding box center [314, 213] width 409 height 66
type textarea "No show [DATE]"
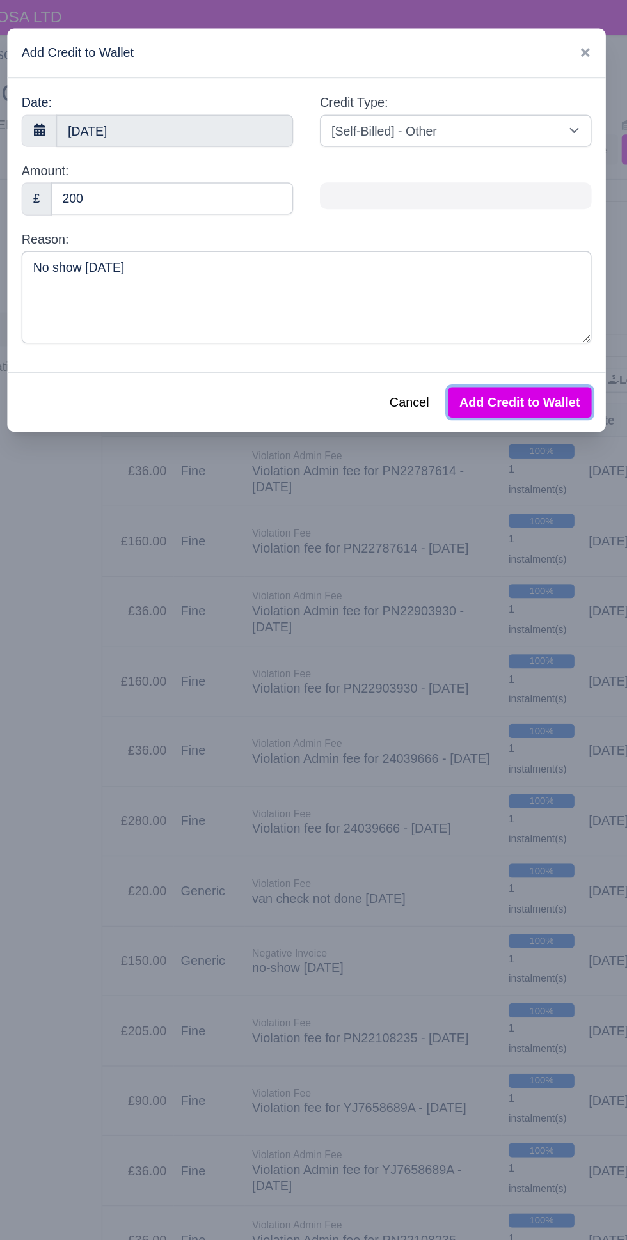
click at [480, 284] on button "Add Credit to Wallet" at bounding box center [467, 289] width 103 height 22
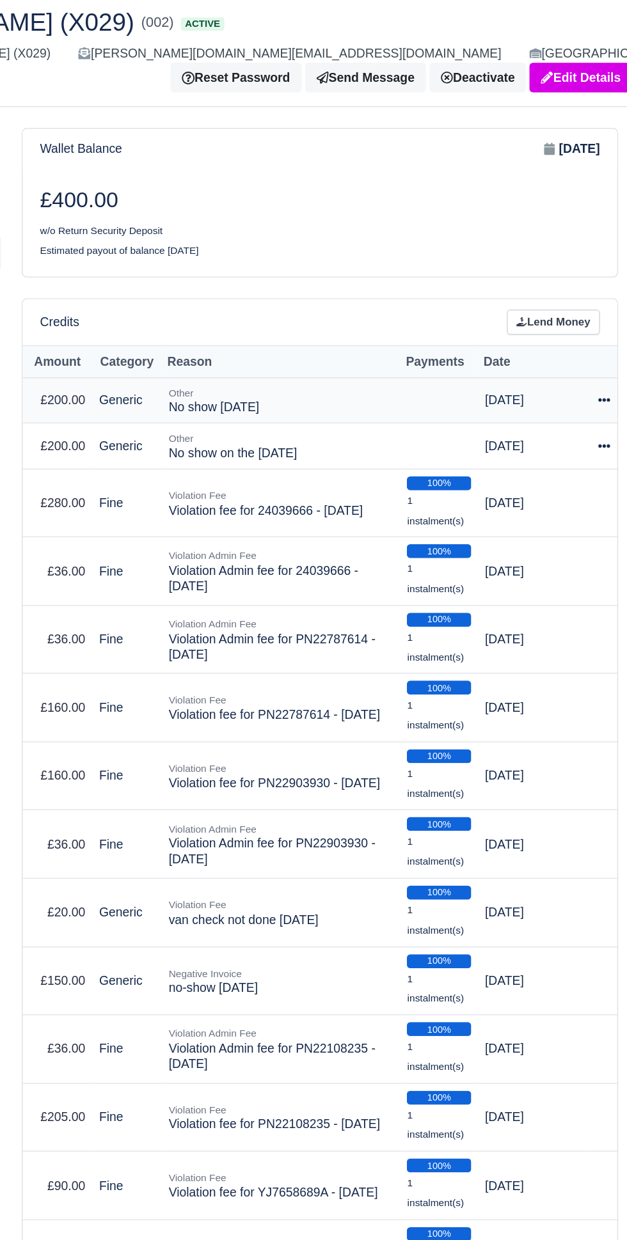
click at [599, 353] on td "Actions Make Payment Schedule [GEOGRAPHIC_DATA]" at bounding box center [595, 345] width 19 height 34
click at [595, 344] on icon at bounding box center [595, 344] width 9 height 3
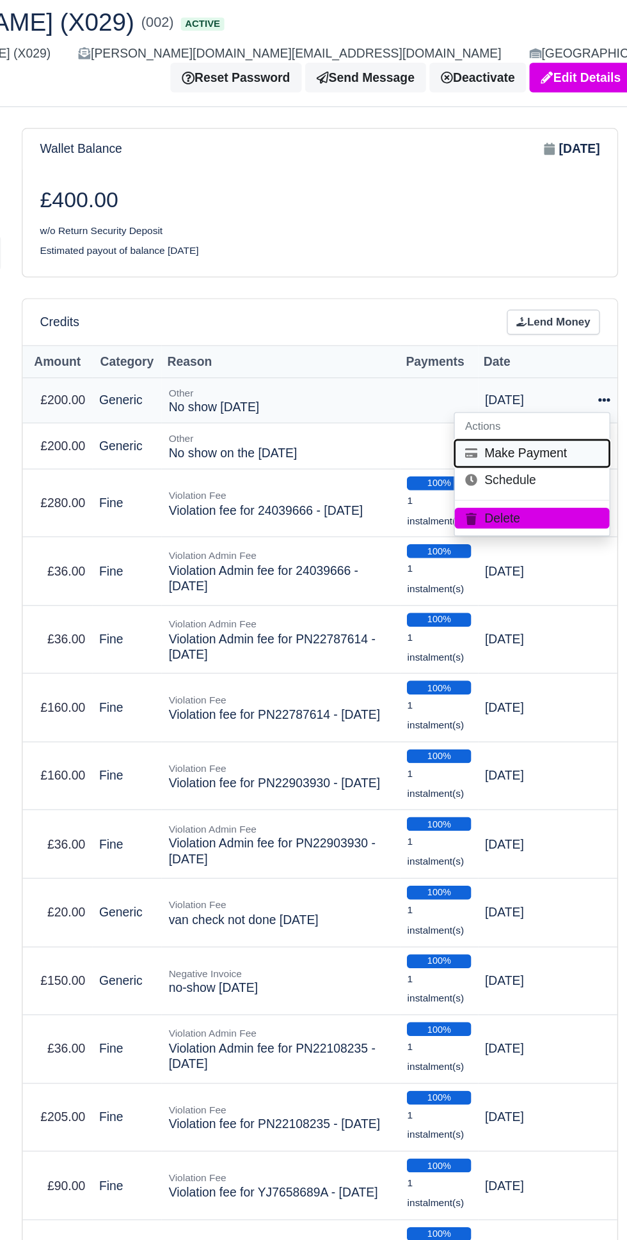
click at [565, 377] on button "Make Payment" at bounding box center [543, 384] width 114 height 20
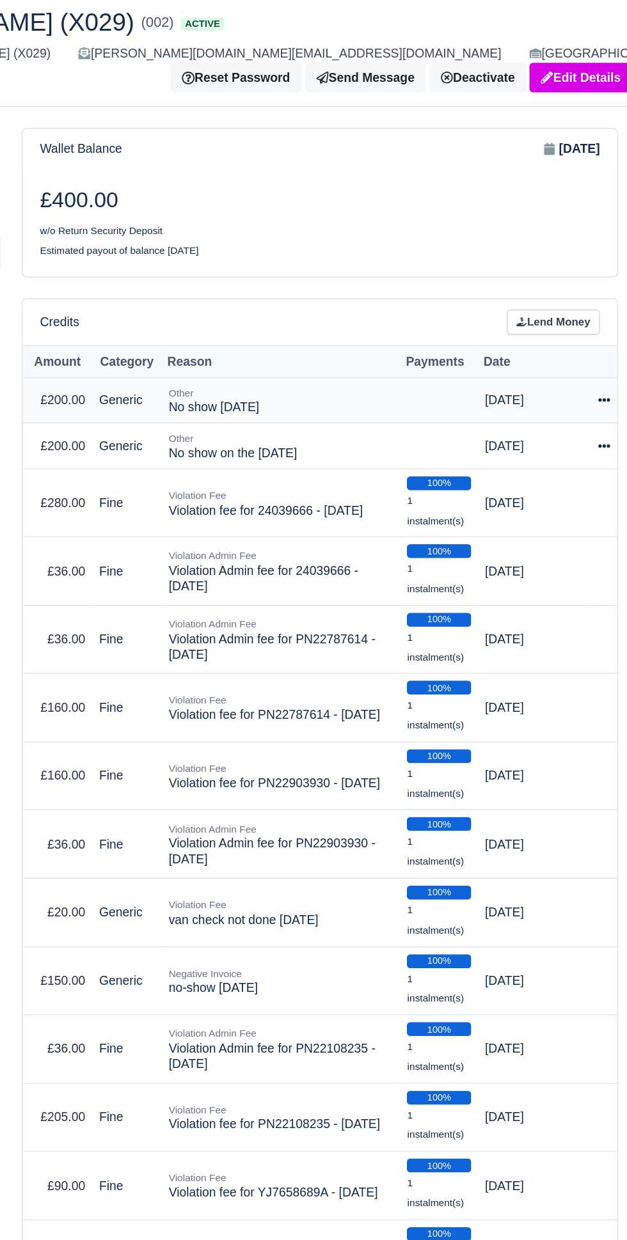
select select "815"
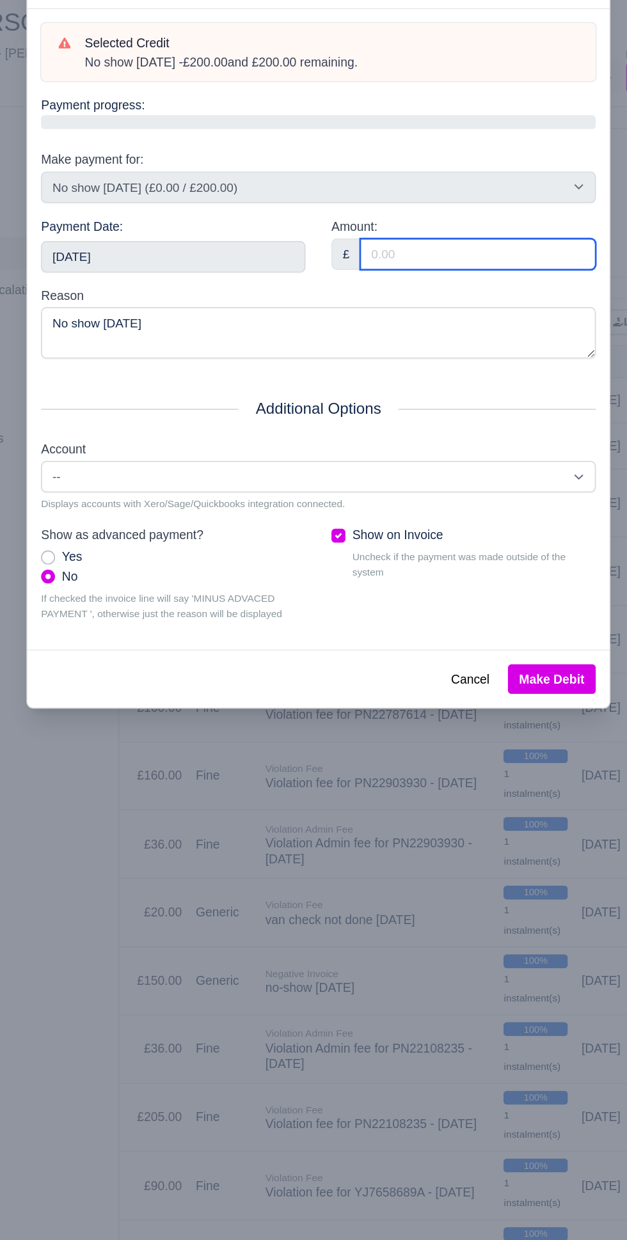
click at [429, 237] on input "Amount:" at bounding box center [431, 237] width 173 height 23
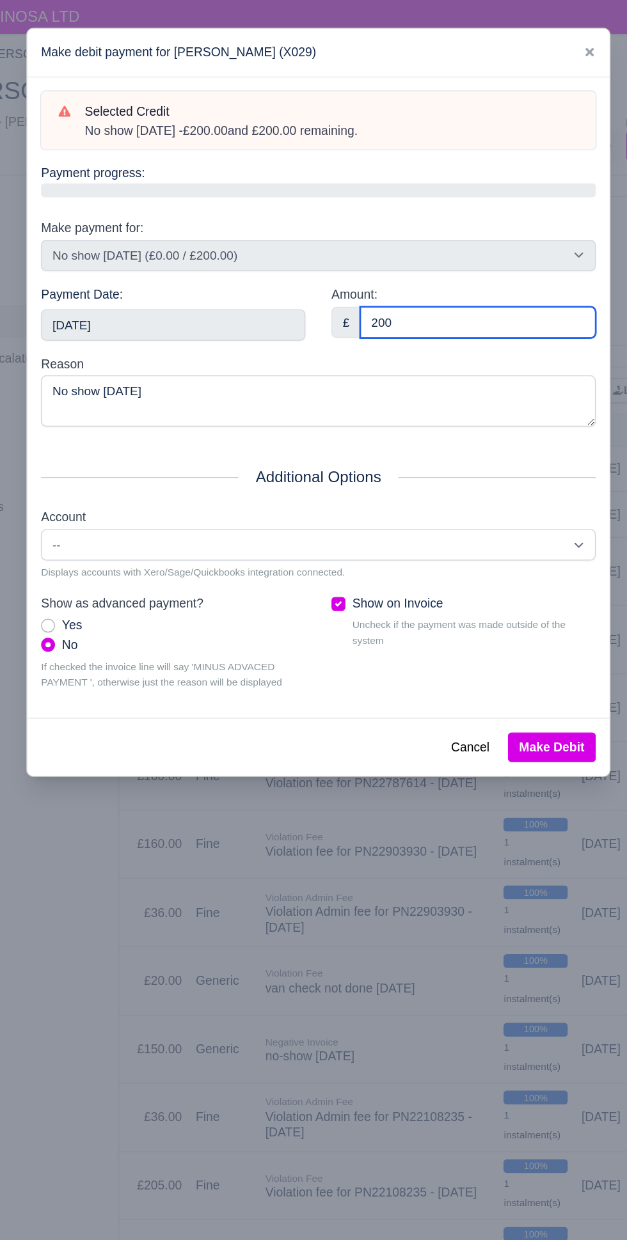
type input "200"
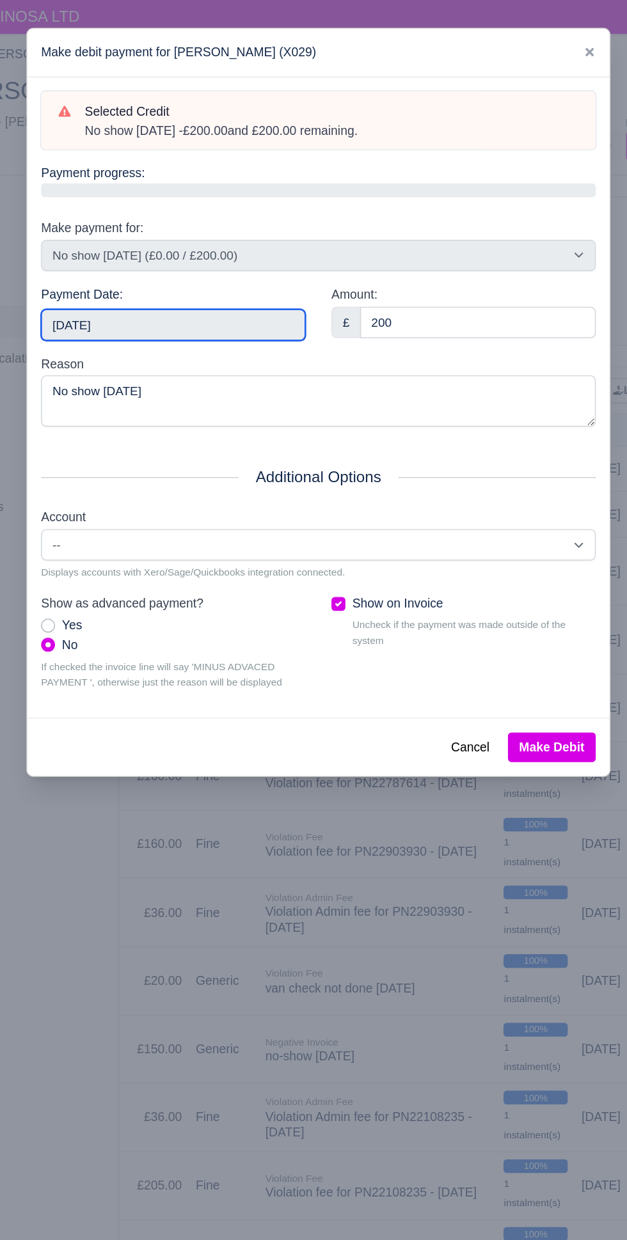
click at [261, 241] on input "[DATE]" at bounding box center [208, 239] width 194 height 23
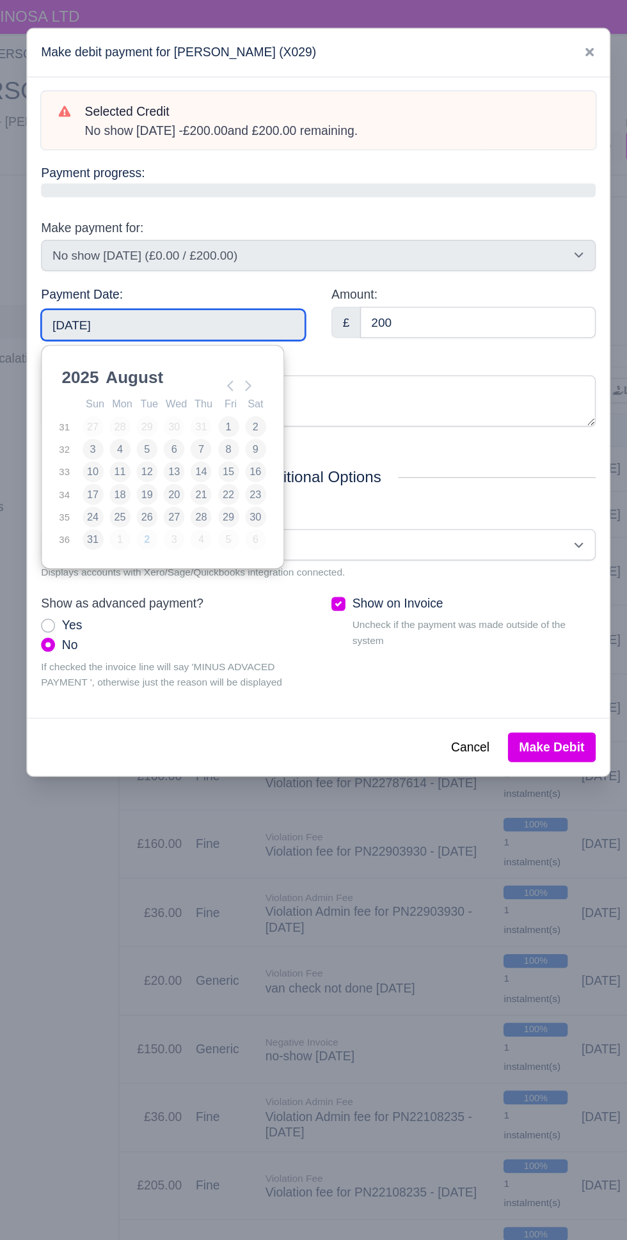
type input "[DATE]"
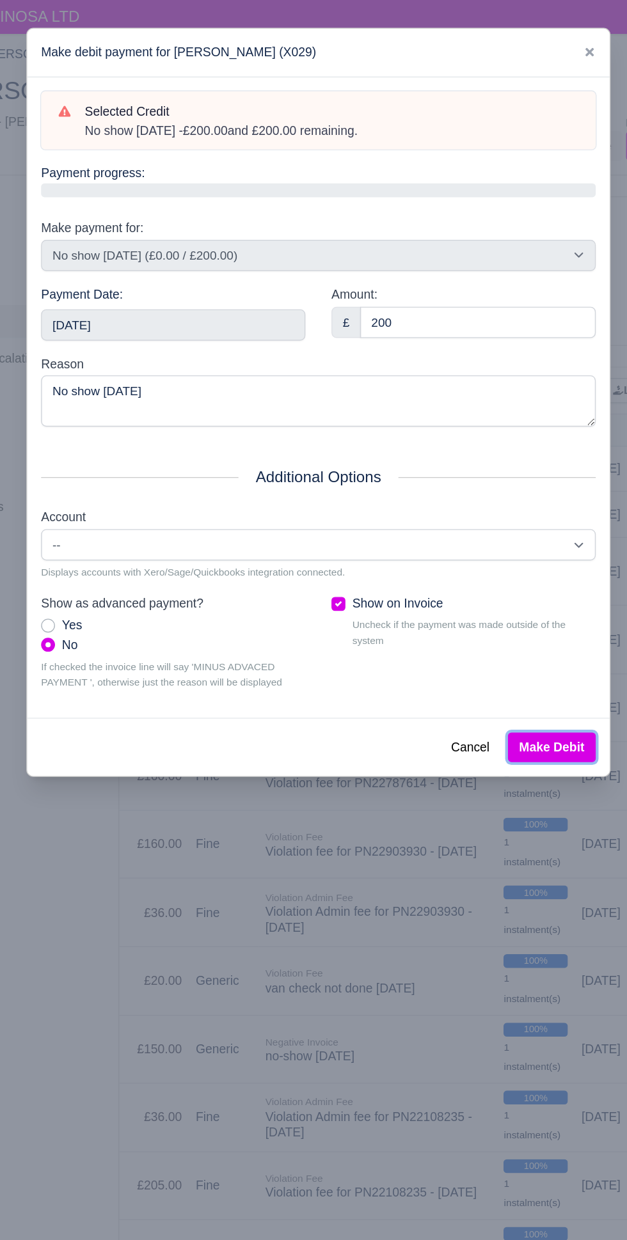
click at [488, 549] on button "Make Debit" at bounding box center [486, 550] width 65 height 22
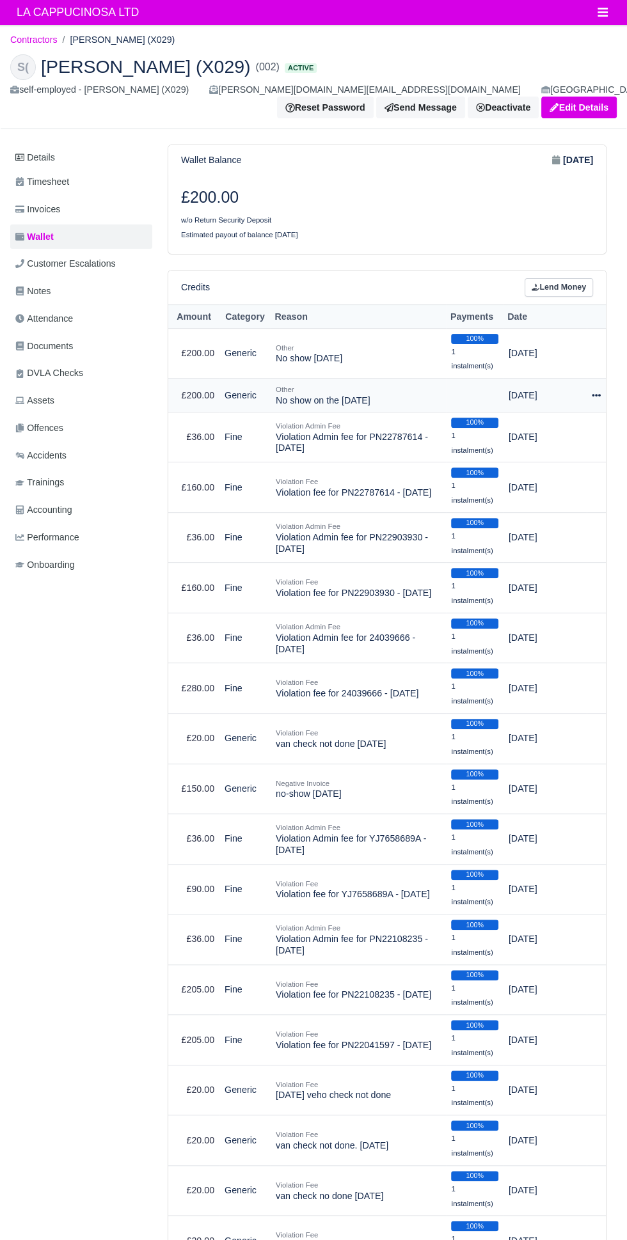
click at [581, 397] on td "[DATE]" at bounding box center [544, 395] width 83 height 34
click at [595, 394] on icon at bounding box center [595, 395] width 9 height 3
click at [563, 426] on button "Make Payment" at bounding box center [543, 435] width 114 height 20
select select "814"
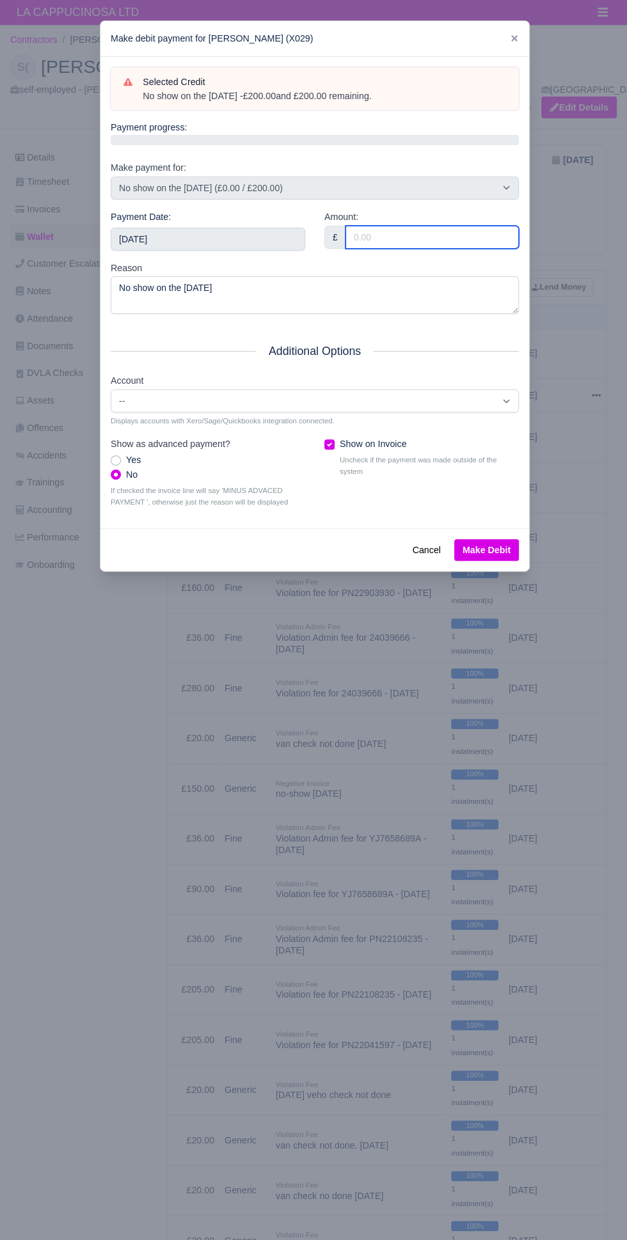
click at [440, 240] on input "Amount:" at bounding box center [431, 237] width 173 height 23
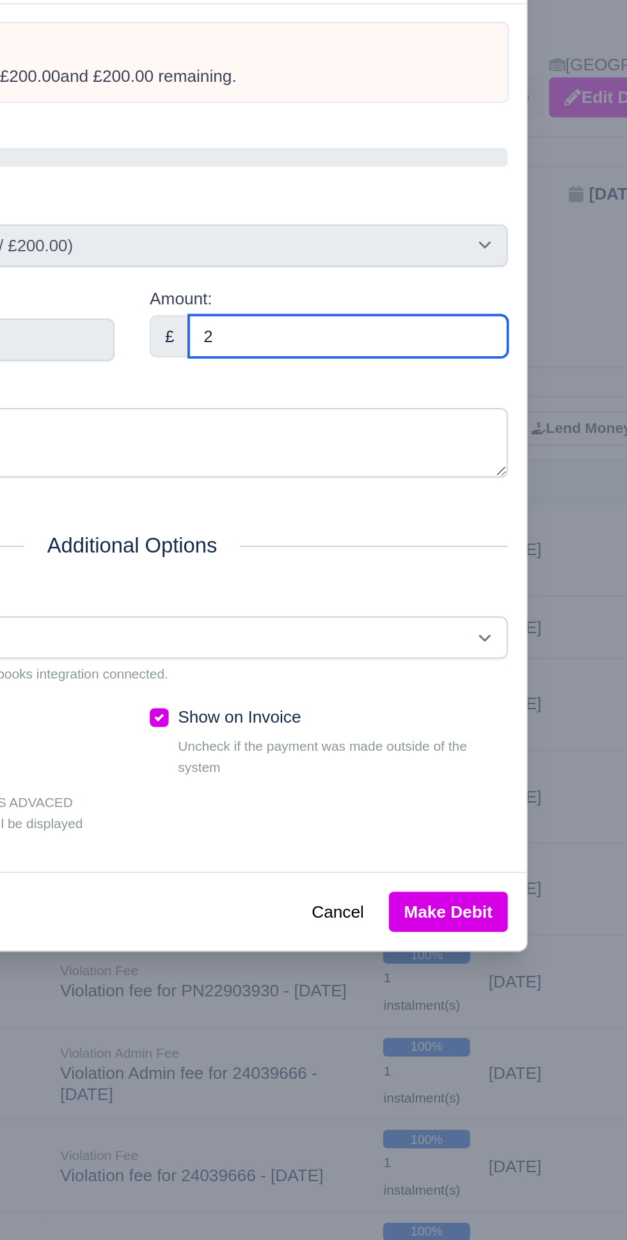
type input "200"
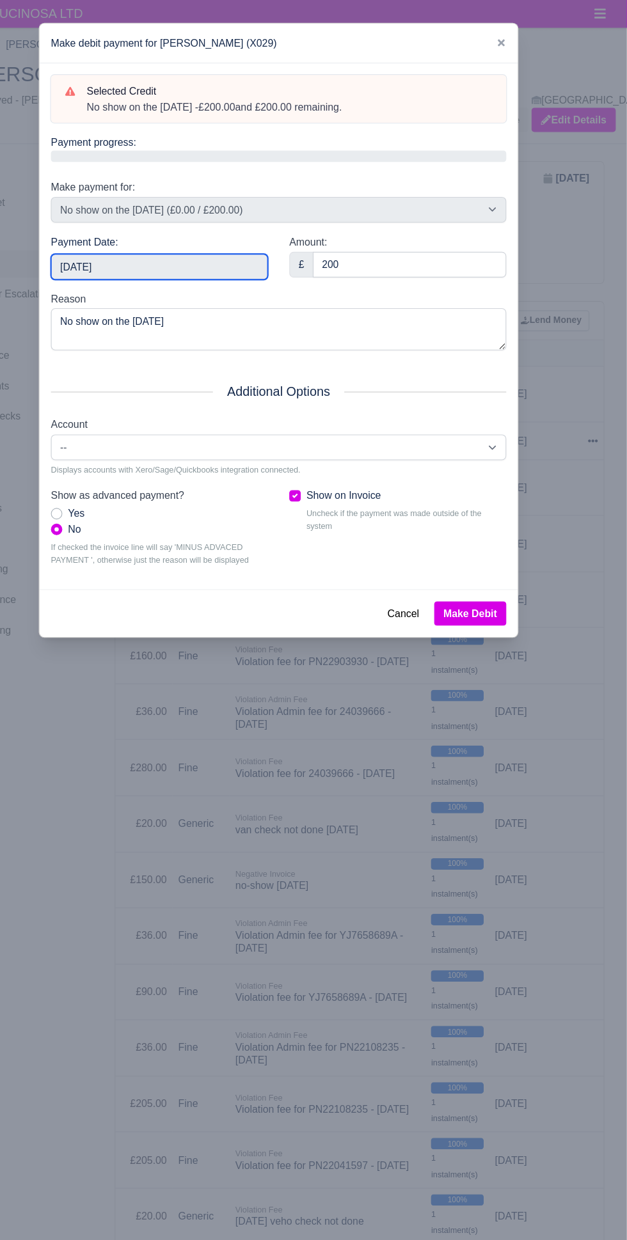
click at [266, 241] on input "2025-09-07" at bounding box center [208, 239] width 194 height 23
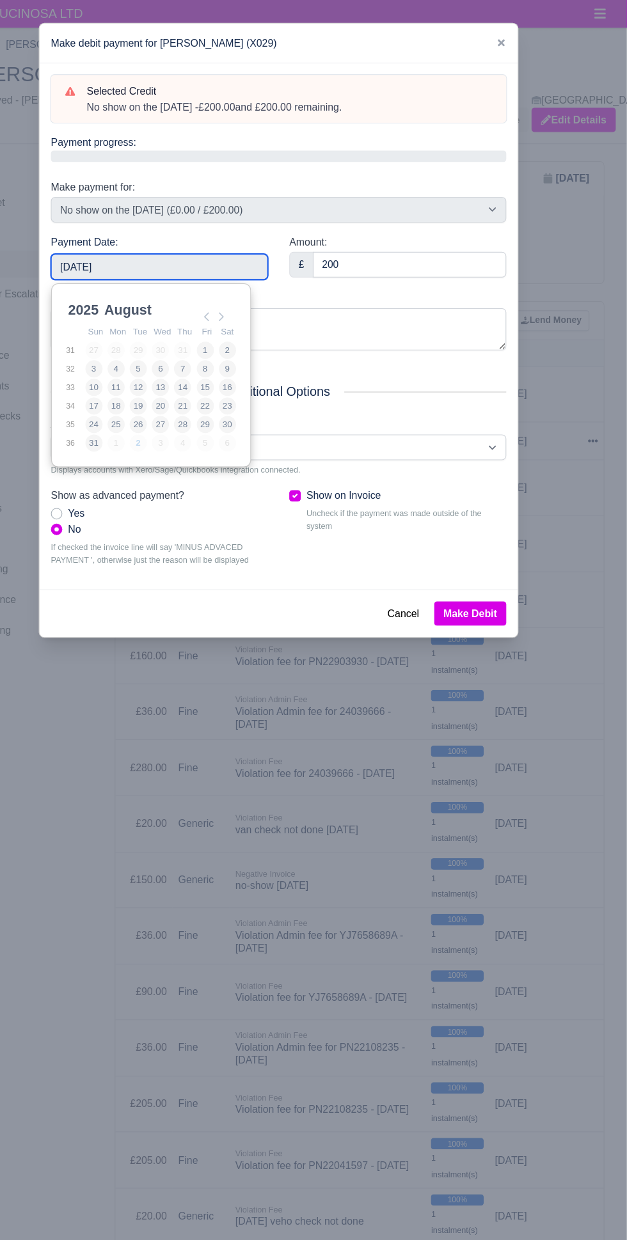
type input "2025-08-01"
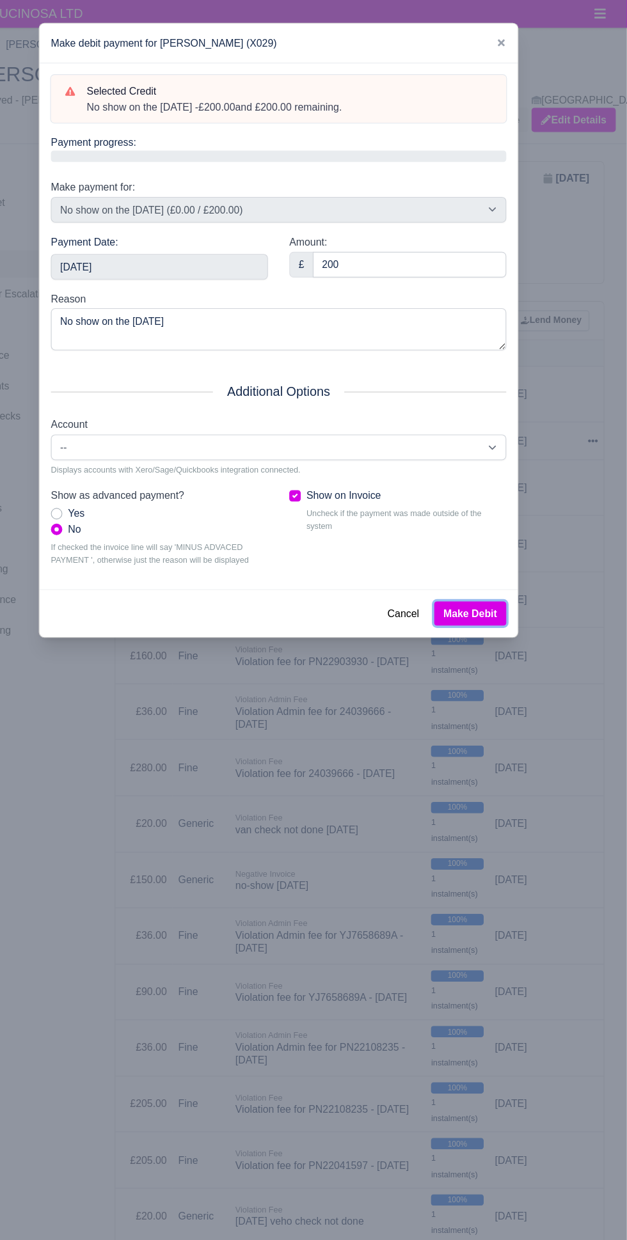
click at [507, 557] on button "Make Debit" at bounding box center [486, 550] width 65 height 22
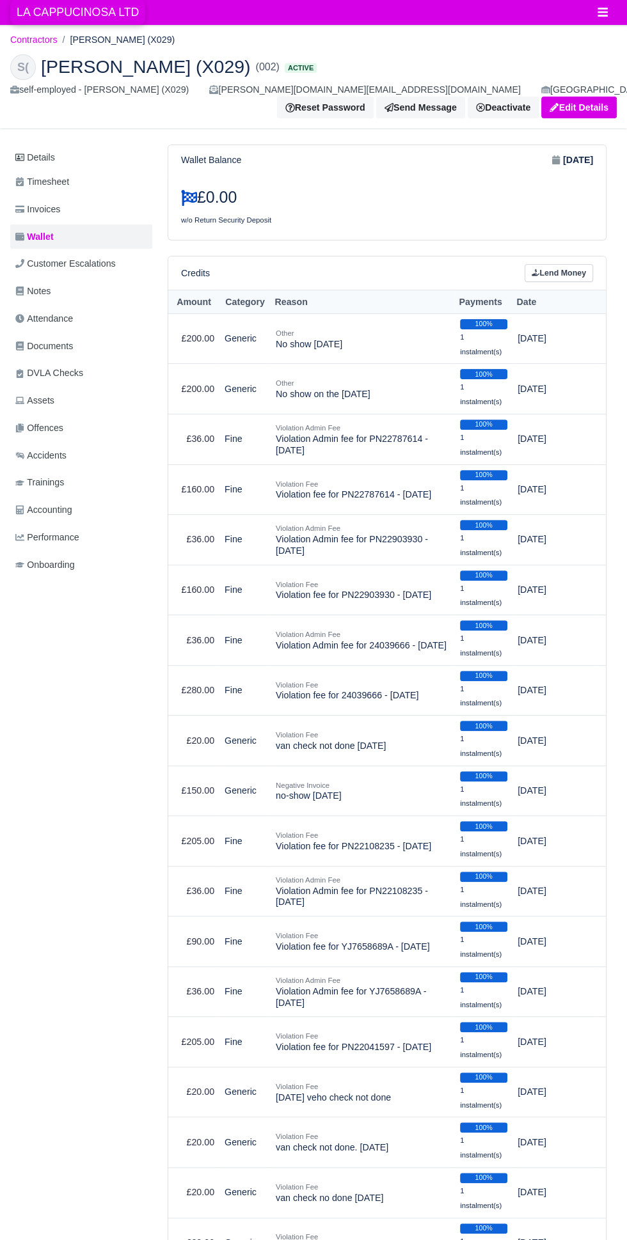
click at [97, 12] on span "LA CAPPUCINOSA LTD" at bounding box center [77, 12] width 135 height 26
